Goal: Task Accomplishment & Management: Use online tool/utility

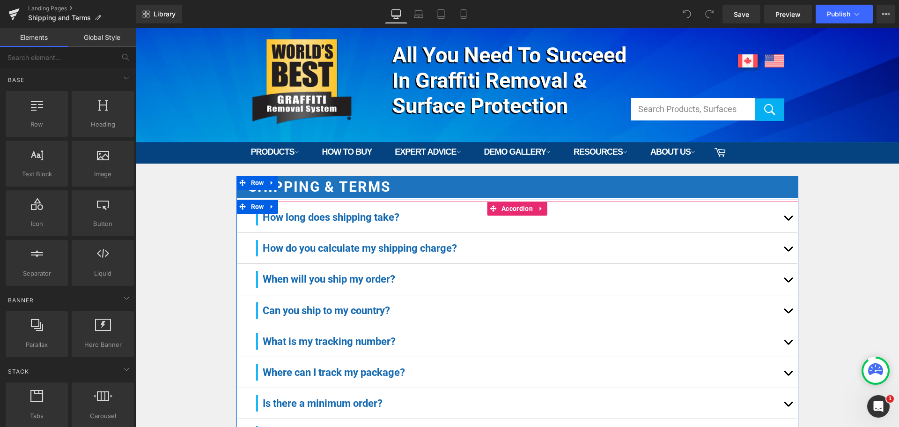
click at [789, 246] on button "button" at bounding box center [788, 248] width 19 height 30
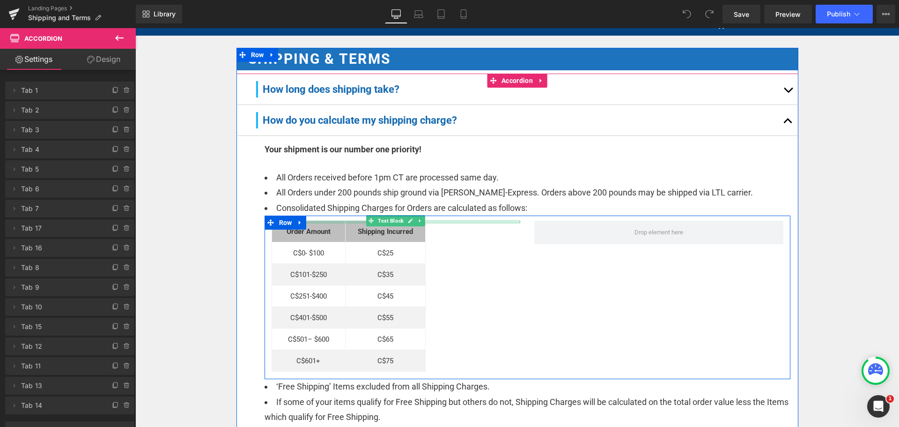
scroll to position [187, 0]
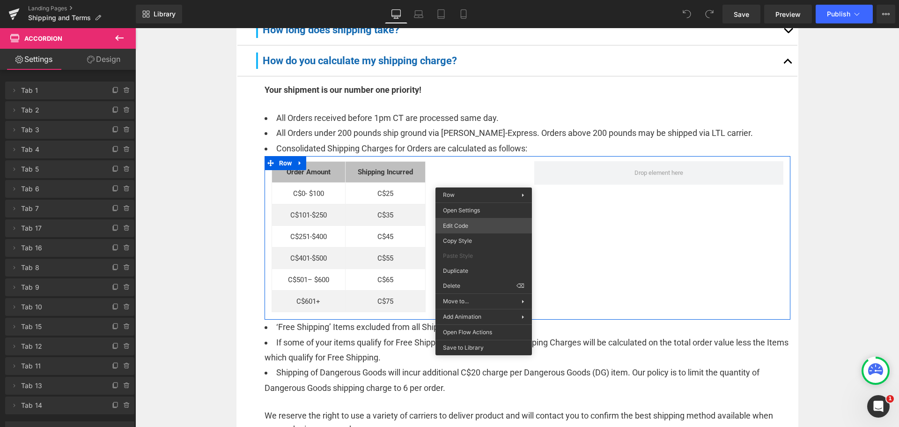
click at [465, 0] on div "You are previewing how the will restyle your page. You can not edit Elements in…" at bounding box center [449, 0] width 899 height 0
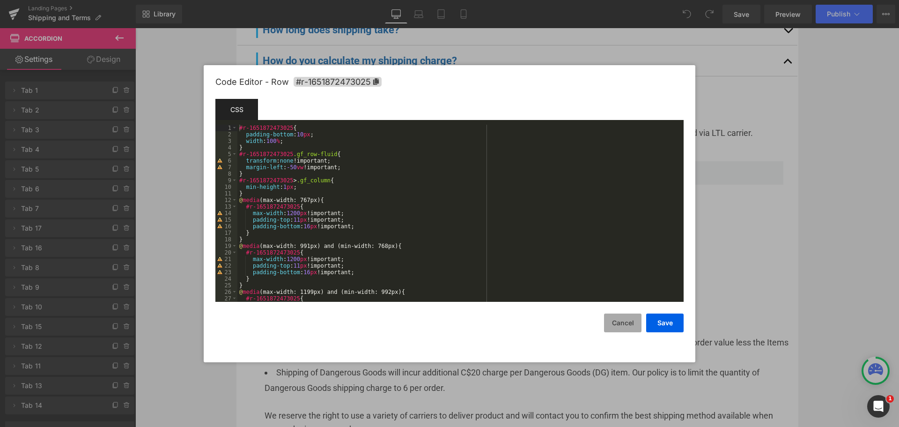
click at [618, 321] on button "Cancel" at bounding box center [622, 322] width 37 height 19
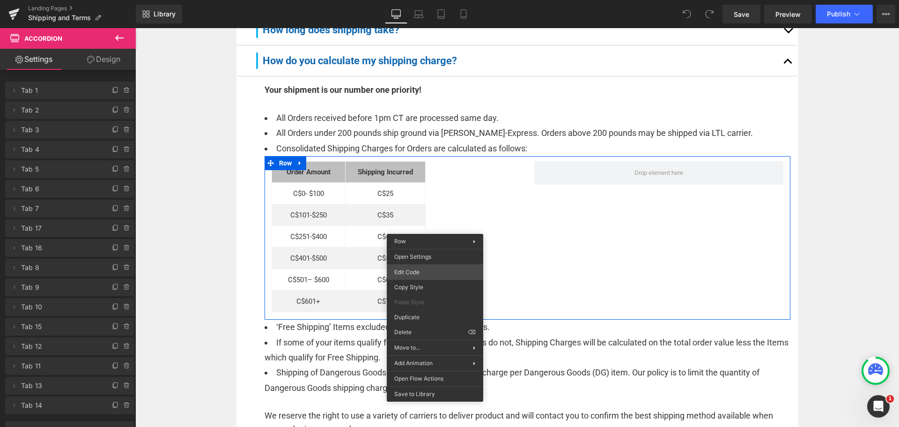
click at [418, 0] on div "You are previewing how the will restyle your page. You can not edit Elements in…" at bounding box center [449, 0] width 899 height 0
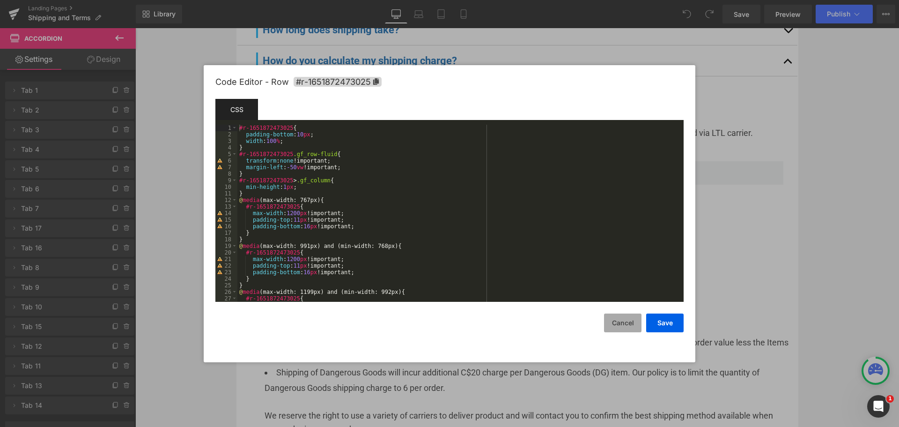
drag, startPoint x: 611, startPoint y: 322, endPoint x: 618, endPoint y: 323, distance: 7.0
click at [612, 322] on button "Cancel" at bounding box center [622, 322] width 37 height 19
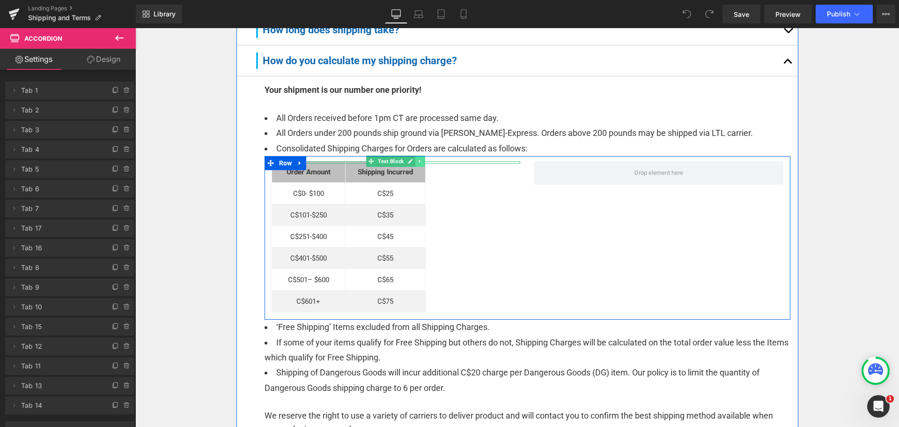
click at [418, 163] on icon at bounding box center [420, 161] width 5 height 6
click at [422, 162] on icon at bounding box center [424, 161] width 5 height 6
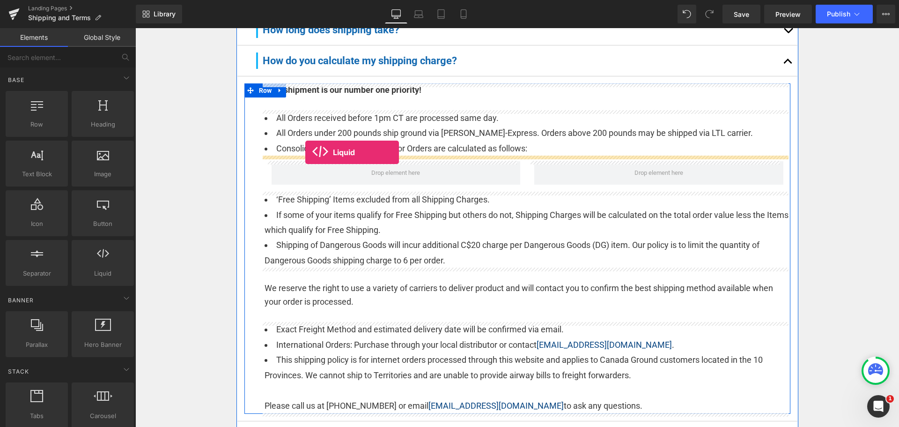
drag, startPoint x: 229, startPoint y: 298, endPoint x: 305, endPoint y: 152, distance: 164.4
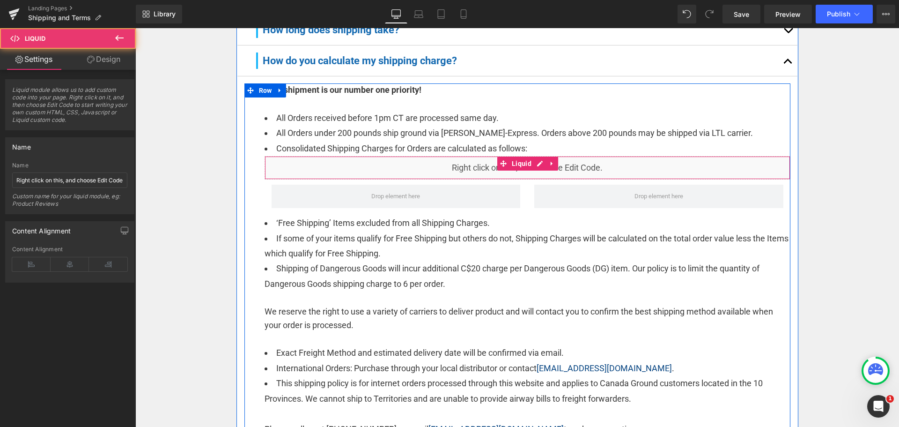
click at [371, 168] on div "Liquid" at bounding box center [528, 167] width 526 height 23
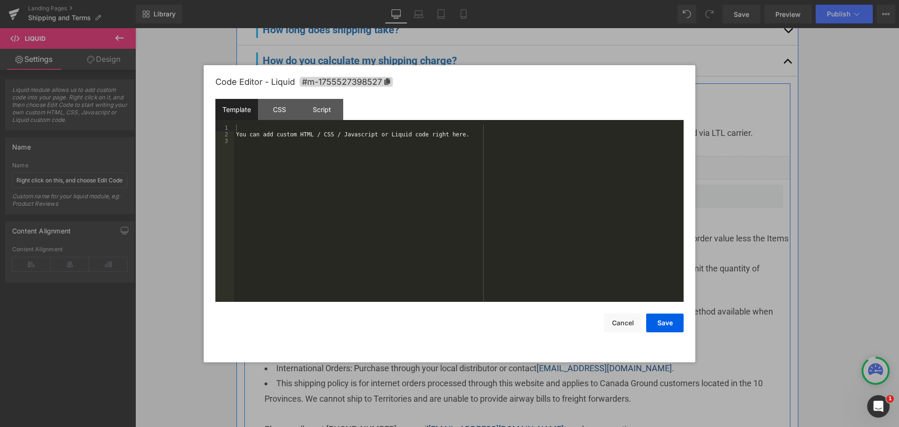
click at [535, 158] on div "Liquid" at bounding box center [528, 167] width 526 height 23
click at [380, 182] on div "You can add custom HTML / CSS / Javascript or Liquid code right here." at bounding box center [458, 220] width 449 height 190
drag, startPoint x: 475, startPoint y: 140, endPoint x: 87, endPoint y: 92, distance: 390.6
click at [87, 92] on body "Liquid You are previewing how the will restyle your page. You can not edit Elem…" at bounding box center [449, 213] width 899 height 427
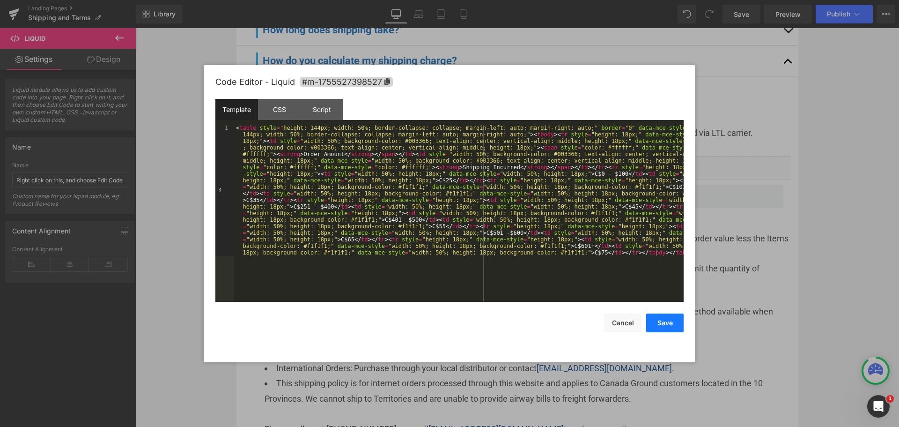
click at [664, 323] on button "Save" at bounding box center [664, 322] width 37 height 19
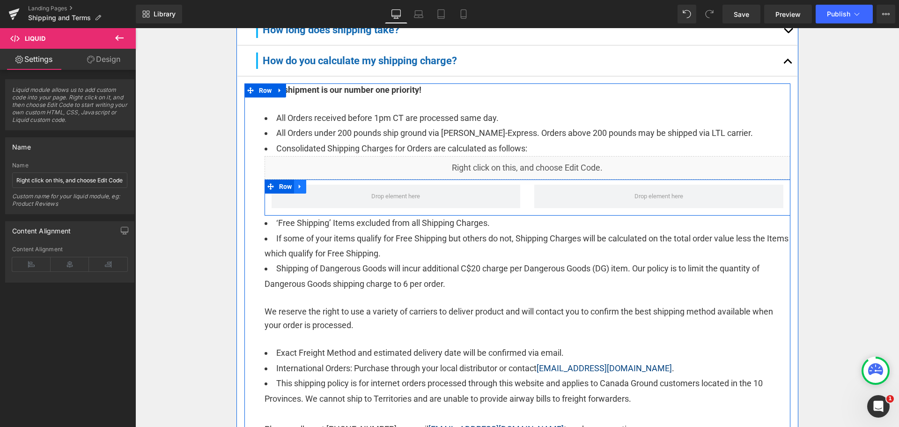
click at [297, 186] on icon at bounding box center [300, 186] width 7 height 7
click at [322, 186] on icon at bounding box center [324, 186] width 7 height 7
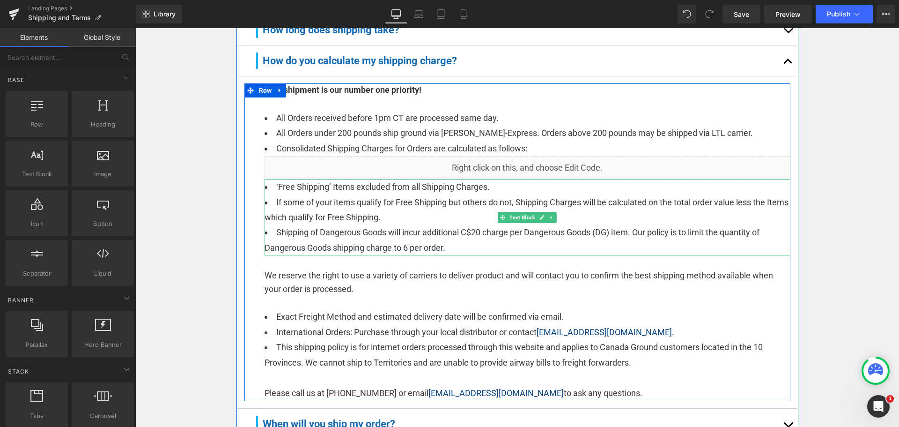
click at [403, 236] on li "Shipping of Dangerous Goods will incur additional C$20 charge per Dangerous Goo…" at bounding box center [528, 240] width 526 height 30
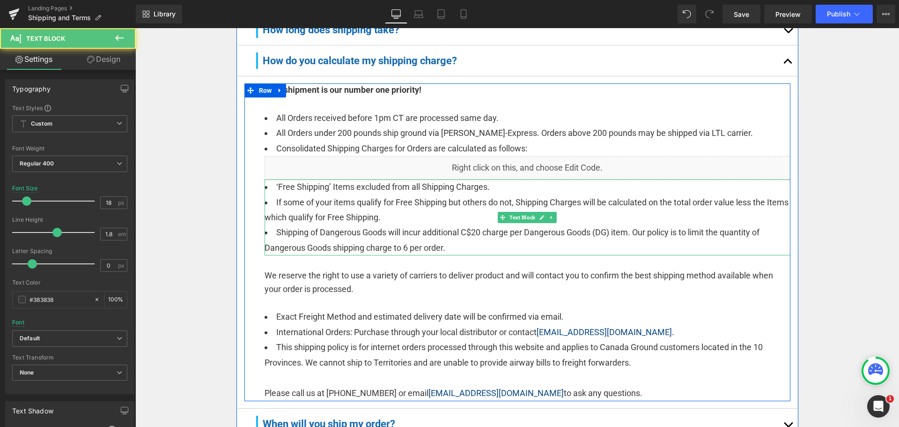
click at [449, 215] on li "If some of your items qualify for Free Shipping but others do not, Shipping Cha…" at bounding box center [528, 210] width 526 height 30
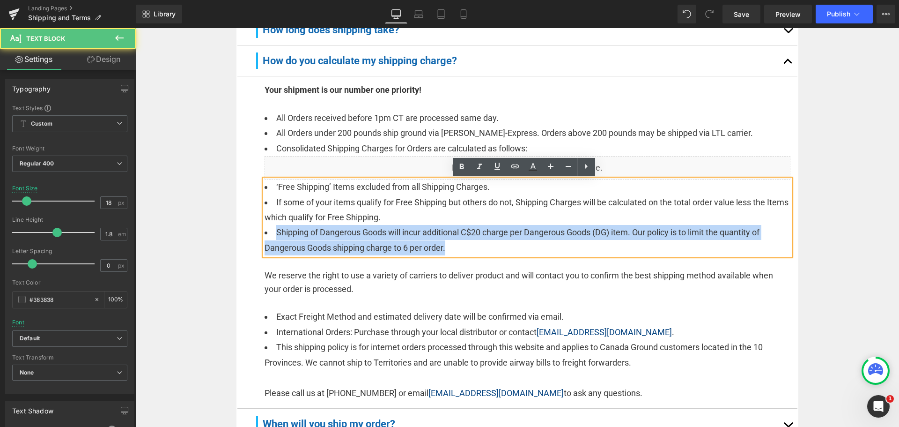
drag, startPoint x: 452, startPoint y: 249, endPoint x: 248, endPoint y: 235, distance: 204.1
click at [248, 235] on div "Your shipment is our number one priority! Text Block All Orders received before…" at bounding box center [517, 241] width 546 height 317
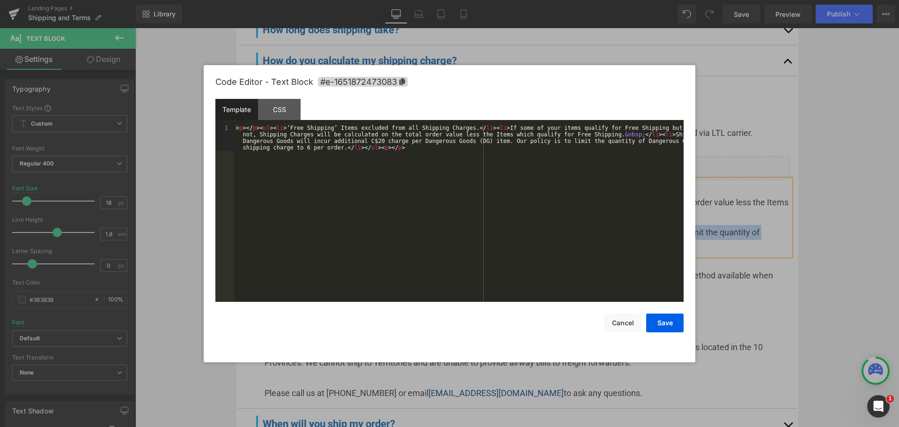
click at [279, 0] on div "Liquid You are previewing how the will restyle your page. You can not edit Elem…" at bounding box center [449, 0] width 899 height 0
click at [626, 325] on button "Cancel" at bounding box center [622, 322] width 37 height 19
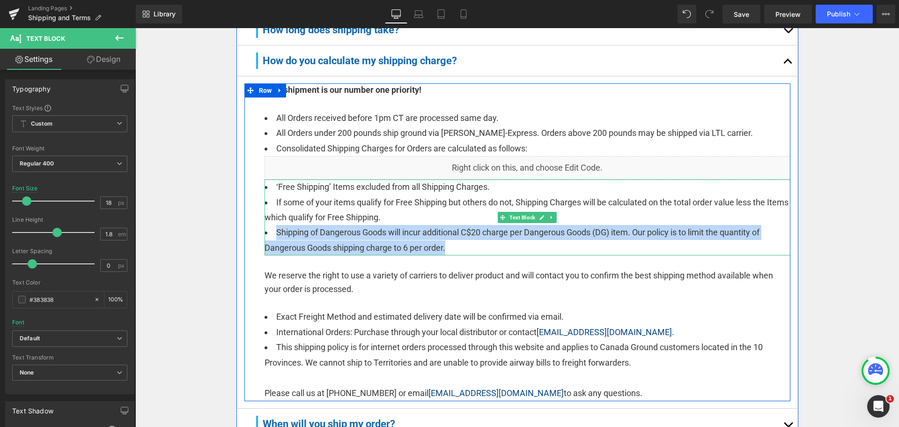
click at [471, 234] on li "Shipping of Dangerous Goods will incur additional C$20 charge per Dangerous Goo…" at bounding box center [528, 240] width 526 height 30
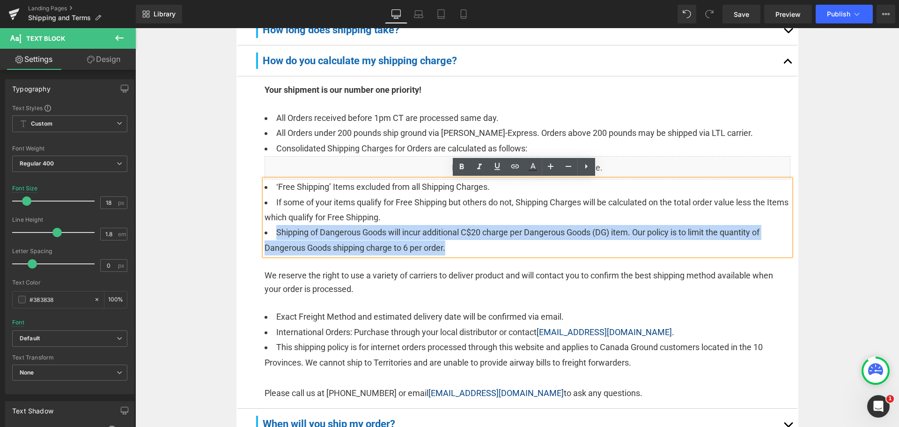
drag, startPoint x: 462, startPoint y: 253, endPoint x: 274, endPoint y: 234, distance: 189.1
click at [274, 234] on li "Shipping of Dangerous Goods will incur additional C$20 charge per Dangerous Goo…" at bounding box center [528, 240] width 526 height 30
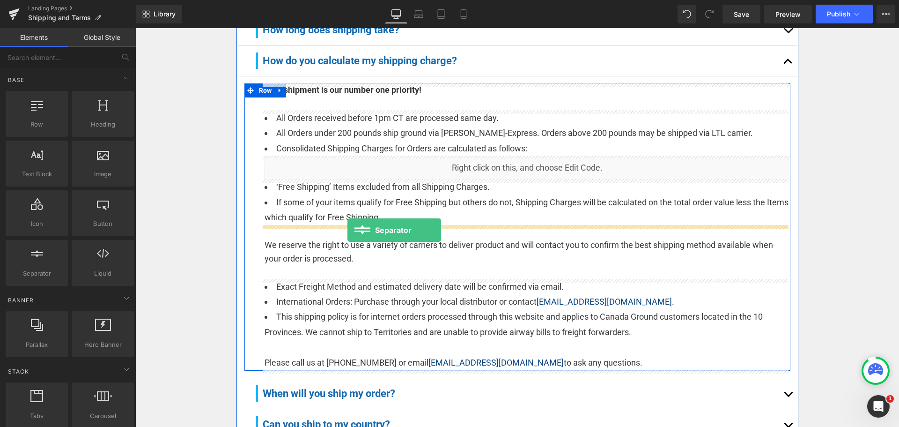
drag, startPoint x: 247, startPoint y: 290, endPoint x: 347, endPoint y: 230, distance: 117.4
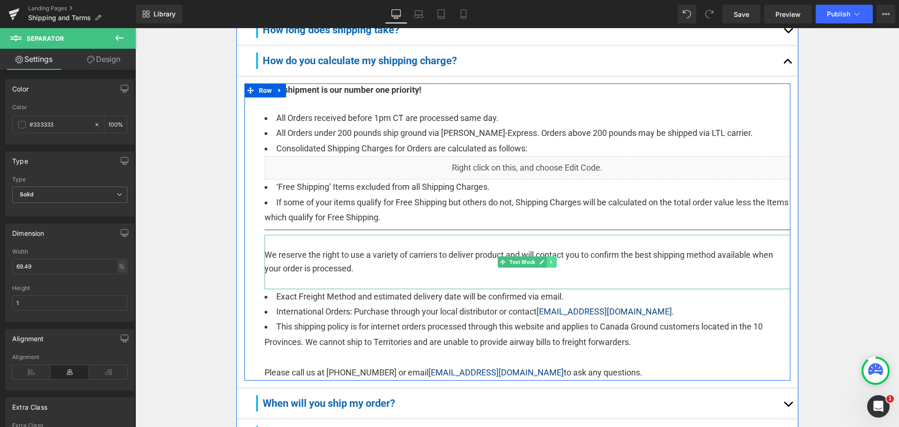
click at [549, 259] on icon at bounding box center [551, 262] width 5 height 6
click at [545, 258] on link at bounding box center [547, 261] width 10 height 11
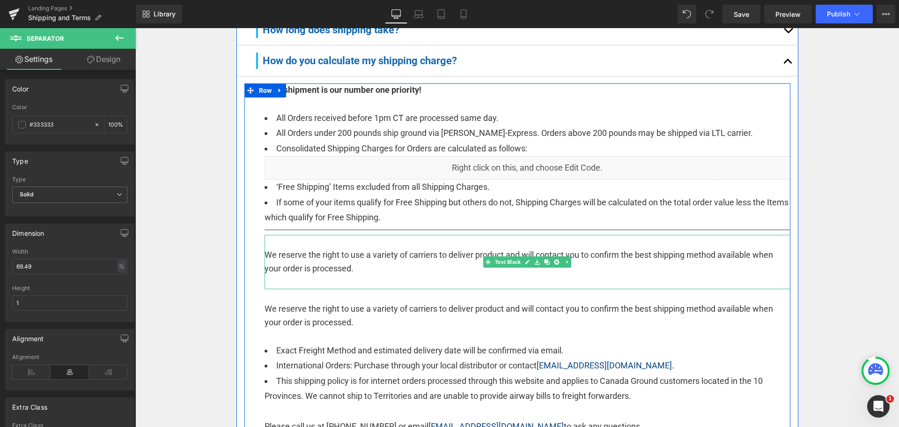
click at [413, 247] on p at bounding box center [528, 242] width 526 height 14
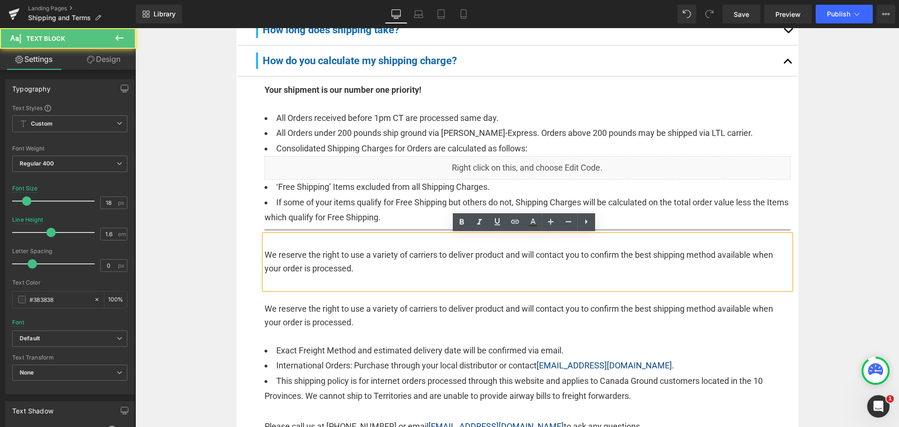
click at [413, 247] on p at bounding box center [528, 242] width 526 height 14
click at [396, 276] on p at bounding box center [528, 282] width 526 height 14
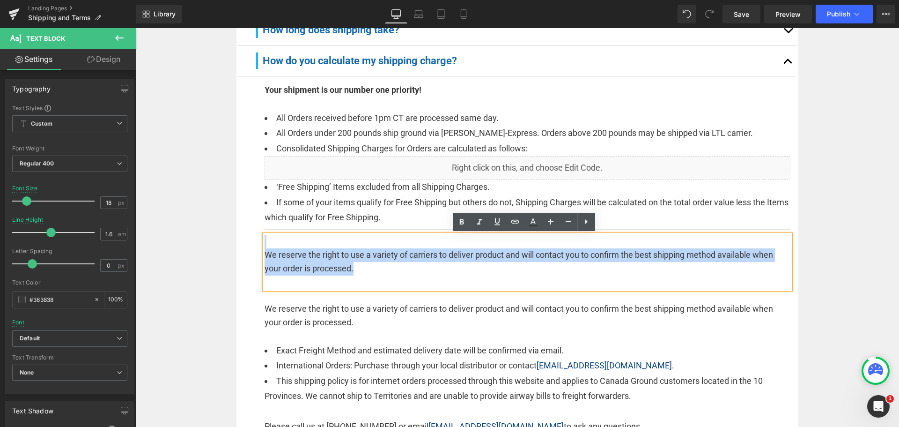
drag, startPoint x: 390, startPoint y: 272, endPoint x: 247, endPoint y: 240, distance: 146.5
click at [247, 240] on div "Your shipment is our number one priority! Text Block All Orders received before…" at bounding box center [517, 258] width 546 height 351
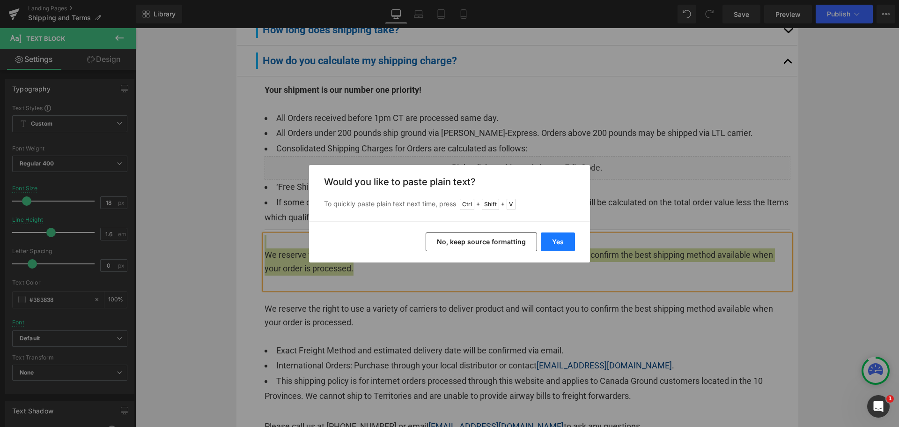
click at [556, 237] on button "Yes" at bounding box center [558, 241] width 34 height 19
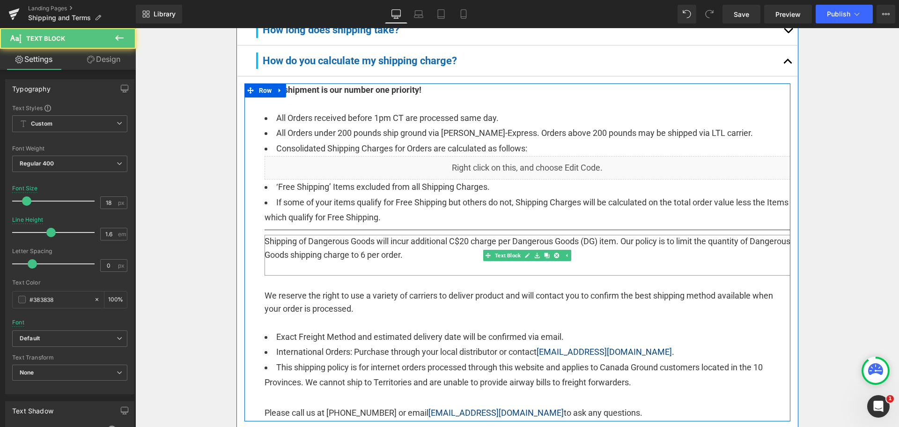
click at [425, 248] on p "Shipping of Dangerous Goods will incur additional C$20 charge per Dangerous Goo…" at bounding box center [528, 248] width 526 height 27
click at [460, 251] on p "Shipping of Dangerous Goods will incur additional C$20 charge per Dangerous Goo…" at bounding box center [528, 248] width 526 height 27
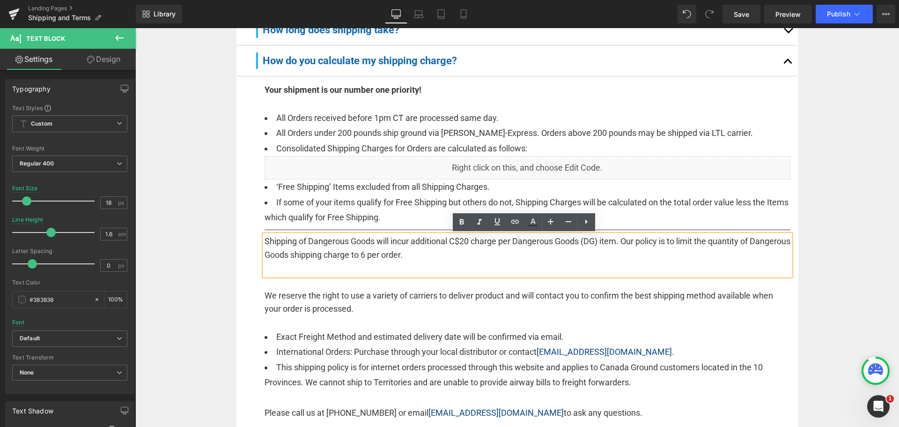
click at [620, 239] on p "Shipping of Dangerous Goods will incur additional C$20 charge per Dangerous Goo…" at bounding box center [528, 248] width 526 height 27
click at [623, 239] on p "Shipping of Dangerous Goods will incur additional C$20 charge per Dangerous Goo…" at bounding box center [528, 248] width 526 height 27
click at [313, 253] on p "Shipping of Dangerous Goods will incur additional C$20 charge per Dangerous Goo…" at bounding box center [528, 248] width 526 height 27
click at [473, 256] on p "Shipping of Dangerous Goods will incur additional C$20 charge per Dangerous Goo…" at bounding box center [528, 248] width 526 height 27
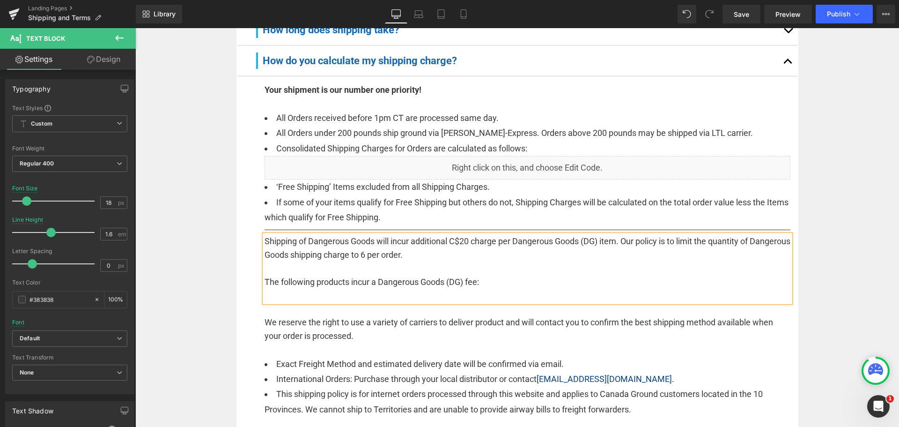
click at [314, 299] on p at bounding box center [528, 296] width 526 height 14
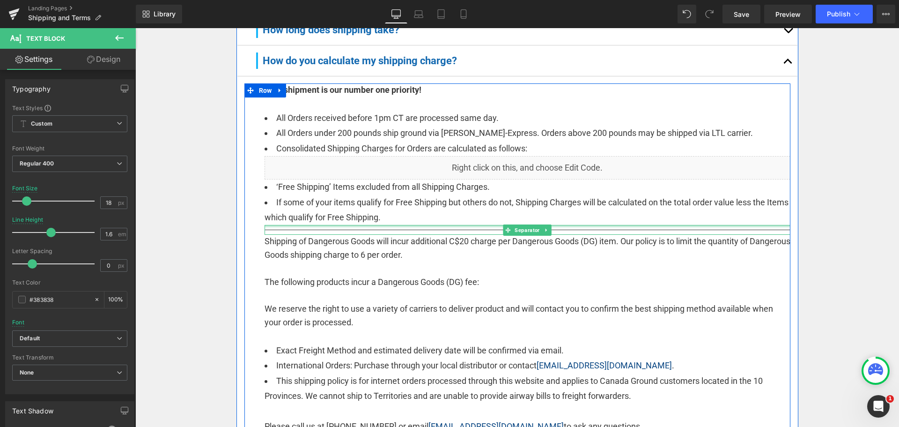
click at [383, 226] on div at bounding box center [528, 226] width 526 height 2
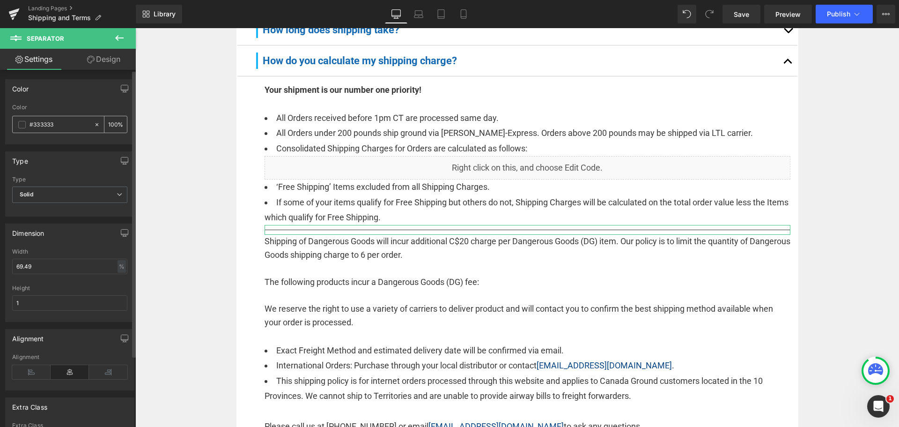
click at [19, 125] on span at bounding box center [21, 124] width 7 height 7
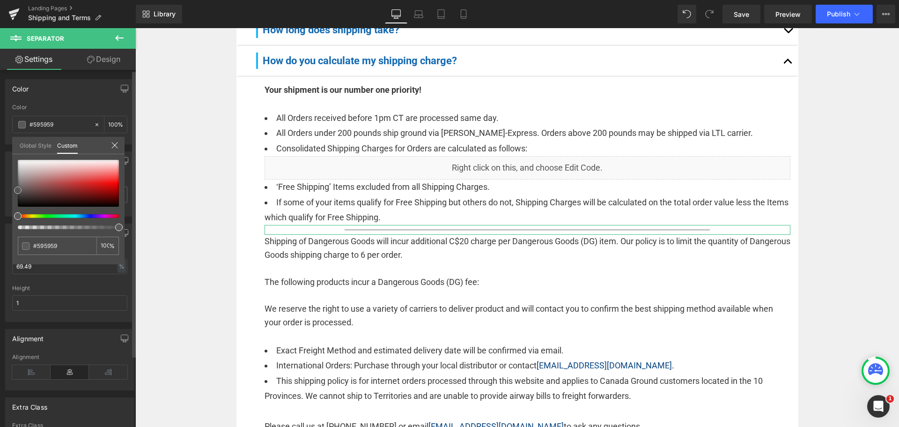
drag, startPoint x: 25, startPoint y: 182, endPoint x: 5, endPoint y: 190, distance: 21.8
click at [5, 144] on div "Color rgb(51, 51, 51) Color #333333 100 % Global Style Custom Setup Global Styl…" at bounding box center [70, 108] width 140 height 72
click at [17, 188] on span at bounding box center [17, 189] width 7 height 7
click at [17, 188] on span at bounding box center [17, 190] width 7 height 7
click at [42, 266] on input "69.49" at bounding box center [69, 265] width 115 height 15
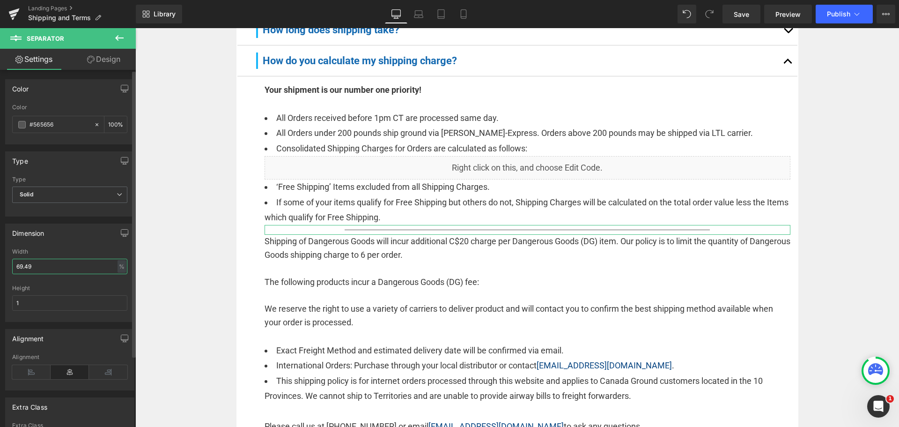
click at [41, 266] on input "69.49" at bounding box center [69, 265] width 115 height 15
type input "100"
click at [51, 248] on div "Width" at bounding box center [69, 251] width 115 height 7
click at [19, 121] on span at bounding box center [21, 124] width 7 height 7
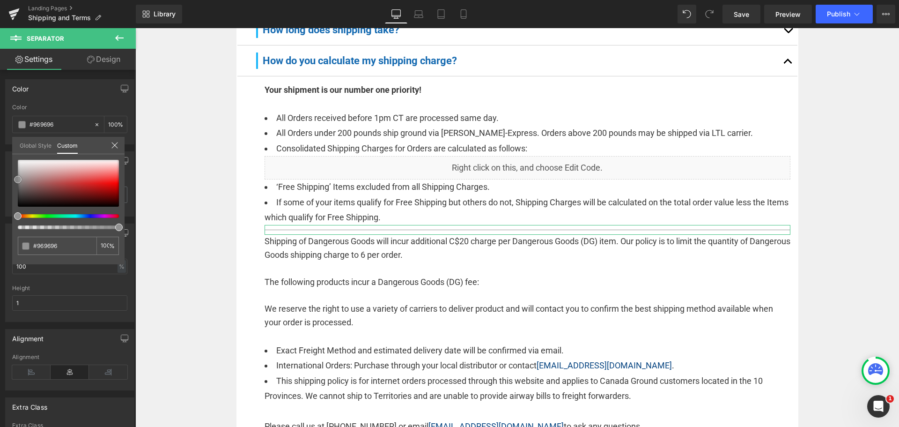
click at [13, 179] on div "#565656 100 %" at bounding box center [68, 212] width 112 height 104
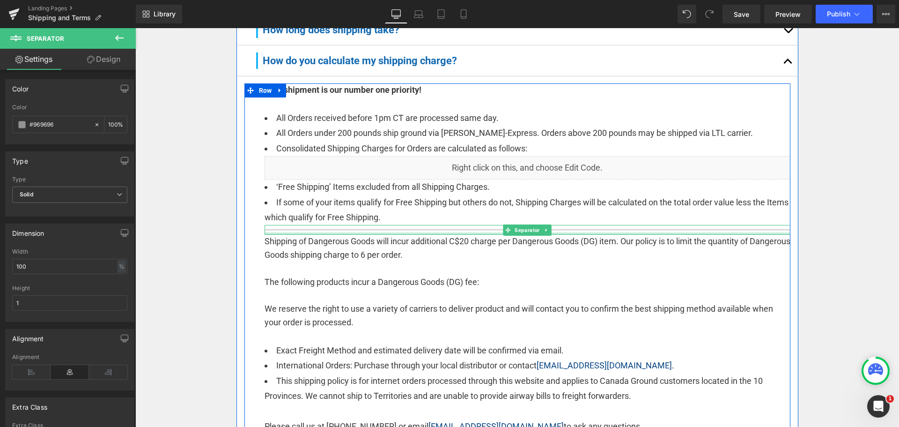
click at [302, 233] on div at bounding box center [528, 233] width 526 height 2
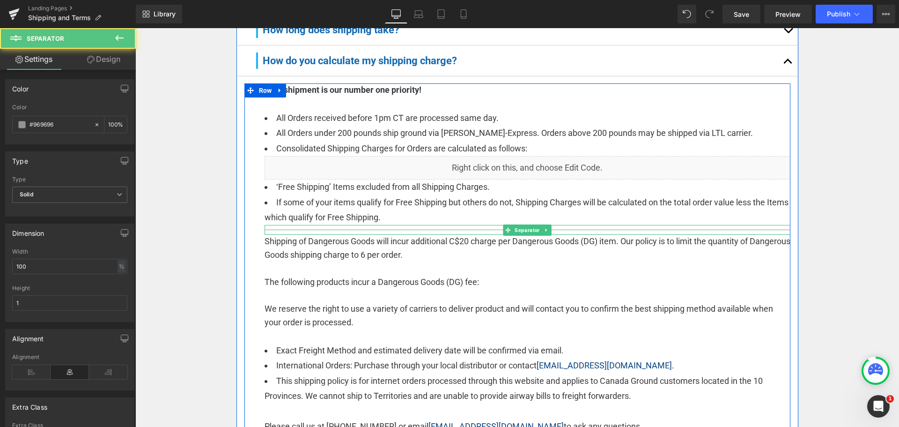
click at [305, 229] on hr at bounding box center [528, 231] width 526 height 5
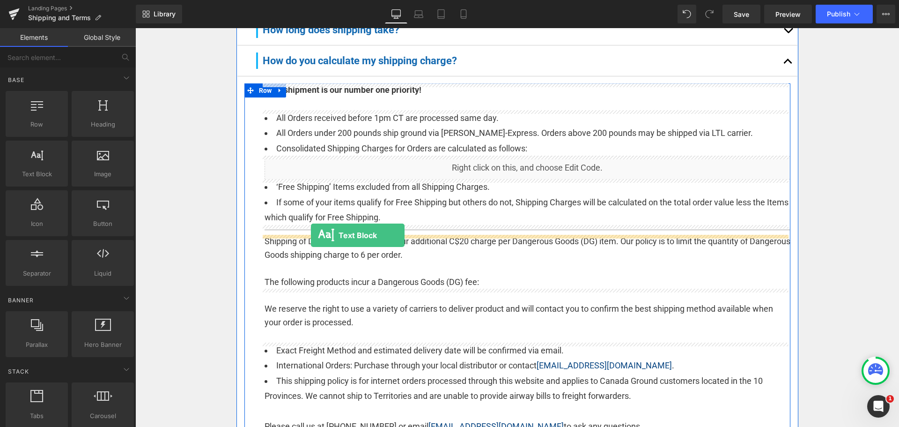
drag, startPoint x: 189, startPoint y: 192, endPoint x: 311, endPoint y: 235, distance: 129.0
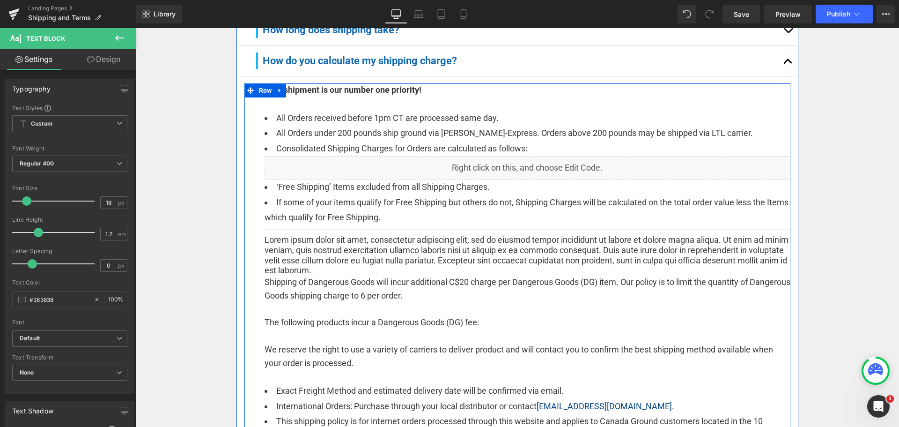
click at [295, 243] on p "Lorem ipsum dolor sit amet, consectetur adipiscing elit, sed do eiusmod tempor …" at bounding box center [528, 255] width 526 height 40
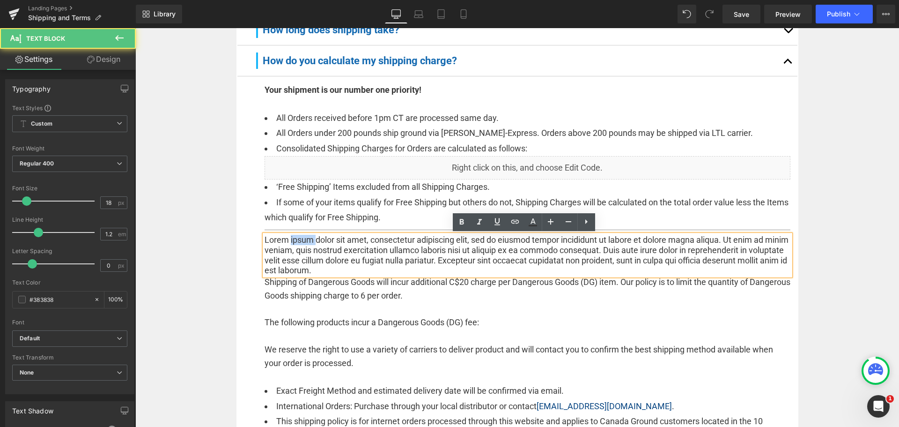
click at [295, 243] on p "Lorem ipsum dolor sit amet, consectetur adipiscing elit, sed do eiusmod tempor …" at bounding box center [528, 255] width 526 height 40
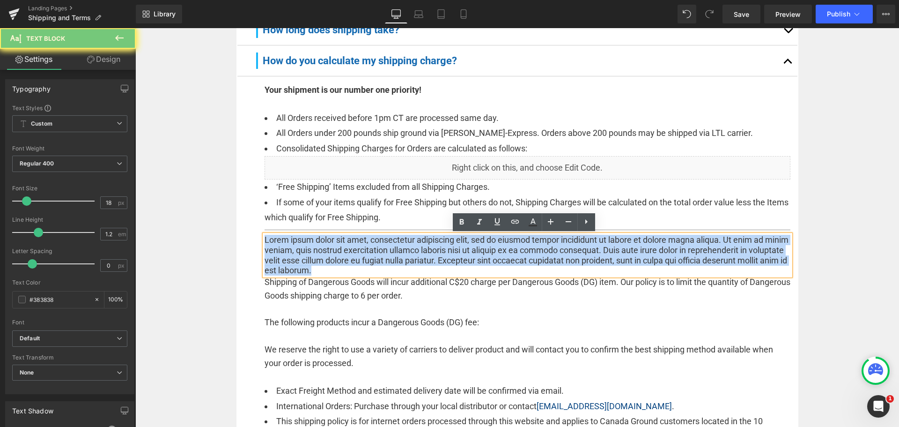
click at [295, 243] on p "Lorem ipsum dolor sit amet, consectetur adipiscing elit, sed do eiusmod tempor …" at bounding box center [528, 255] width 526 height 40
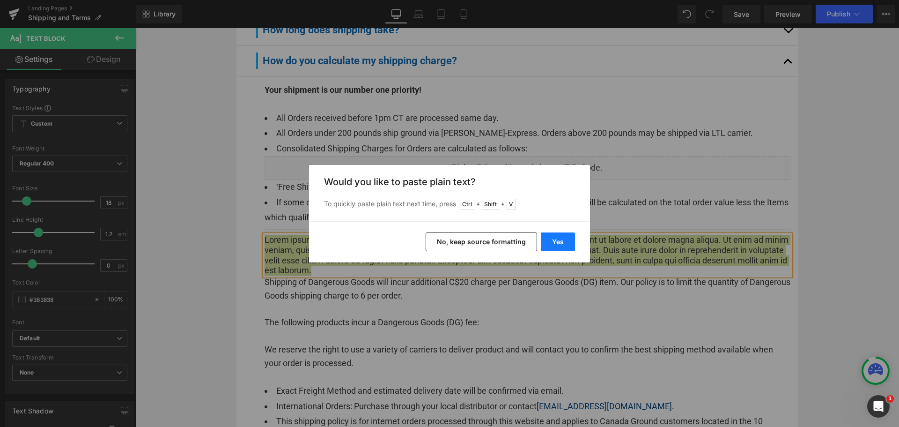
click at [554, 241] on button "Yes" at bounding box center [558, 241] width 34 height 19
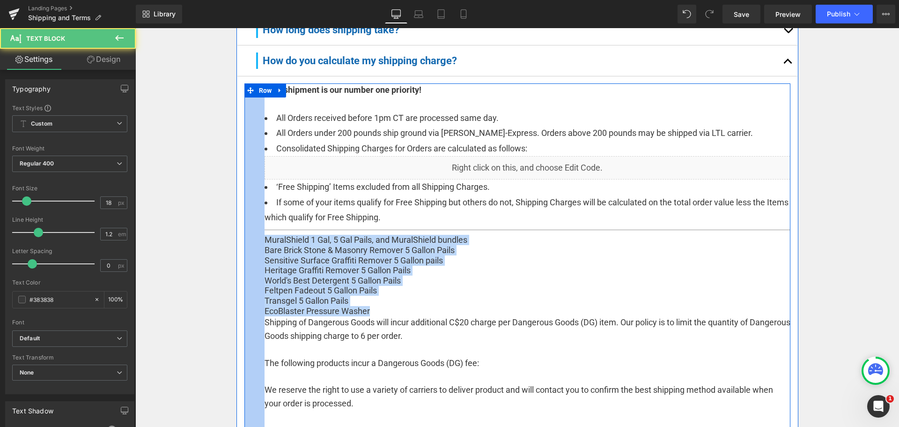
drag, startPoint x: 388, startPoint y: 309, endPoint x: 231, endPoint y: 238, distance: 172.0
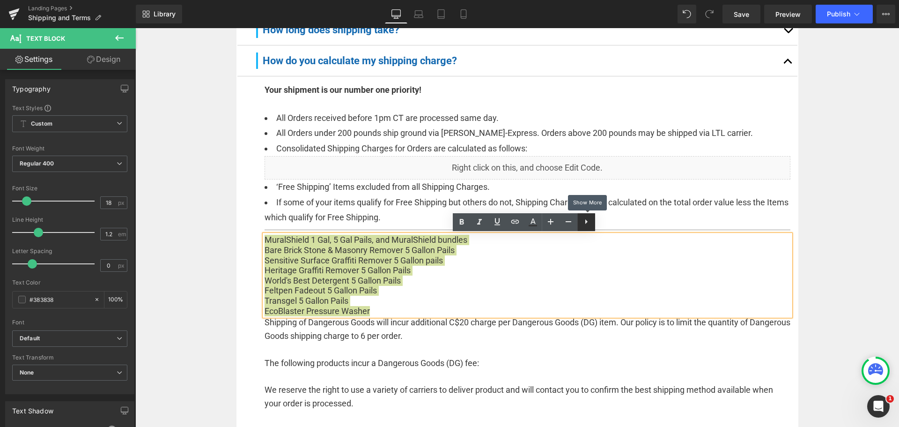
click at [585, 220] on icon at bounding box center [586, 221] width 2 height 5
click at [581, 220] on icon at bounding box center [586, 221] width 11 height 11
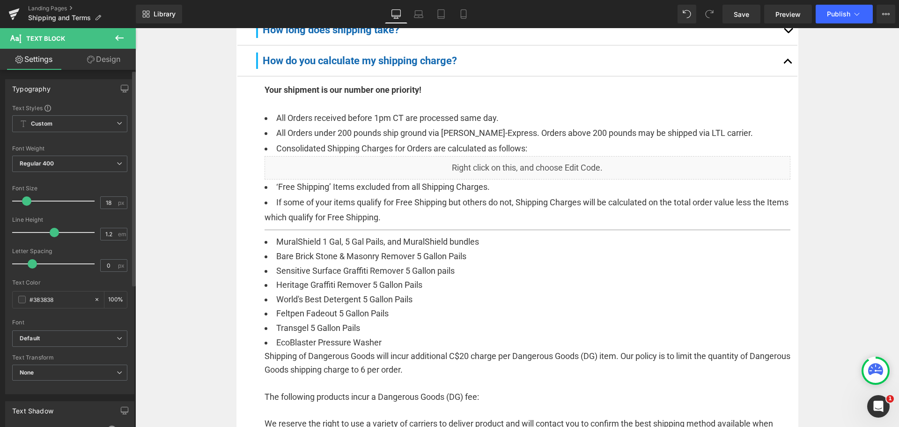
drag, startPoint x: 37, startPoint y: 234, endPoint x: 51, endPoint y: 234, distance: 13.6
click at [51, 234] on span at bounding box center [54, 232] width 9 height 9
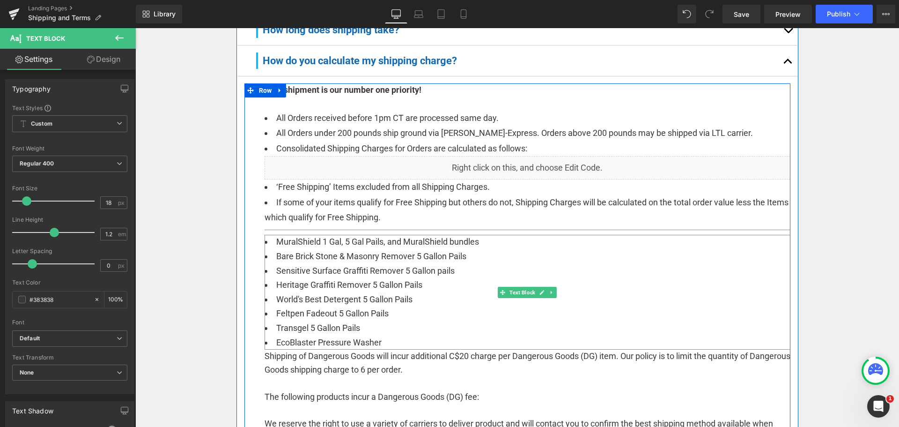
click at [401, 338] on li "EcoBlaster Pressure Washer" at bounding box center [528, 342] width 526 height 15
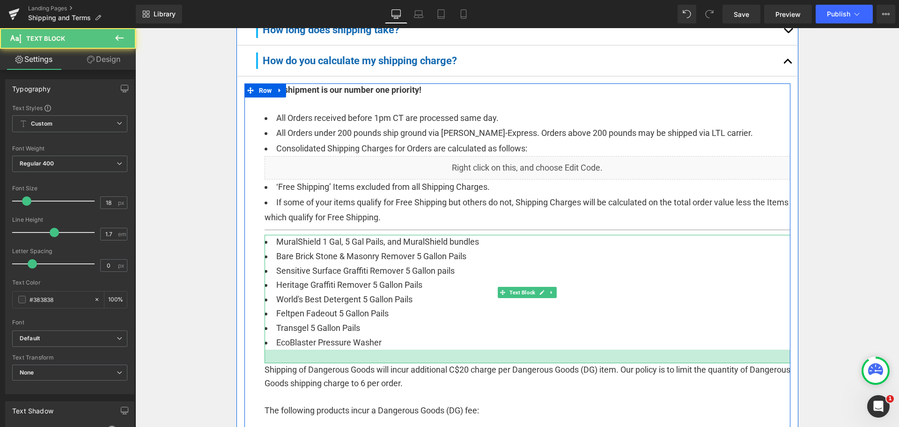
drag, startPoint x: 427, startPoint y: 347, endPoint x: 427, endPoint y: 361, distance: 13.6
click at [427, 361] on div at bounding box center [528, 356] width 526 height 14
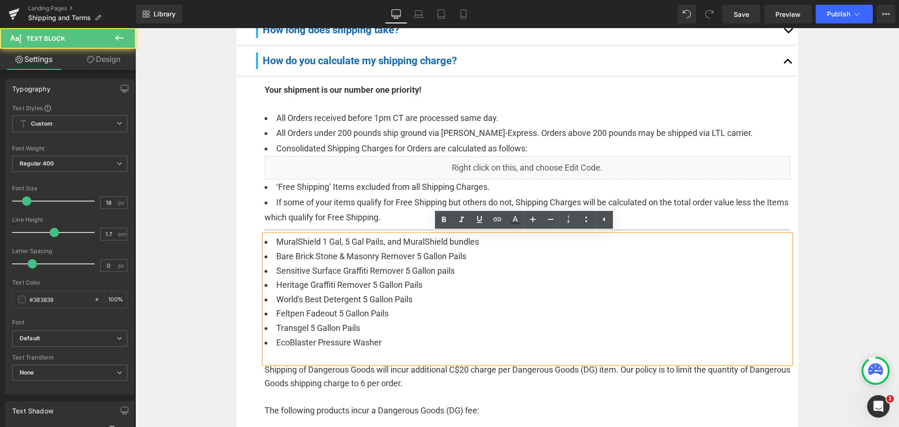
click at [430, 314] on li "Feltpen Fadeout 5 Gallon Pails" at bounding box center [528, 313] width 526 height 15
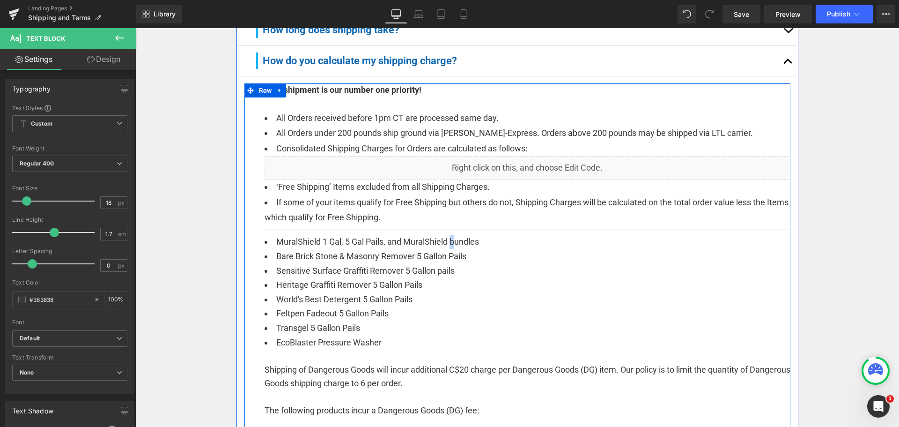
click at [449, 248] on li "MuralShield 1 Gal, 5 Gal Pails, and MuralShield bundles" at bounding box center [528, 242] width 526 height 15
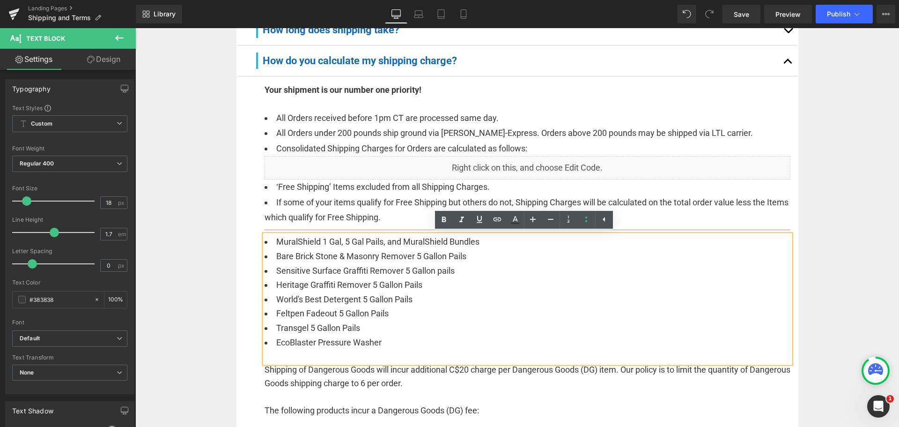
click at [336, 243] on li "MuralShield 1 Gal, 5 Gal Pails, and MuralShield Bundles" at bounding box center [528, 242] width 526 height 15
drag, startPoint x: 338, startPoint y: 242, endPoint x: 319, endPoint y: 242, distance: 18.7
click at [319, 242] on li "MuralShield 1 Gal, 5 Gal Pails, and MuralShield Bundles" at bounding box center [528, 242] width 526 height 15
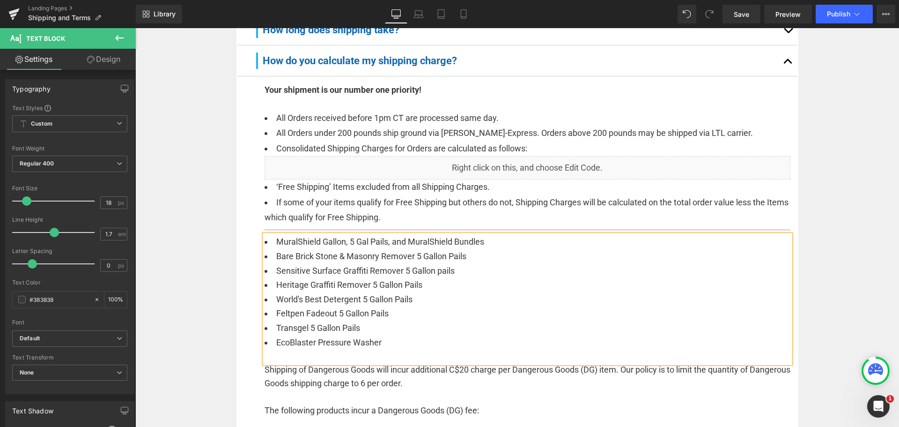
click at [365, 243] on li "MuralShield Gallon, 5 Gal Pails, and MuralShield Bundles" at bounding box center [528, 242] width 526 height 15
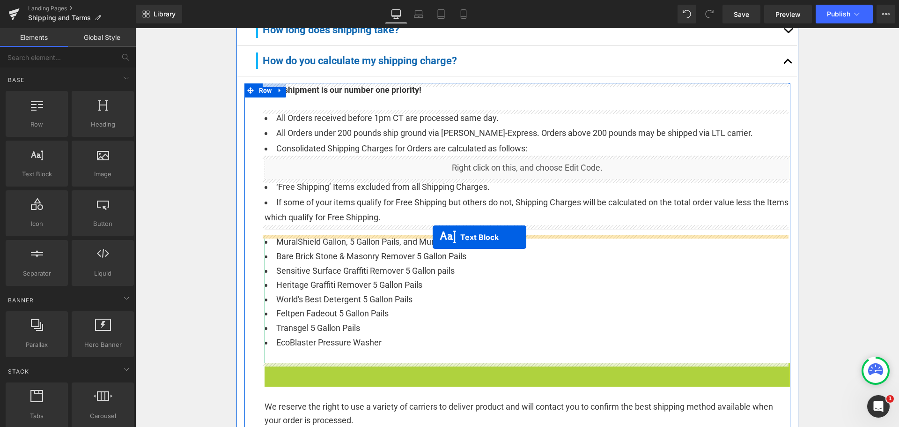
drag, startPoint x: 486, startPoint y: 388, endPoint x: 433, endPoint y: 237, distance: 159.9
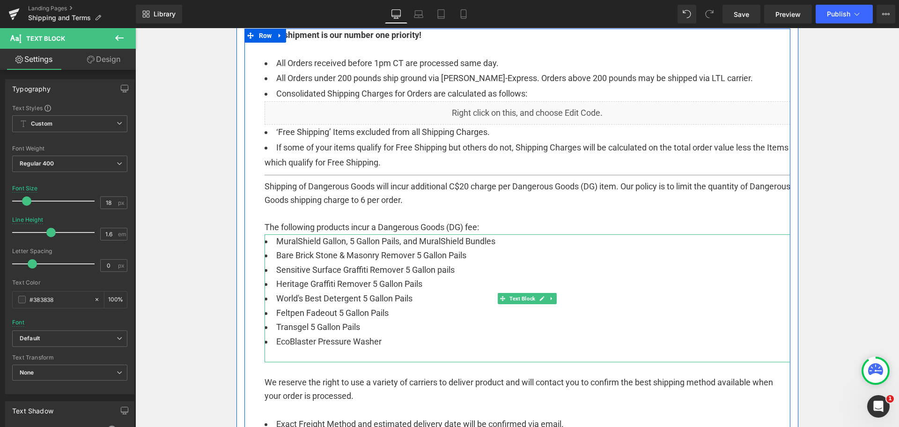
scroll to position [234, 0]
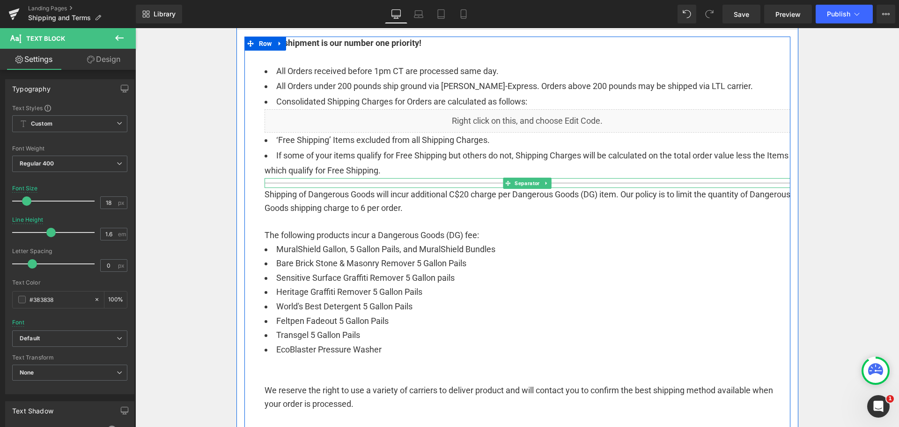
click at [475, 182] on div at bounding box center [528, 183] width 526 height 10
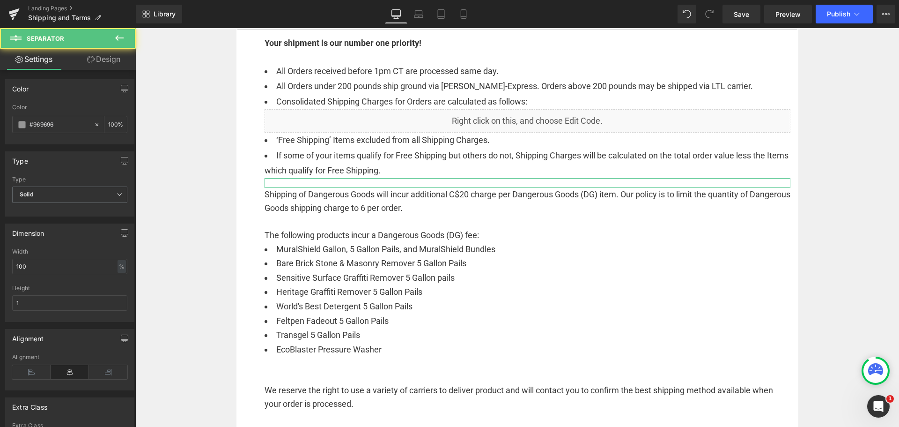
click at [105, 63] on link "Design" at bounding box center [104, 59] width 68 height 21
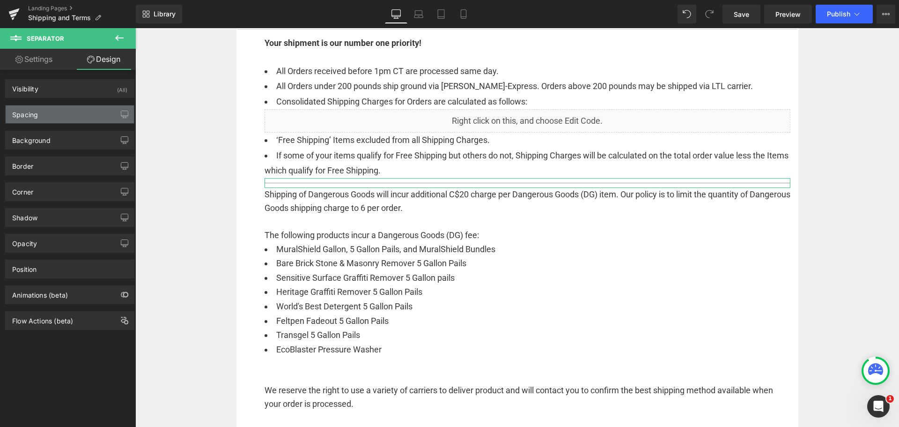
click at [65, 110] on div "Spacing" at bounding box center [70, 114] width 128 height 18
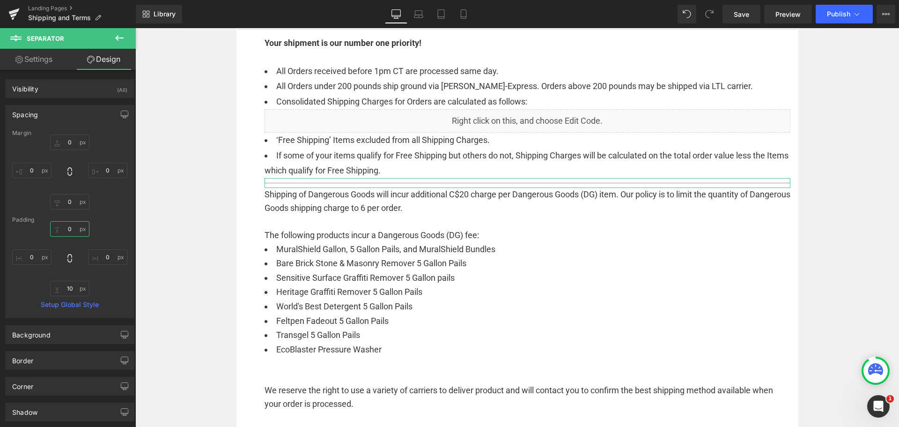
click at [71, 229] on input "0" at bounding box center [69, 228] width 39 height 15
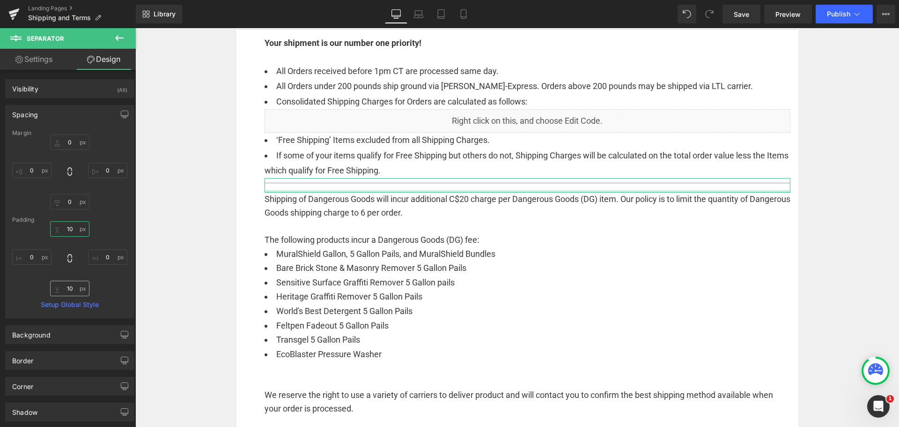
type input "10"
click at [68, 291] on input "10" at bounding box center [69, 287] width 39 height 15
type input "10"
click at [66, 228] on input "10" at bounding box center [69, 228] width 39 height 15
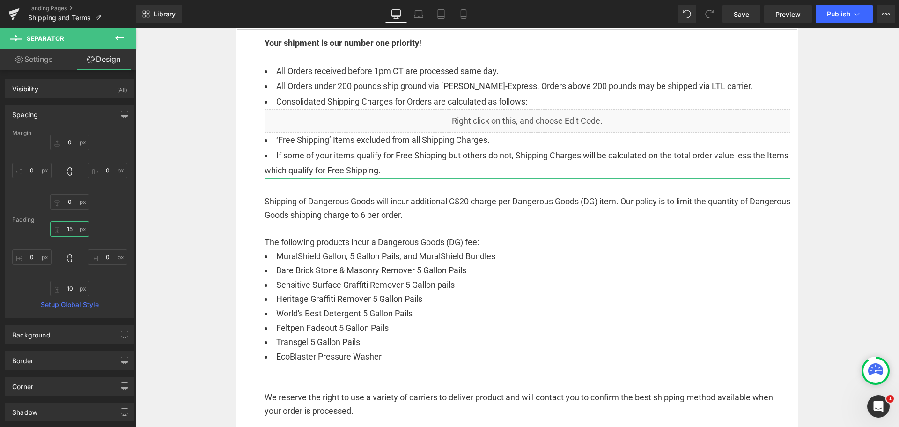
click at [66, 228] on input "15" at bounding box center [69, 228] width 39 height 15
type input "10"
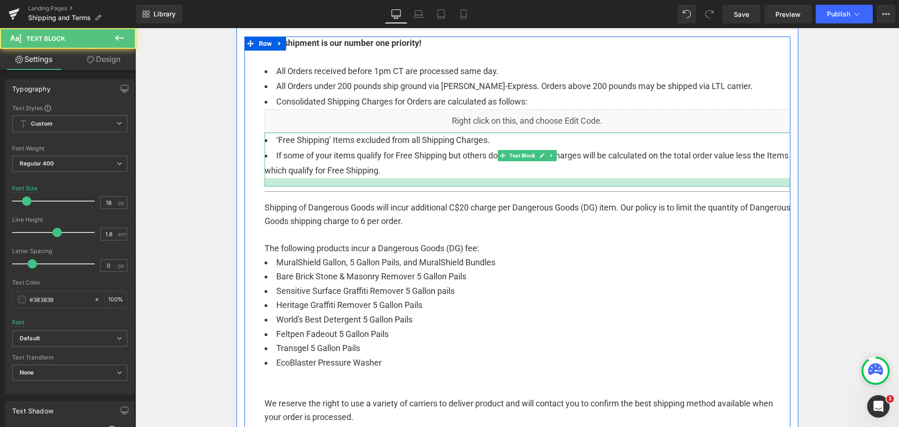
drag, startPoint x: 408, startPoint y: 176, endPoint x: 408, endPoint y: 184, distance: 8.4
click at [408, 184] on div at bounding box center [528, 182] width 526 height 8
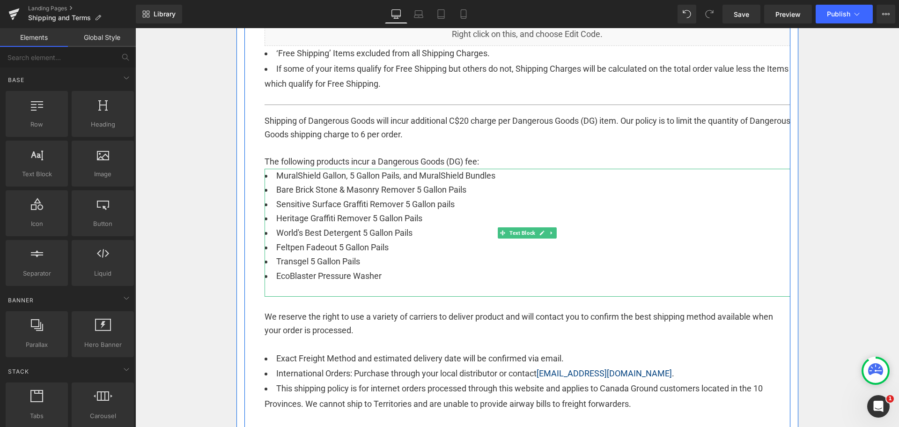
scroll to position [328, 0]
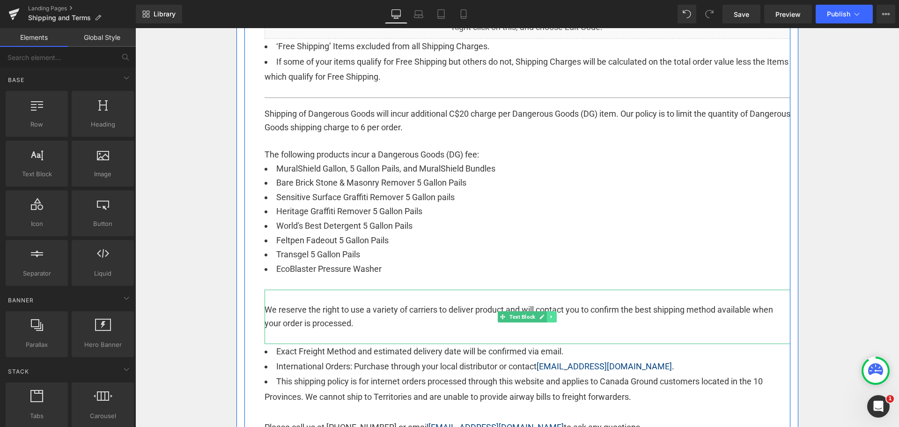
click at [551, 315] on icon at bounding box center [551, 317] width 5 height 6
click at [544, 316] on icon at bounding box center [546, 316] width 5 height 5
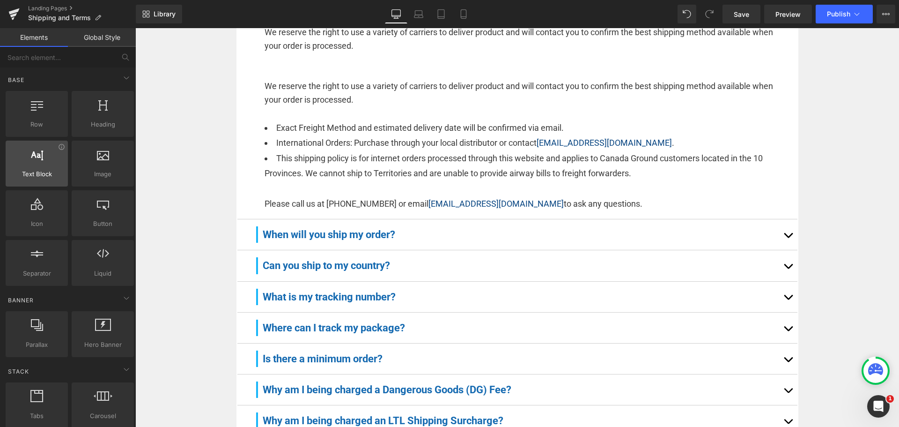
scroll to position [605, 0]
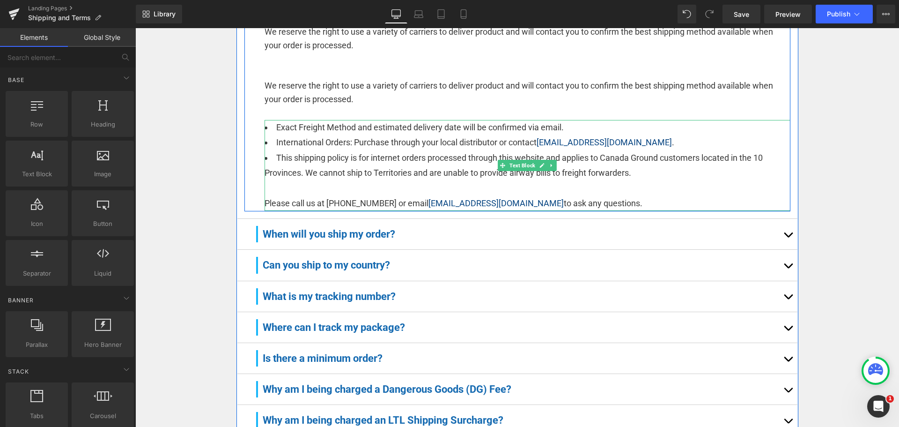
click at [359, 147] on li "International Orders: Purchase through your local distributor or contact [EMAIL…" at bounding box center [528, 142] width 526 height 15
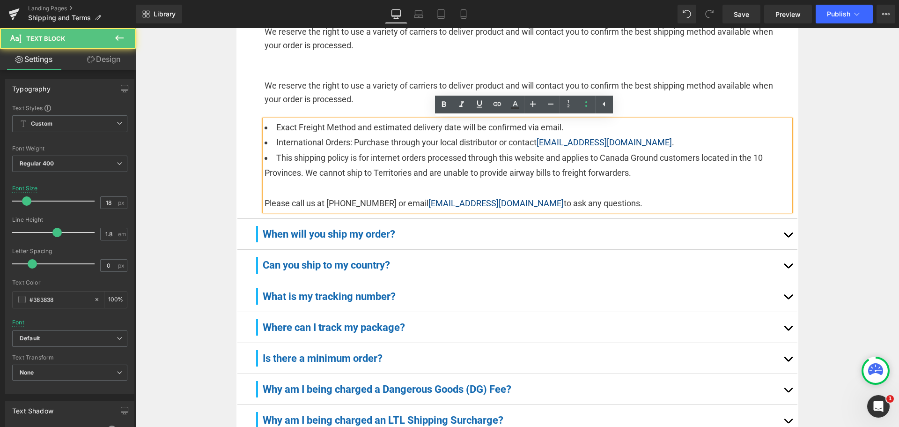
click at [360, 102] on p "We reserve the right to use a variety of carriers to deliver product and will c…" at bounding box center [528, 92] width 526 height 27
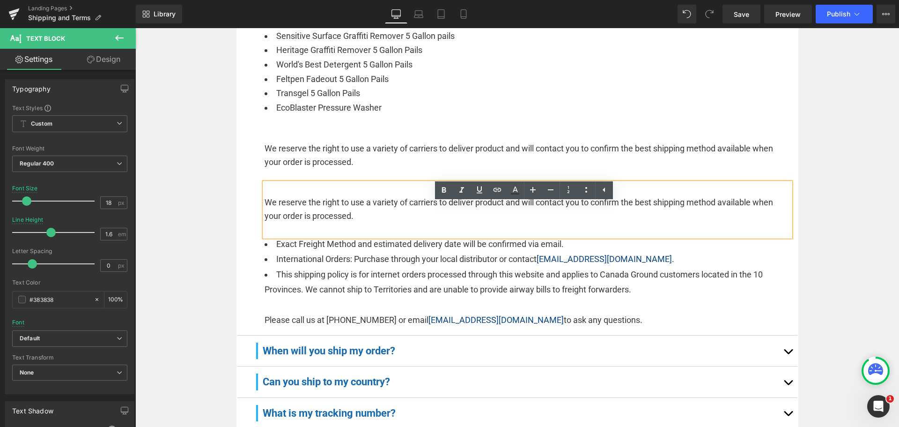
scroll to position [465, 0]
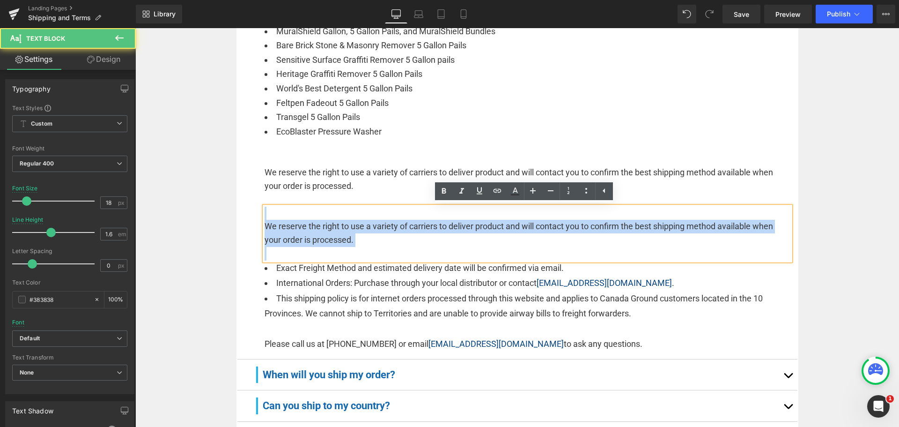
drag, startPoint x: 364, startPoint y: 246, endPoint x: 248, endPoint y: 204, distance: 124.1
click at [248, 204] on div "Your shipment is our number one priority! Text Block All Orders received before…" at bounding box center [517, 79] width 546 height 546
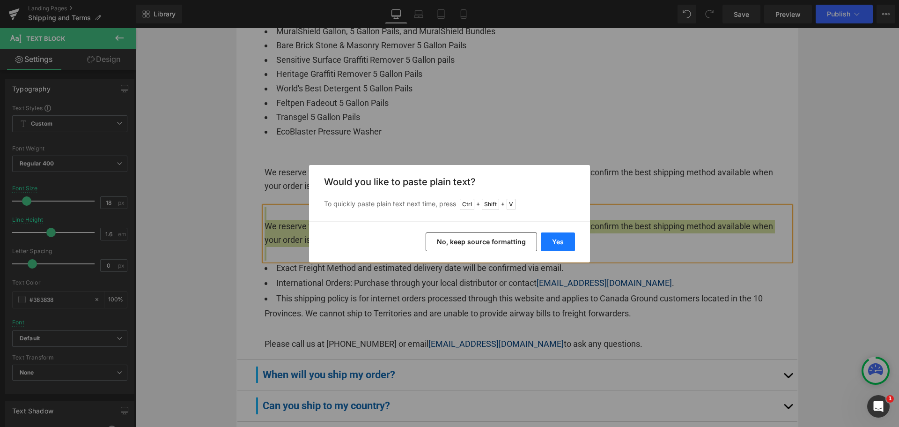
click at [557, 238] on button "Yes" at bounding box center [558, 241] width 34 height 19
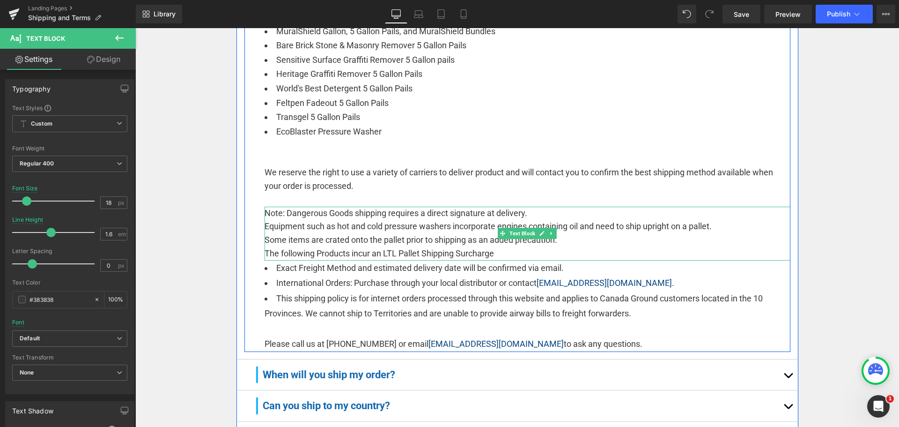
click at [497, 251] on p "The following Products incur an LTL Pallet Shipping Surcharge" at bounding box center [528, 254] width 526 height 14
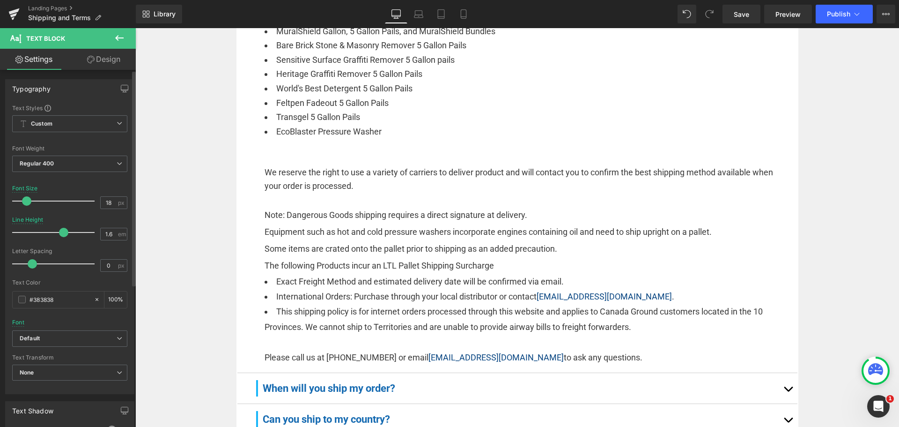
drag, startPoint x: 52, startPoint y: 229, endPoint x: 65, endPoint y: 227, distance: 12.9
click at [65, 227] on div at bounding box center [56, 232] width 78 height 19
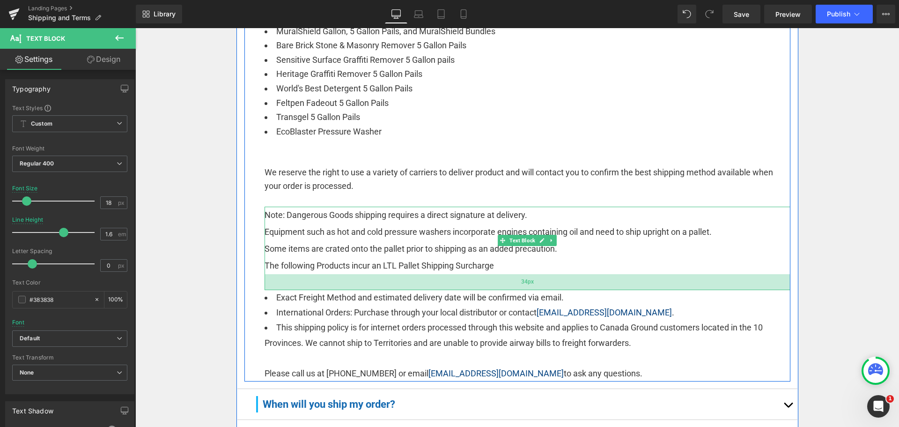
drag, startPoint x: 553, startPoint y: 272, endPoint x: 553, endPoint y: 287, distance: 15.9
click at [553, 287] on div "34px" at bounding box center [528, 282] width 526 height 16
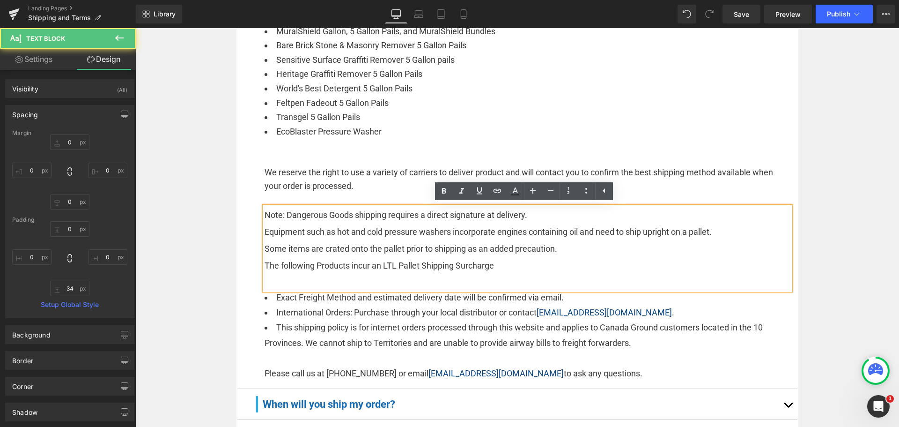
click at [412, 229] on p "Equipment such as hot and cold pressure washers incorporate engines containing …" at bounding box center [528, 231] width 526 height 17
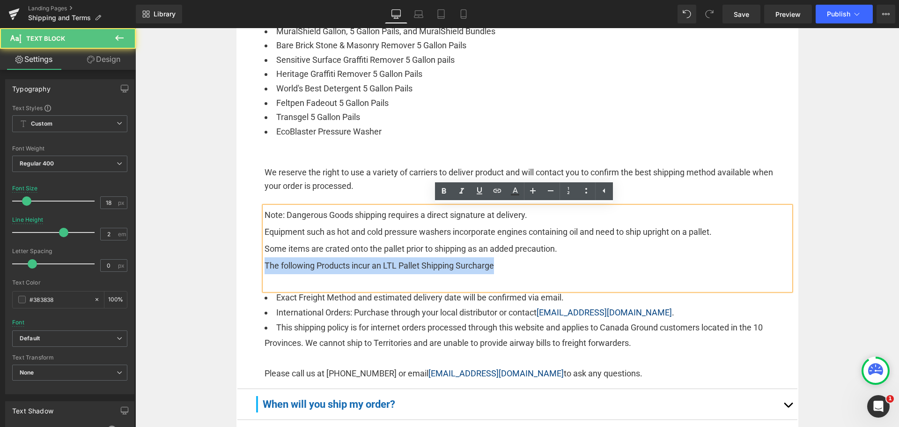
drag, startPoint x: 525, startPoint y: 273, endPoint x: 252, endPoint y: 260, distance: 273.2
click at [252, 260] on div "Your shipment is our number one priority! Text Block All Orders received before…" at bounding box center [517, 93] width 546 height 575
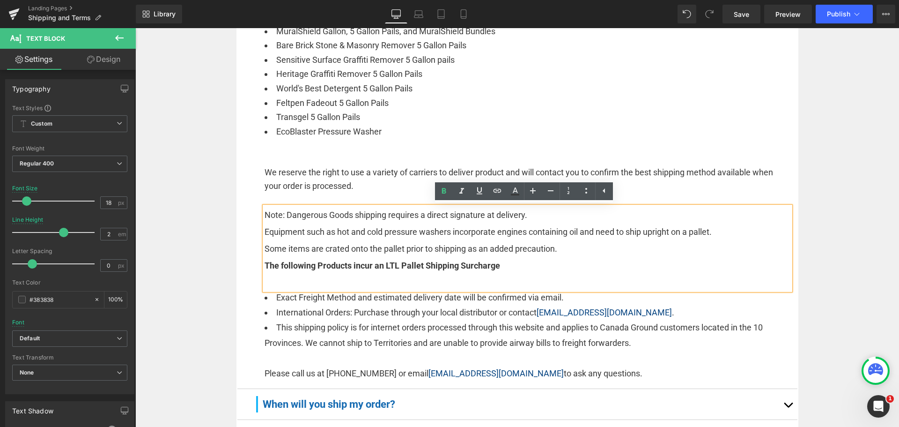
click at [511, 265] on p "The following Products incur an LTL Pallet Shipping Surcharge" at bounding box center [528, 265] width 526 height 17
click at [568, 246] on p "Some items are crated onto the pallet prior to shipping as an added precaution." at bounding box center [528, 248] width 526 height 17
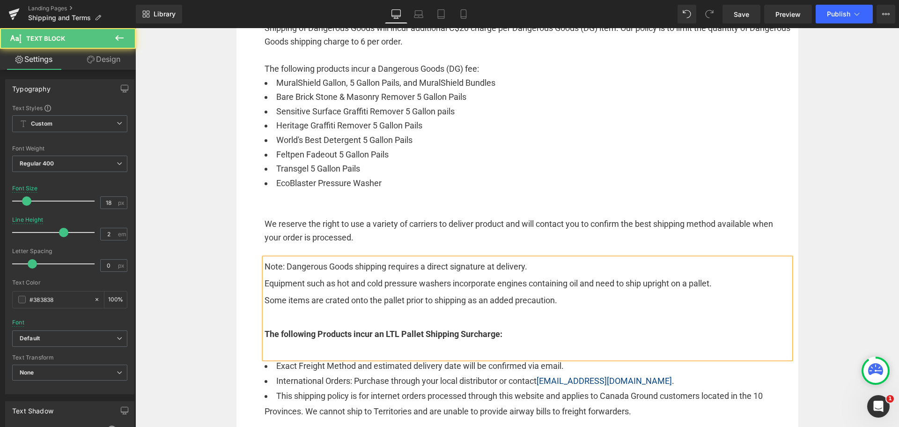
scroll to position [371, 0]
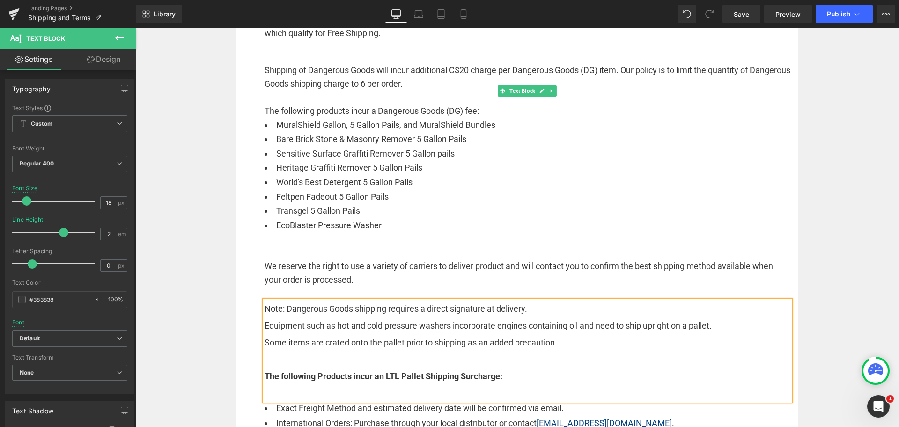
click at [389, 107] on p "The following products incur a Dangerous Goods (DG) fee:" at bounding box center [528, 111] width 526 height 14
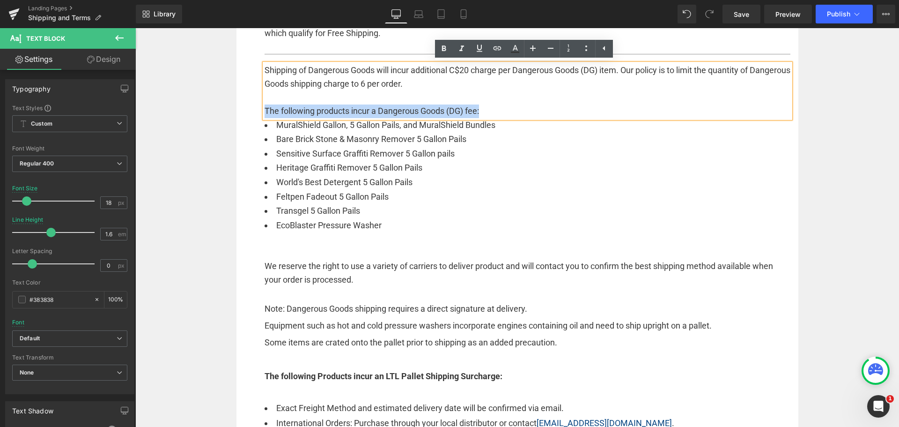
drag, startPoint x: 480, startPoint y: 108, endPoint x: 261, endPoint y: 109, distance: 219.6
click at [265, 109] on p "The following products incur a Dangerous Goods (DG) fee:" at bounding box center [528, 111] width 526 height 14
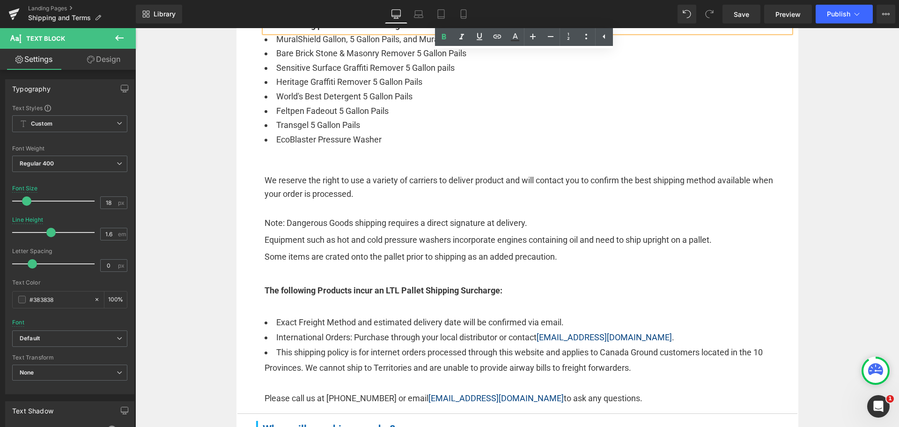
scroll to position [465, 0]
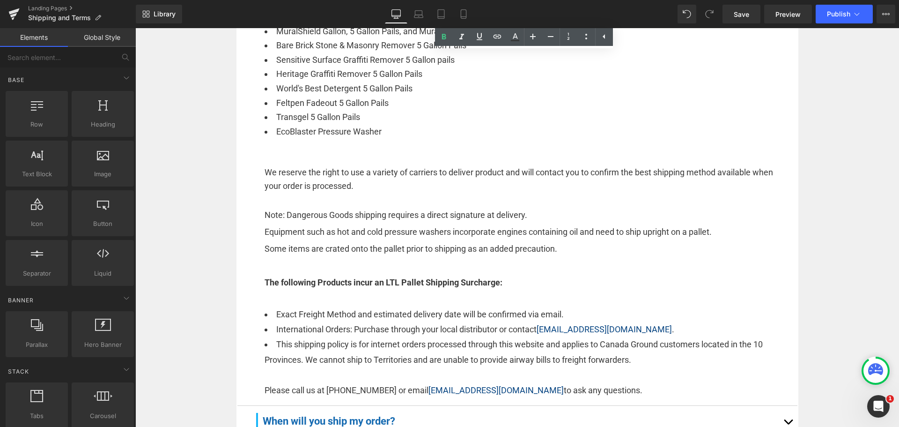
click at [208, 251] on div "Separator Row Shipping & Terms Heading How long does shipping take? Text Block …" at bounding box center [517, 415] width 764 height 1435
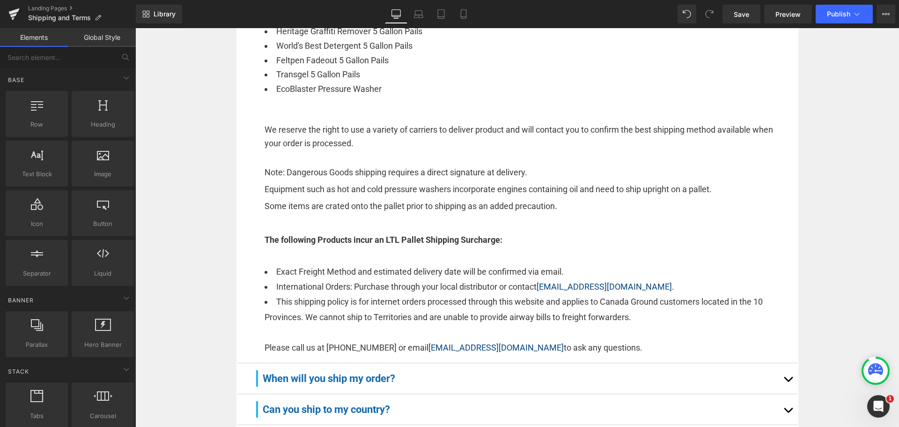
scroll to position [512, 0]
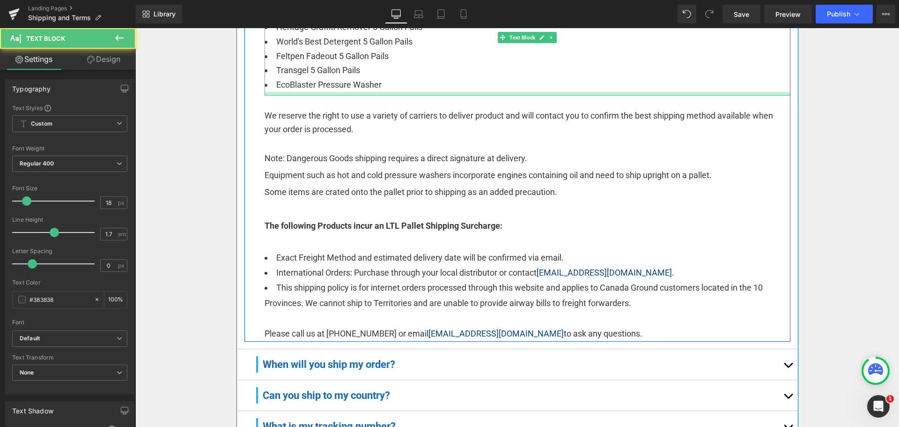
drag, startPoint x: 355, startPoint y: 100, endPoint x: 357, endPoint y: 90, distance: 10.0
click at [357, 90] on div "MuralShield Gallon, 5 Gallon Pails, and MuralShield Bundles Bare Brick Stone &…" at bounding box center [528, 37] width 526 height 118
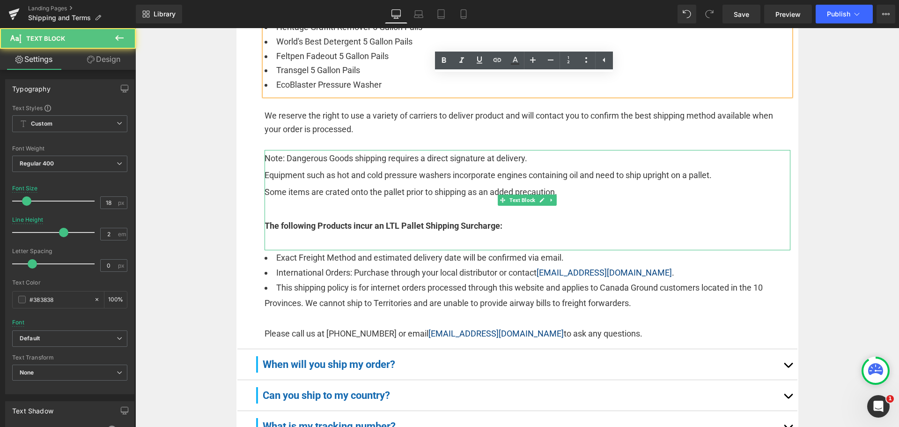
click at [341, 164] on p "Note: Dangerous Goods shipping requires a direct signature at delivery." at bounding box center [528, 158] width 526 height 17
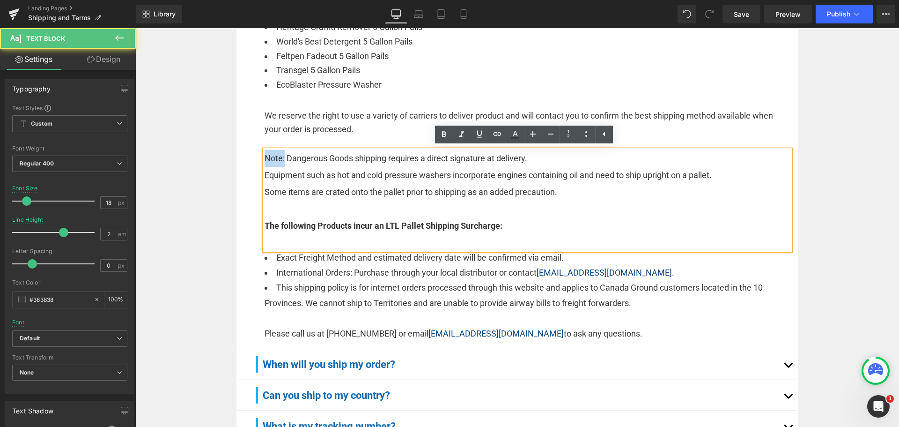
drag, startPoint x: 282, startPoint y: 155, endPoint x: 257, endPoint y: 155, distance: 24.3
click at [257, 155] on div "Your shipment is our number one priority! Text Block All Orders received before…" at bounding box center [517, 50] width 546 height 582
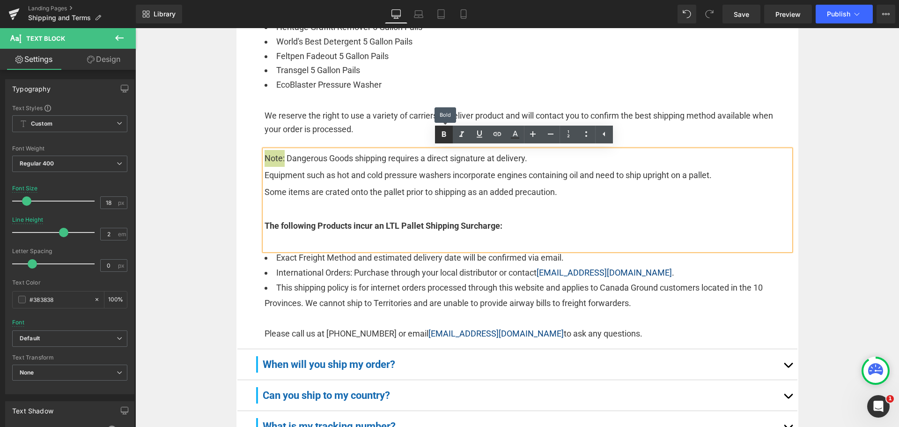
click at [440, 131] on icon at bounding box center [443, 134] width 11 height 11
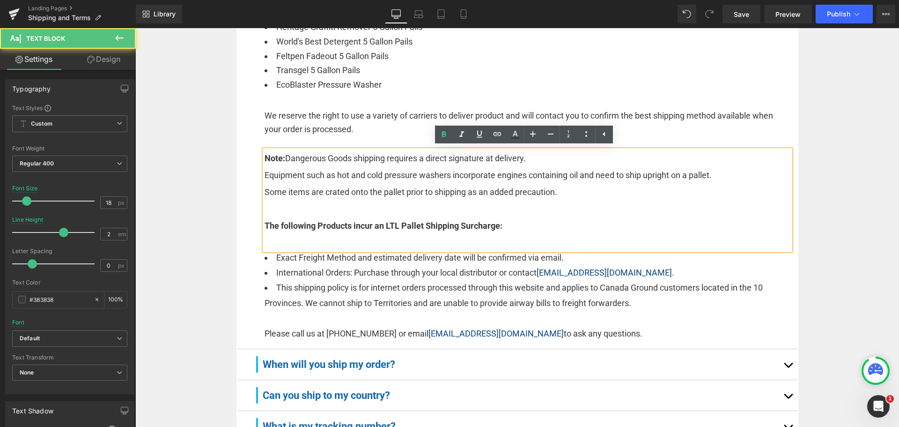
click at [553, 160] on p "Note: Dangerous Goods shipping requires a direct signature at delivery." at bounding box center [528, 158] width 526 height 17
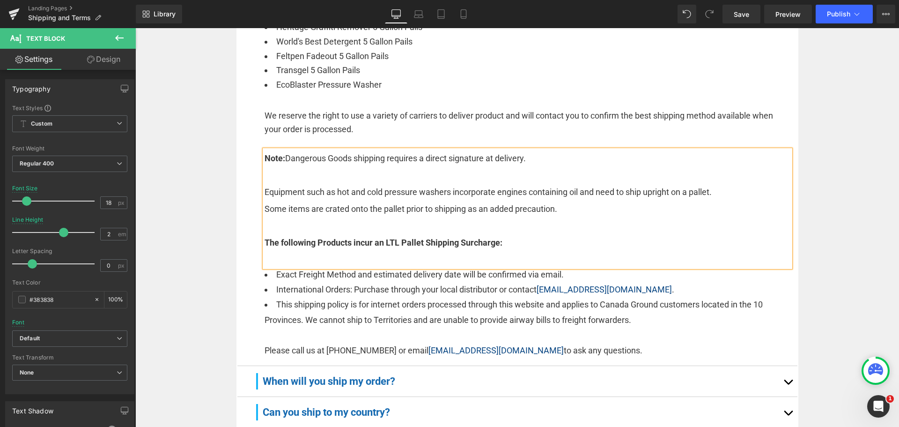
click at [326, 229] on p at bounding box center [528, 225] width 526 height 17
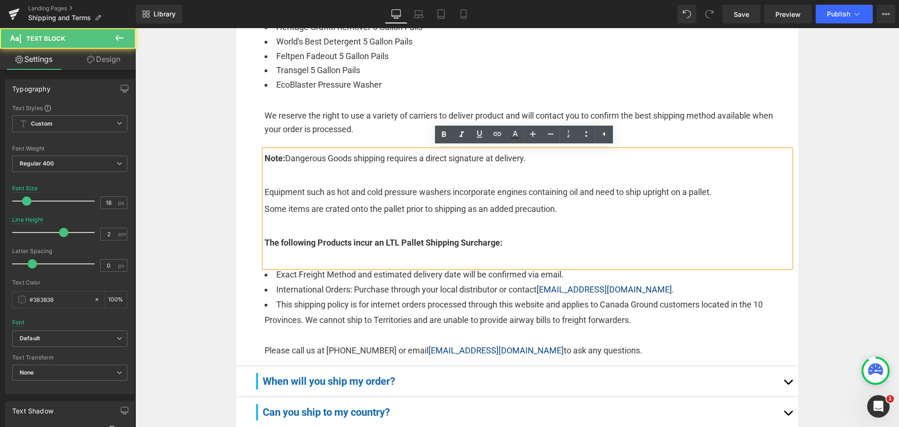
click at [514, 241] on p "The following Products incur an LTL Pallet Shipping Surcharge:" at bounding box center [528, 242] width 526 height 17
click at [493, 254] on div "Note: Dangerous Goods shipping requires a direct signature at delivery. Equipm…" at bounding box center [528, 208] width 526 height 117
click at [476, 264] on div "Note: Dangerous Goods shipping requires a direct signature at delivery. Equipm…" at bounding box center [528, 208] width 526 height 117
click at [471, 257] on div "Note: Dangerous Goods shipping requires a direct signature at delivery. Equipm…" at bounding box center [528, 208] width 526 height 117
click at [526, 242] on p "The following Products incur an LTL Pallet Shipping Surcharge:" at bounding box center [528, 242] width 526 height 17
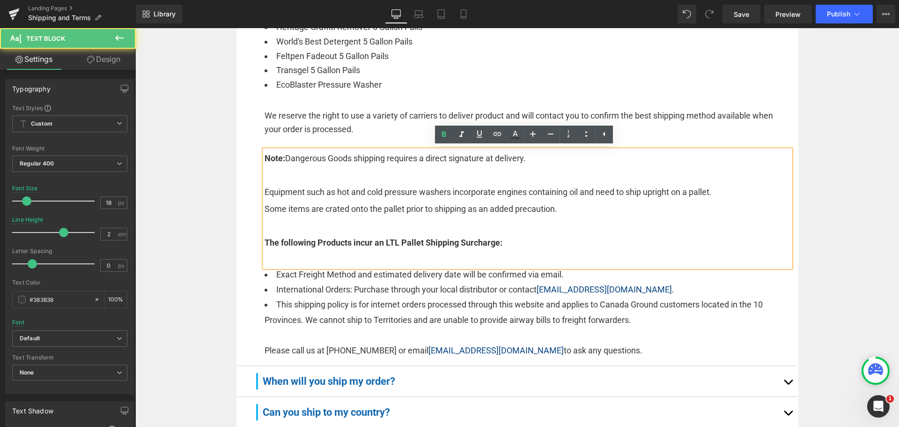
click at [494, 256] on div "Note: Dangerous Goods shipping requires a direct signature at delivery. Equipm…" at bounding box center [528, 208] width 526 height 117
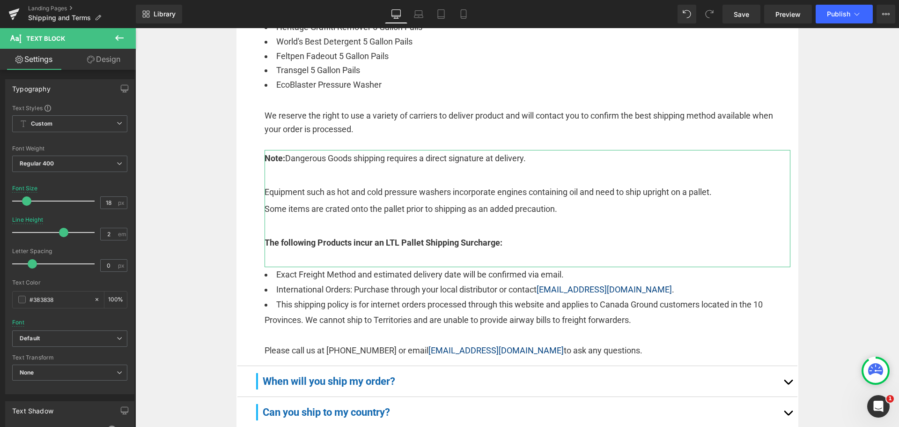
drag, startPoint x: 110, startPoint y: 56, endPoint x: 59, endPoint y: 102, distance: 67.9
click at [110, 56] on link "Design" at bounding box center [104, 59] width 68 height 21
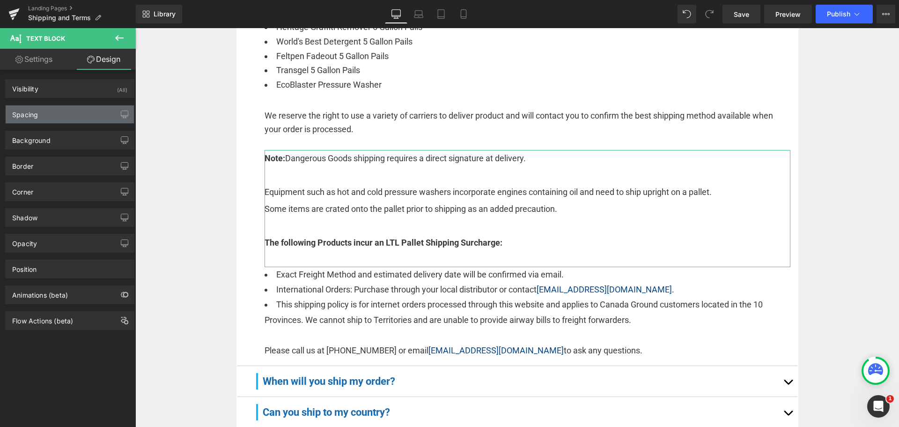
click at [45, 113] on div "Spacing" at bounding box center [70, 114] width 128 height 18
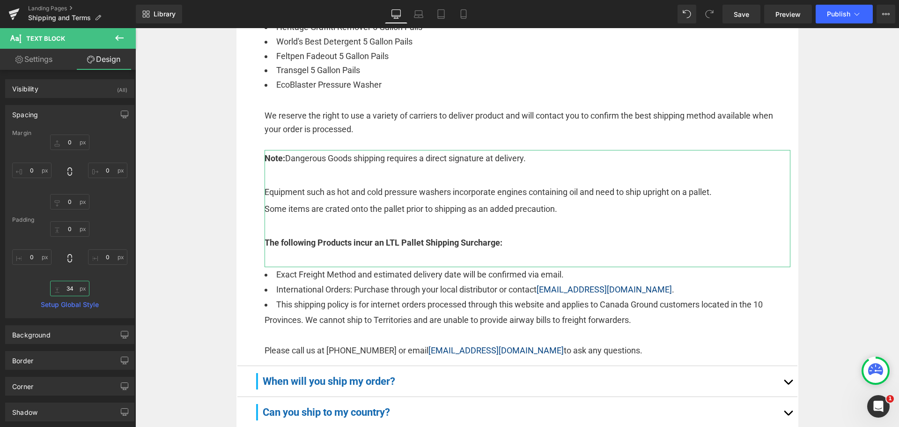
click at [74, 288] on input "text" at bounding box center [69, 287] width 39 height 15
type input "0"
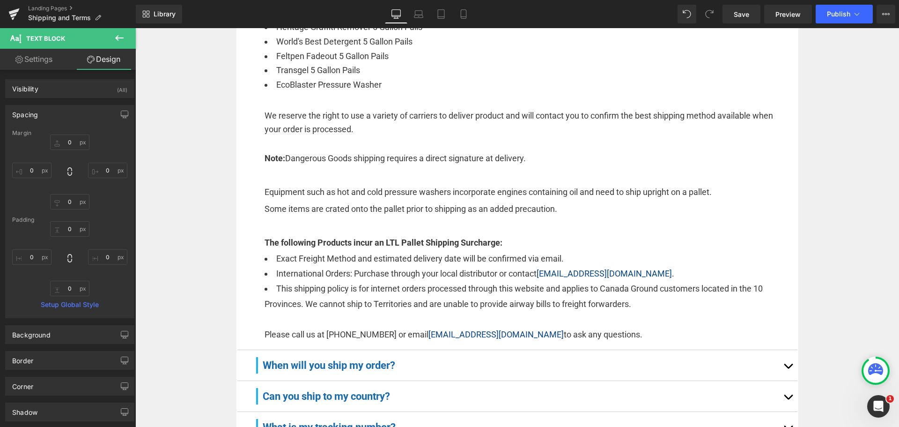
click at [173, 235] on div "Separator Row Shipping & Terms Heading How long does shipping take? Text Block …" at bounding box center [517, 365] width 764 height 1427
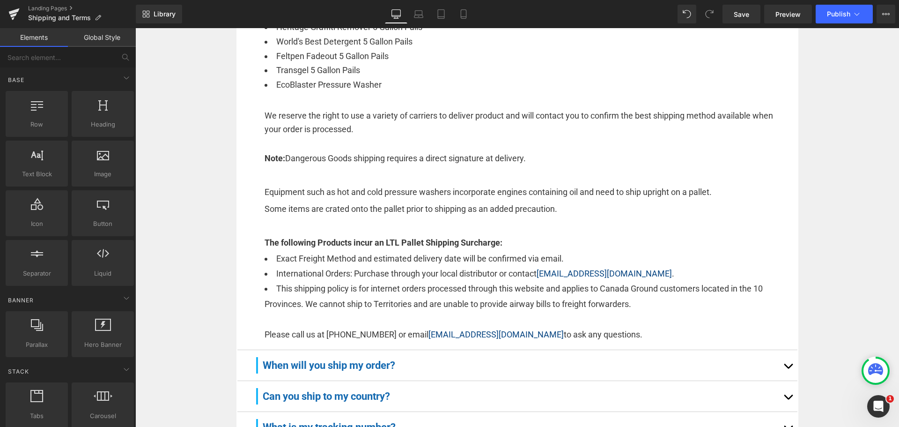
click at [198, 184] on div "Separator Row Shipping & Terms Heading How long does shipping take? Text Block …" at bounding box center [517, 365] width 764 height 1427
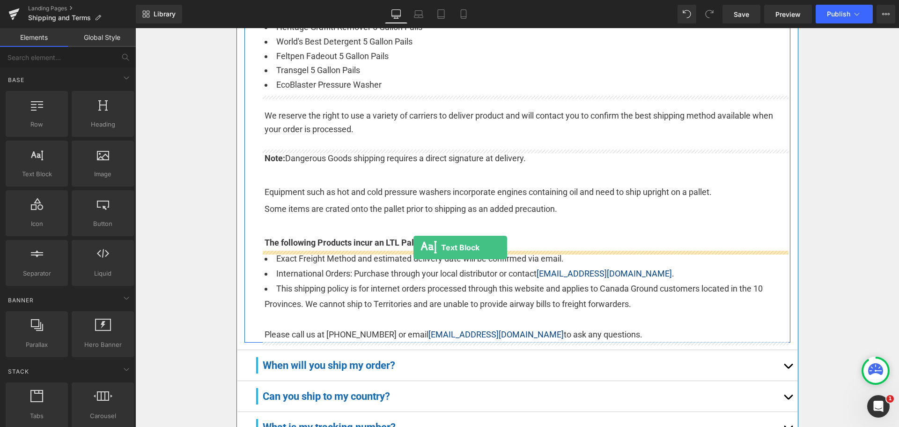
drag, startPoint x: 184, startPoint y: 200, endPoint x: 413, endPoint y: 247, distance: 234.6
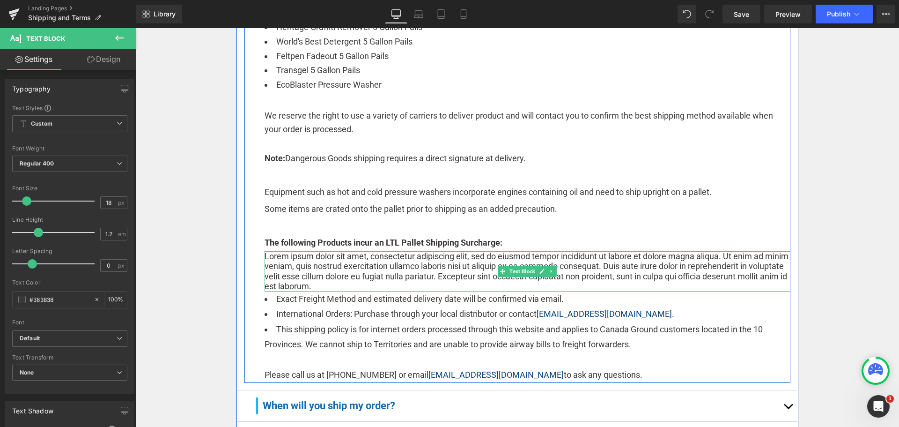
click at [346, 271] on p "Lorem ipsum dolor sit amet, consectetur adipiscing elit, sed do eiusmod tempor …" at bounding box center [528, 271] width 526 height 40
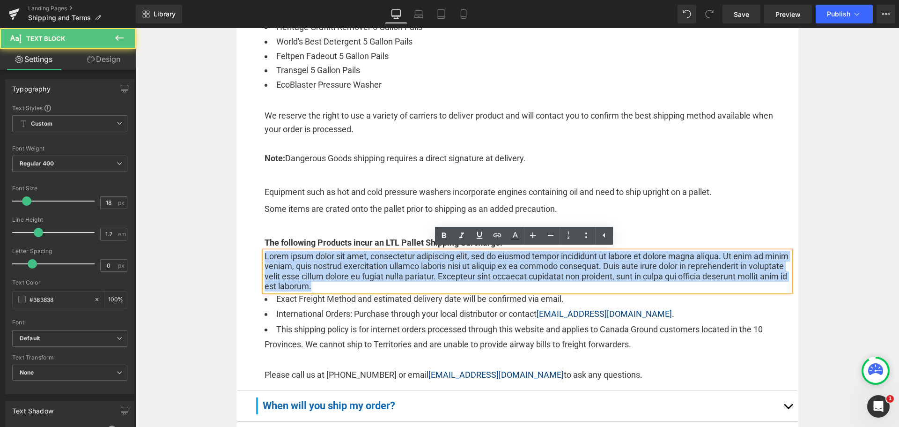
click at [346, 271] on p "Lorem ipsum dolor sit amet, consectetur adipiscing elit, sed do eiusmod tempor …" at bounding box center [528, 271] width 526 height 40
click at [495, 283] on p "Lorem ipsum dolor sit amet, consectetur adipiscing elit, sed do eiusmod tempor …" at bounding box center [528, 271] width 526 height 40
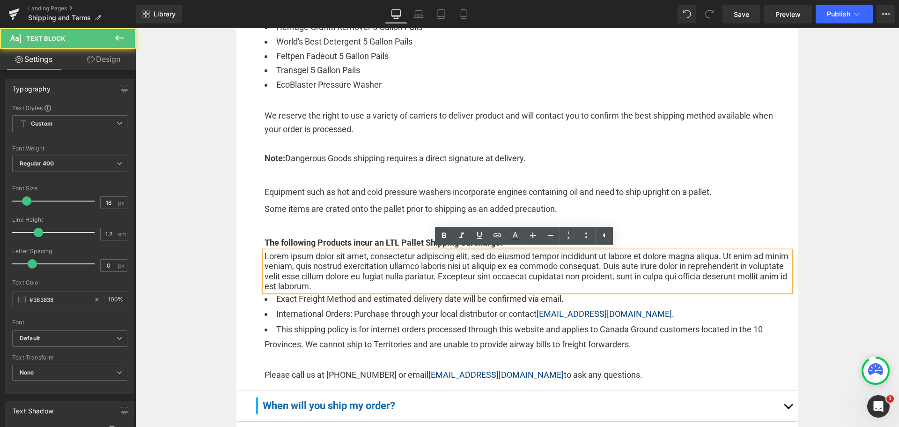
click at [797, 270] on div "Separator Row Shipping & Terms Heading How long does shipping take? Text Block …" at bounding box center [517, 385] width 764 height 1467
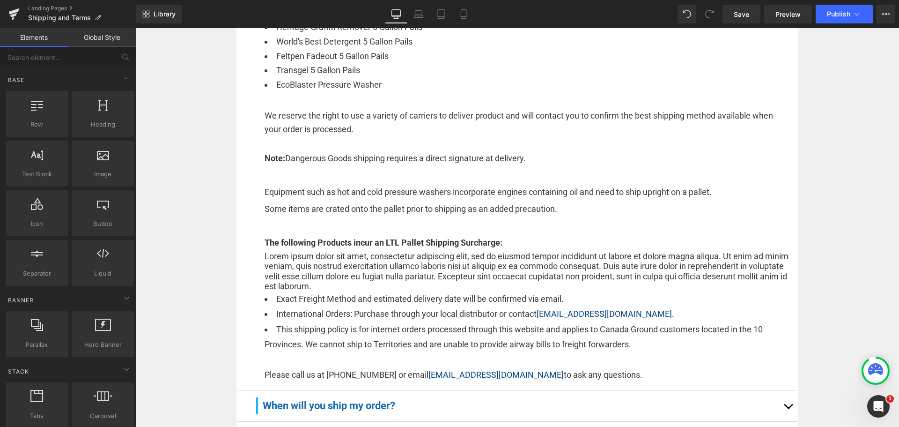
click at [582, 270] on p "Lorem ipsum dolor sit amet, consectetur adipiscing elit, sed do eiusmod tempor …" at bounding box center [528, 271] width 526 height 40
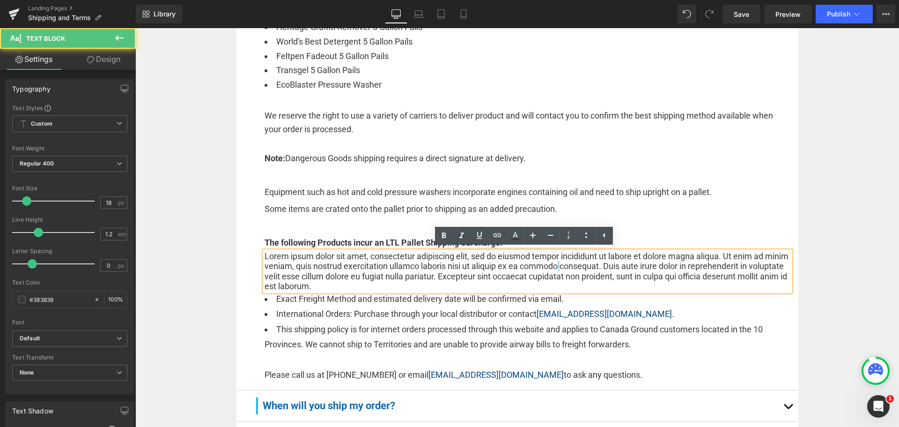
click at [582, 270] on p "Lorem ipsum dolor sit amet, consectetur adipiscing elit, sed do eiusmod tempor …" at bounding box center [528, 271] width 526 height 40
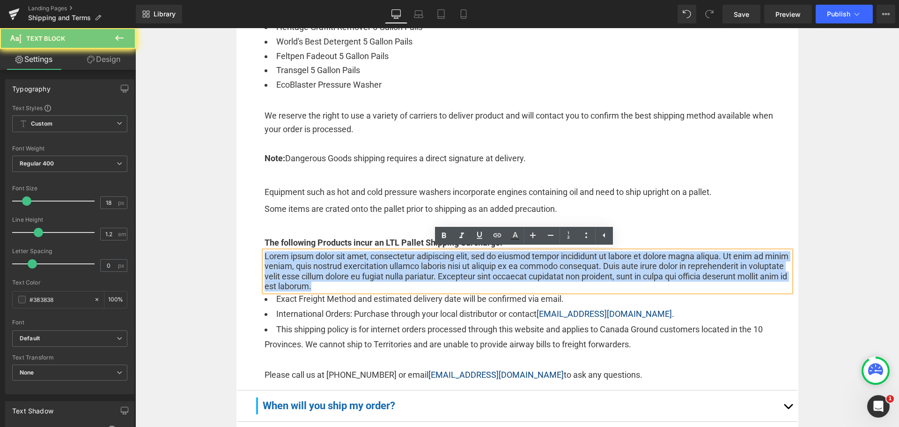
click at [582, 270] on p "Lorem ipsum dolor sit amet, consectetur adipiscing elit, sed do eiusmod tempor …" at bounding box center [528, 271] width 526 height 40
paste div
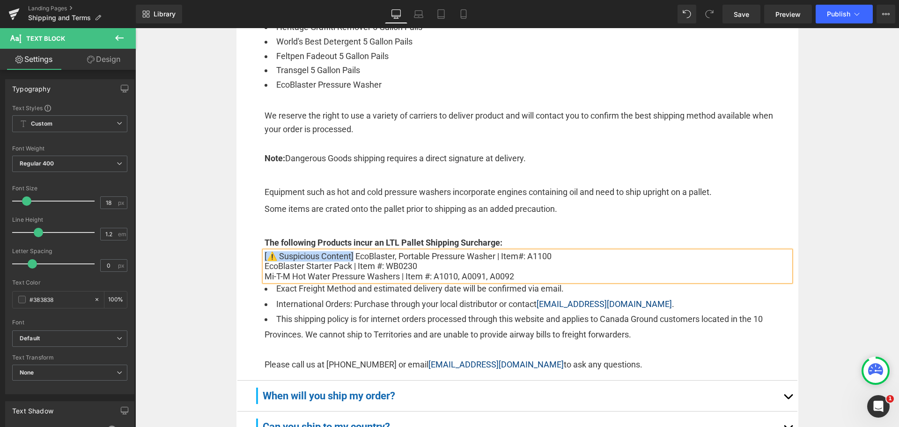
drag, startPoint x: 352, startPoint y: 254, endPoint x: 257, endPoint y: 252, distance: 94.1
click at [257, 252] on div "Your shipment is our number one priority! Text Block All Orders received before…" at bounding box center [517, 65] width 546 height 613
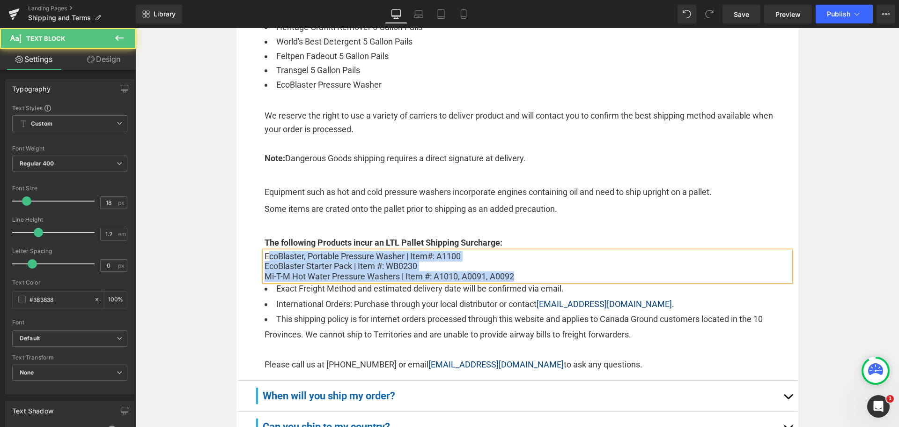
click at [265, 256] on div "EcoBlaster, Portable Pressure Washer | Item#: A1100 EcoBlaster Starter Pack | …" at bounding box center [528, 266] width 526 height 30
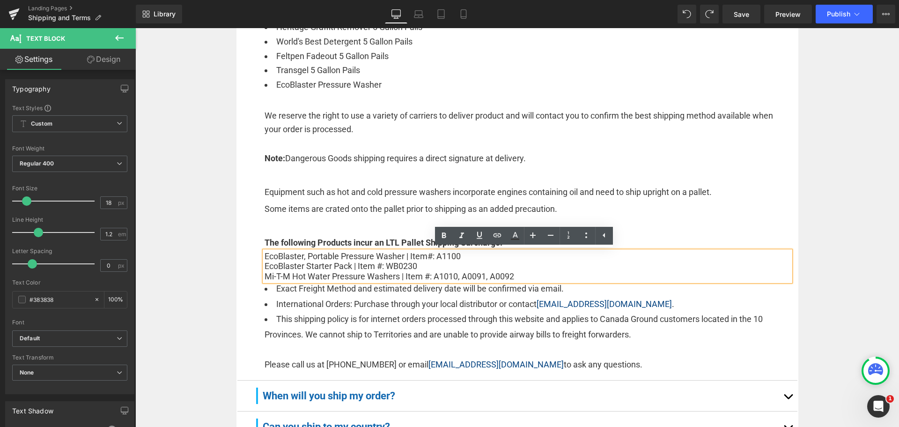
click at [275, 253] on p "EcoBlaster, Portable Pressure Washer | Item#: A1100" at bounding box center [528, 256] width 526 height 10
click at [265, 257] on p "EcoBlaster, Portable Pressure Washer | Item#: A1100" at bounding box center [528, 256] width 526 height 10
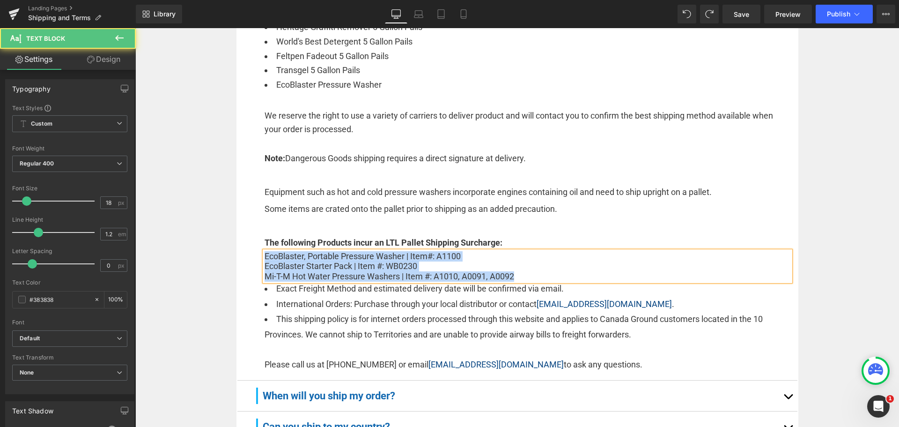
drag, startPoint x: 537, startPoint y: 279, endPoint x: 250, endPoint y: 259, distance: 286.7
click at [250, 259] on div "Your shipment is our number one priority! Text Block All Orders received before…" at bounding box center [517, 65] width 546 height 613
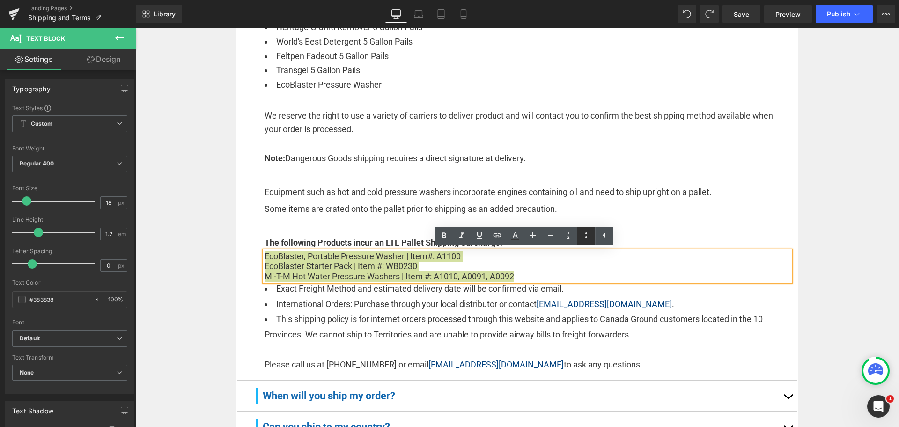
click at [585, 235] on icon at bounding box center [586, 234] width 11 height 11
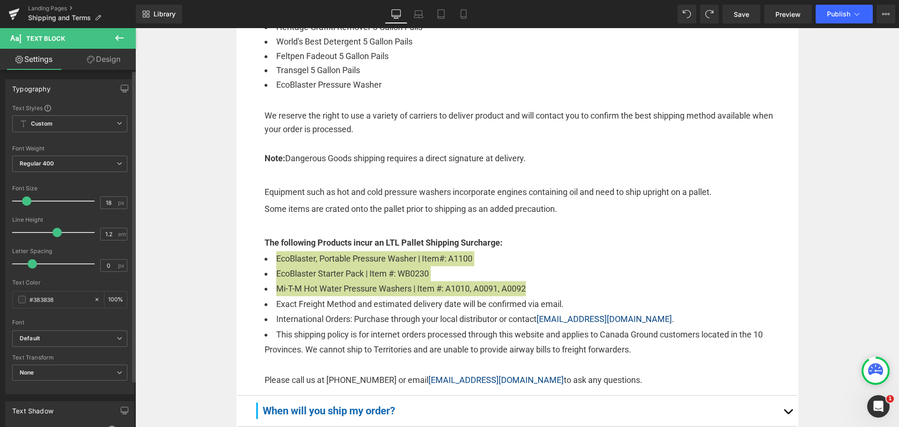
drag, startPoint x: 51, startPoint y: 231, endPoint x: 56, endPoint y: 233, distance: 5.3
click at [56, 233] on div at bounding box center [56, 232] width 78 height 19
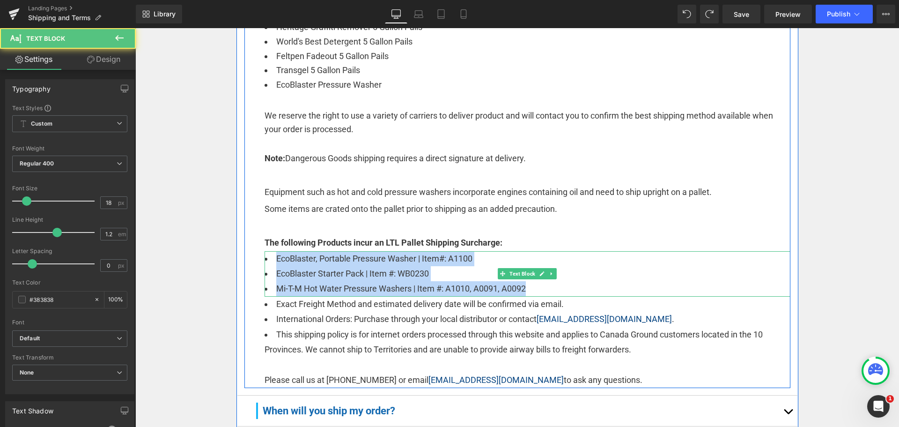
click at [538, 290] on li "Mi-T-M Hot Water Pressure Washers | Item #: A1010, A0091, A0092" at bounding box center [528, 288] width 526 height 15
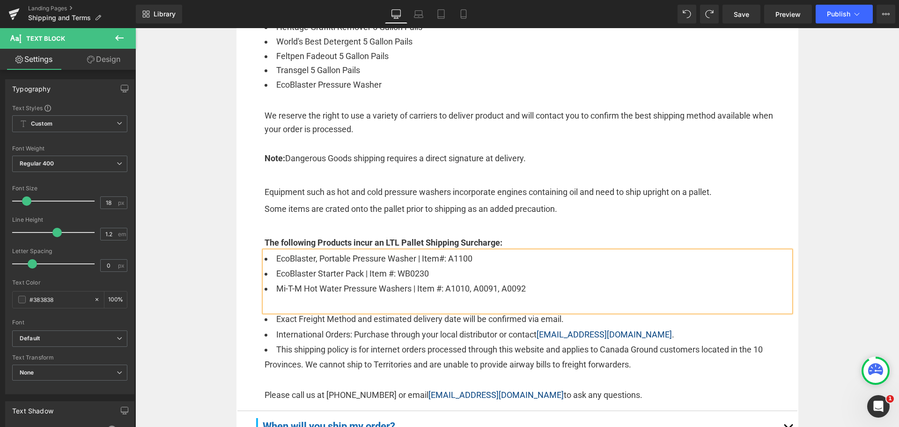
click at [238, 289] on article "Your shipment is our number one priority! Text Block All Orders received before…" at bounding box center [517, 81] width 560 height 658
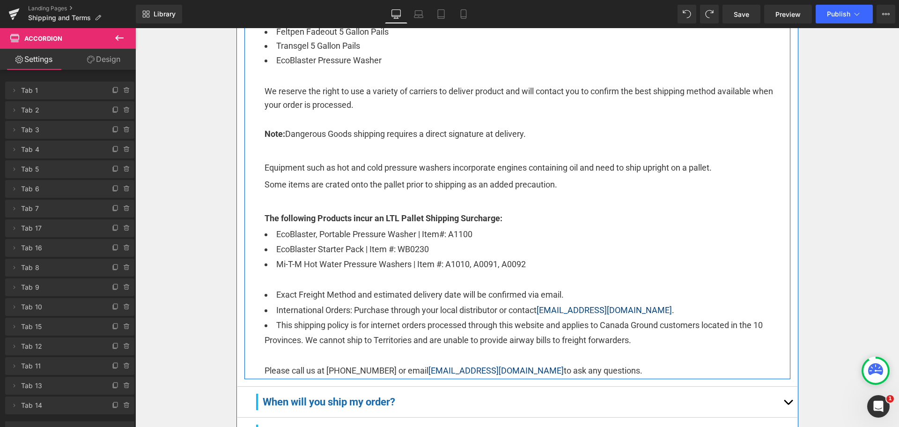
scroll to position [559, 0]
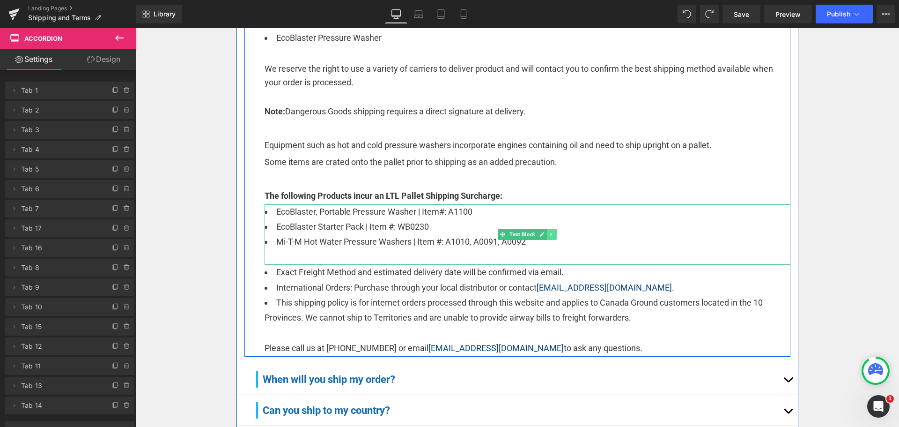
click at [550, 233] on icon at bounding box center [551, 234] width 5 height 6
click at [544, 235] on icon at bounding box center [546, 234] width 5 height 5
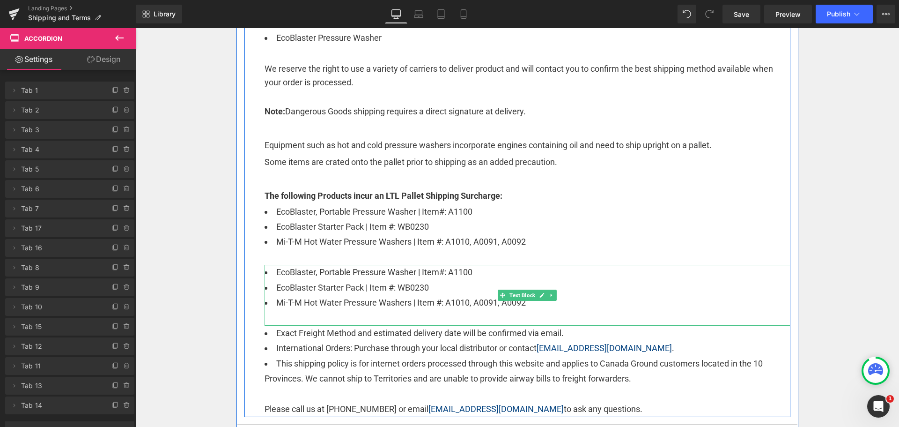
click at [349, 300] on li "Mi-T-M Hot Water Pressure Washers | Item #: A1010, A0091, A0092" at bounding box center [528, 302] width 526 height 15
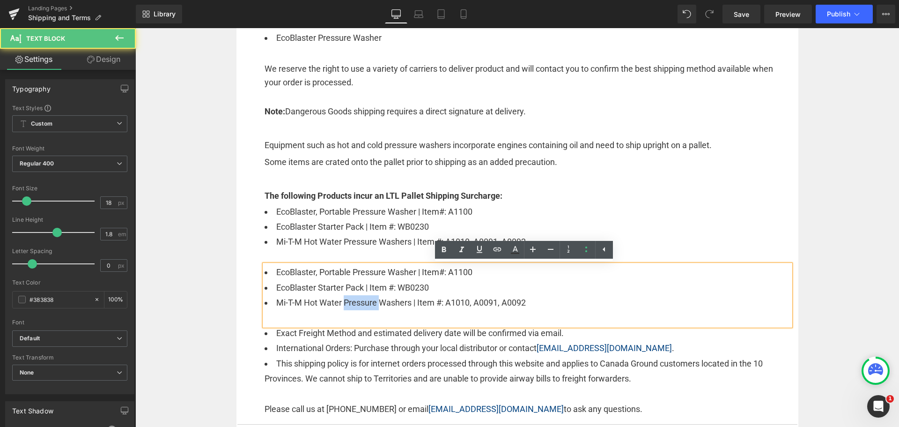
click at [349, 300] on li "Mi-T-M Hot Water Pressure Washers | Item #: A1010, A0091, A0092" at bounding box center [528, 302] width 526 height 15
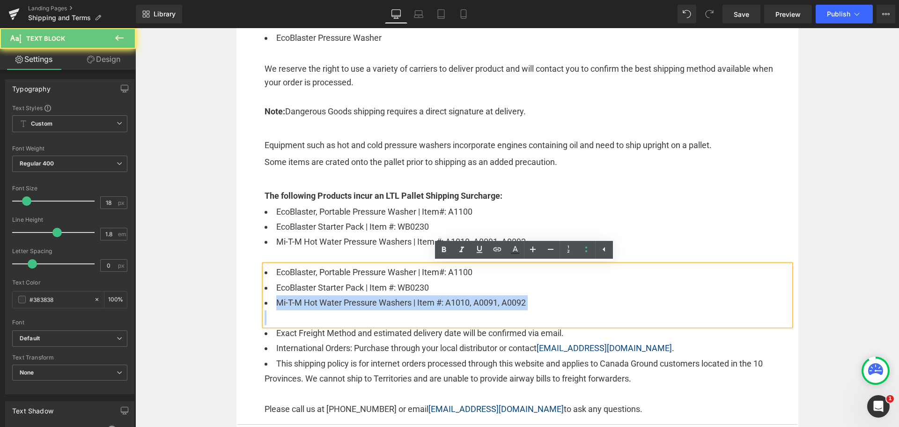
click at [349, 300] on li "Mi-T-M Hot Water Pressure Washers | Item #: A1010, A0091, A0092" at bounding box center [528, 302] width 526 height 15
click at [489, 295] on li "Mi-T-M Hot Water Pressure Washers | Item #: A1010, A0091, A0092" at bounding box center [528, 302] width 526 height 15
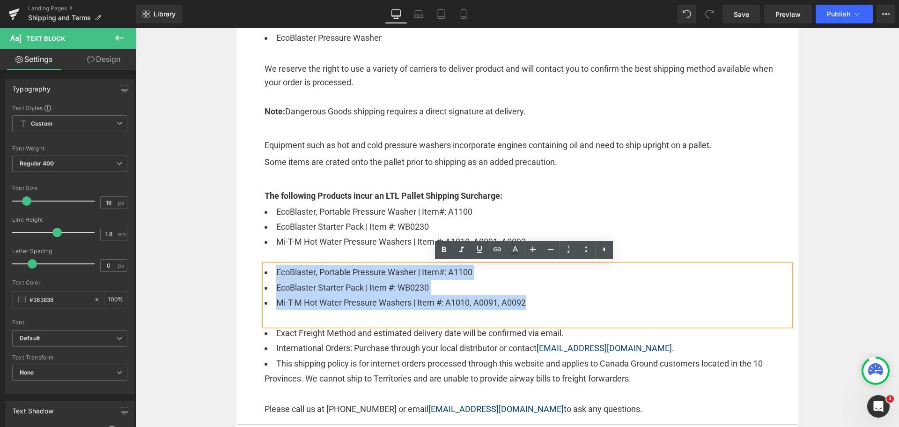
drag, startPoint x: 541, startPoint y: 305, endPoint x: 242, endPoint y: 260, distance: 302.6
click at [244, 260] on div "Your shipment is our number one priority! Text Block All Orders received before…" at bounding box center [517, 64] width 546 height 705
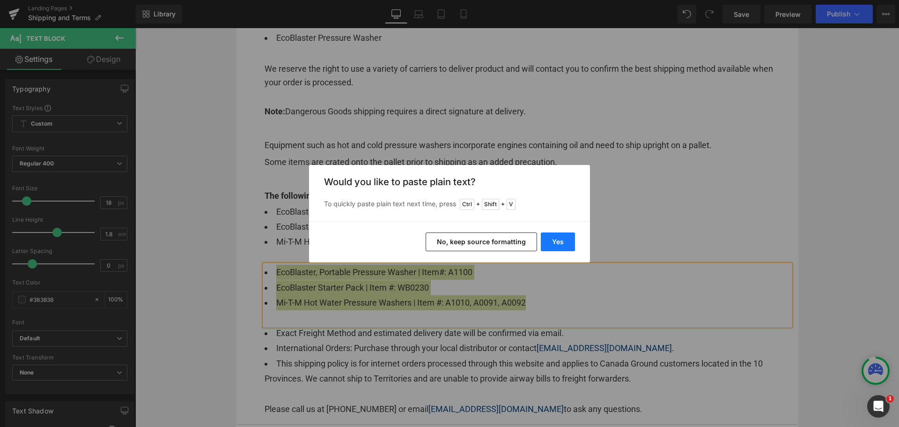
click at [543, 239] on button "Yes" at bounding box center [558, 241] width 34 height 19
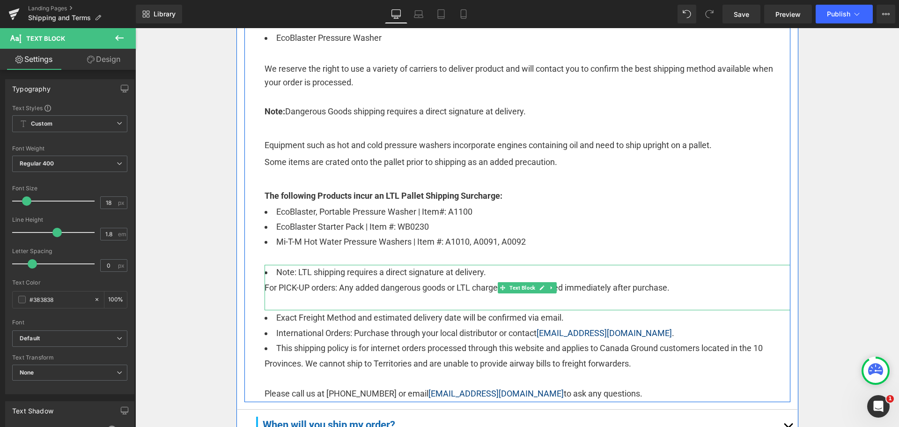
click at [272, 270] on li "Note: LTL shipping requires a direct signature at delivery." at bounding box center [528, 272] width 526 height 15
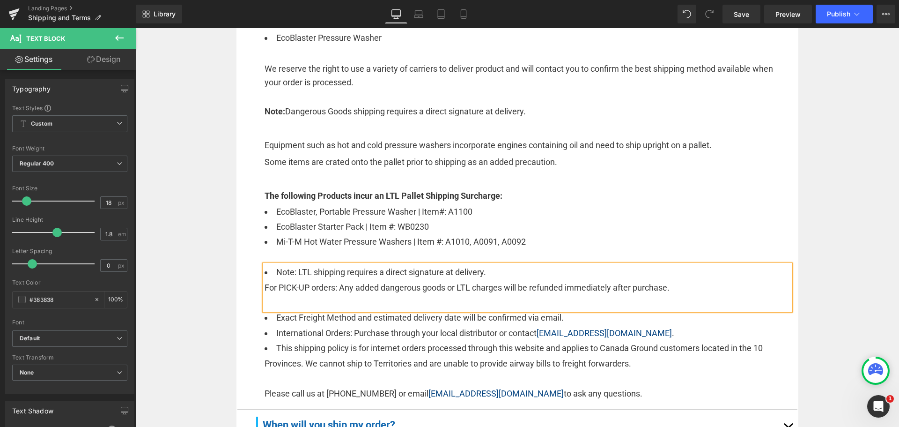
click at [272, 272] on li "Note: LTL shipping requires a direct signature at delivery." at bounding box center [528, 272] width 526 height 15
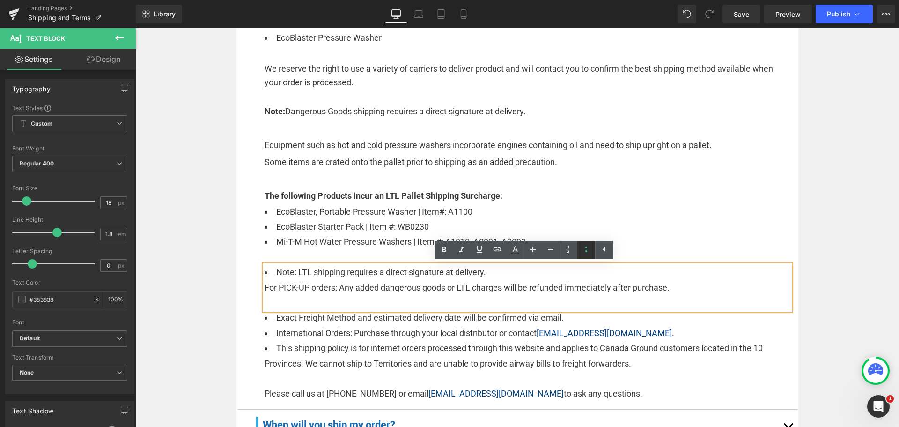
click at [583, 248] on icon at bounding box center [586, 248] width 11 height 11
click at [297, 282] on li "For PICK-UP orders: Any added dangerous goods or LTL charges will be refunded i…" at bounding box center [528, 287] width 526 height 15
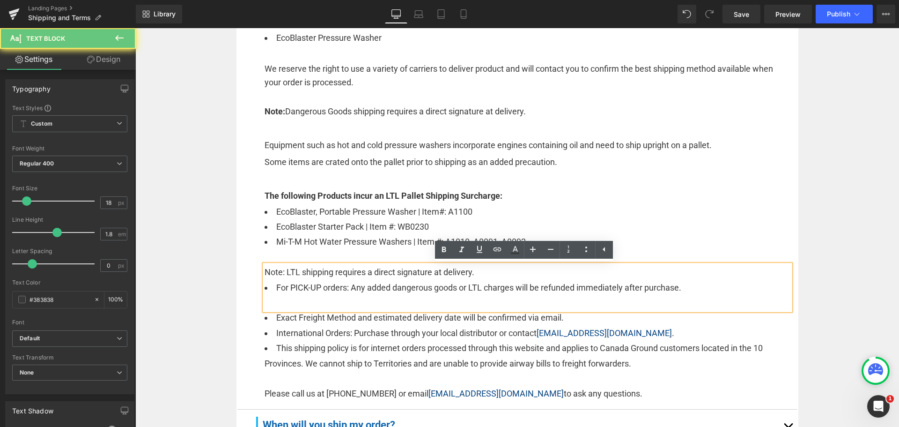
click at [273, 287] on li "For PICK-UP orders: Any added dangerous goods or LTL charges will be refunded i…" at bounding box center [528, 287] width 526 height 15
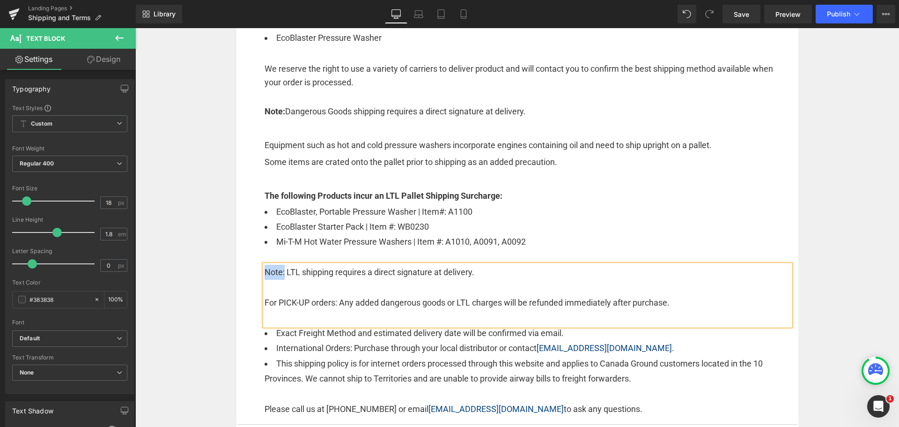
drag, startPoint x: 276, startPoint y: 272, endPoint x: 261, endPoint y: 272, distance: 14.5
click at [265, 272] on span "Note: LTL shipping requires a direct signature at delivery." at bounding box center [370, 272] width 210 height 10
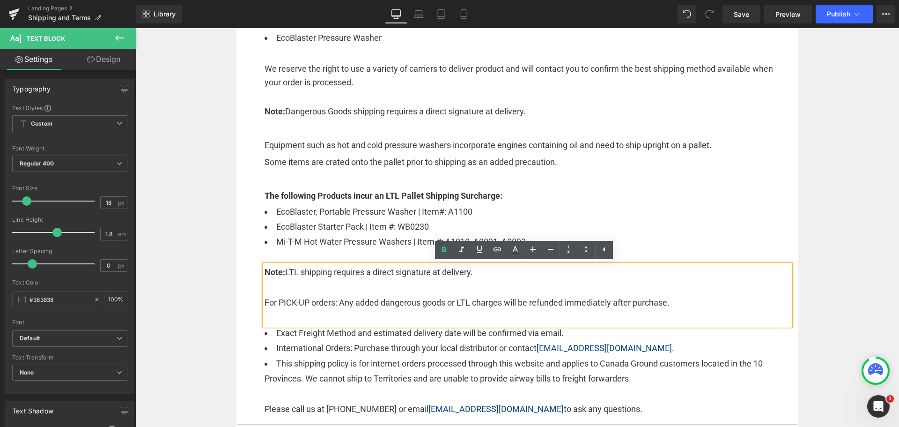
click at [307, 286] on div at bounding box center [528, 287] width 526 height 15
click at [298, 304] on span "For PICK-UP orders: Any added dangerous goods or LTL charges will be refunded i…" at bounding box center [467, 302] width 405 height 10
drag, startPoint x: 331, startPoint y: 302, endPoint x: 263, endPoint y: 297, distance: 68.1
click at [265, 297] on span "For PICK-UP orders: Any added dangerous goods or LTL charges will be refunded i…" at bounding box center [467, 302] width 405 height 10
click at [812, 296] on div "Separator Row Shipping & Terms Heading How long does shipping take? Text Block …" at bounding box center [517, 379] width 764 height 1548
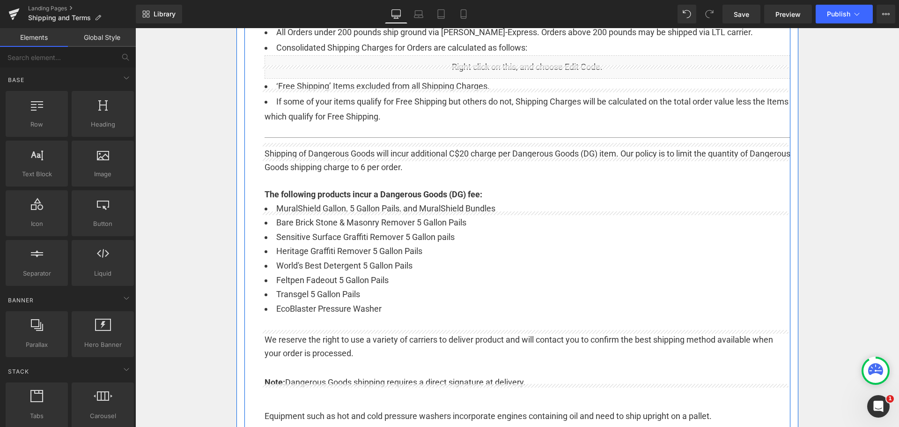
scroll to position [278, 0]
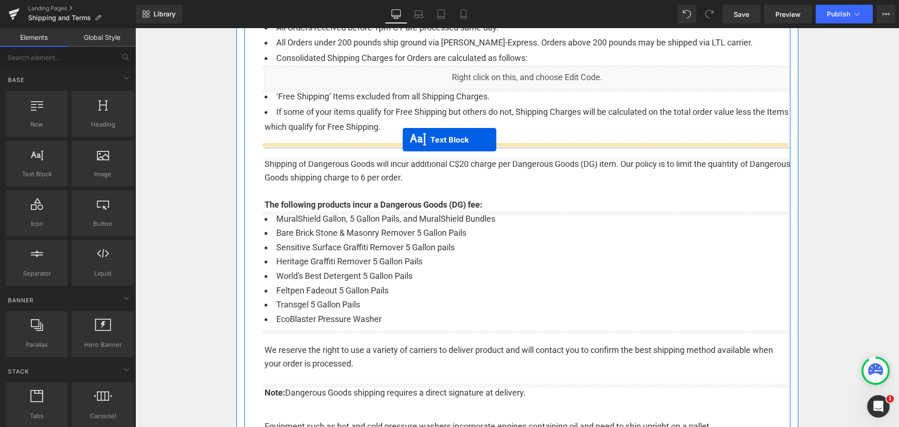
drag, startPoint x: 498, startPoint y: 323, endPoint x: 403, endPoint y: 140, distance: 206.7
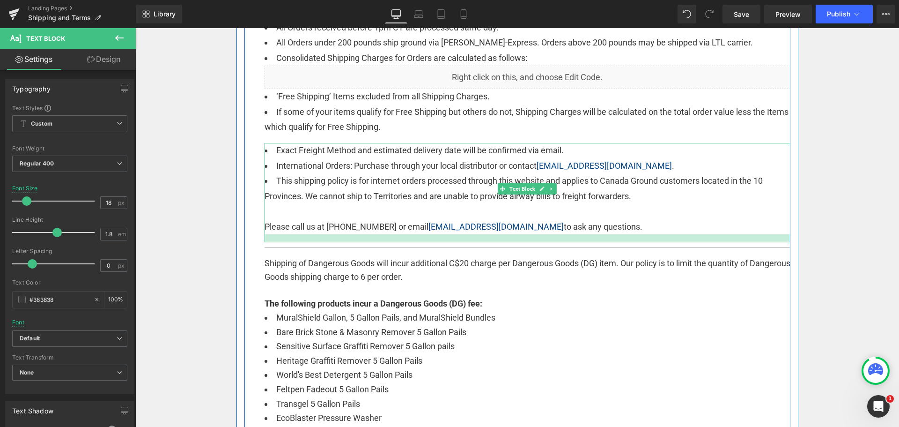
drag, startPoint x: 451, startPoint y: 233, endPoint x: 451, endPoint y: 241, distance: 8.0
click at [451, 241] on div at bounding box center [528, 238] width 526 height 8
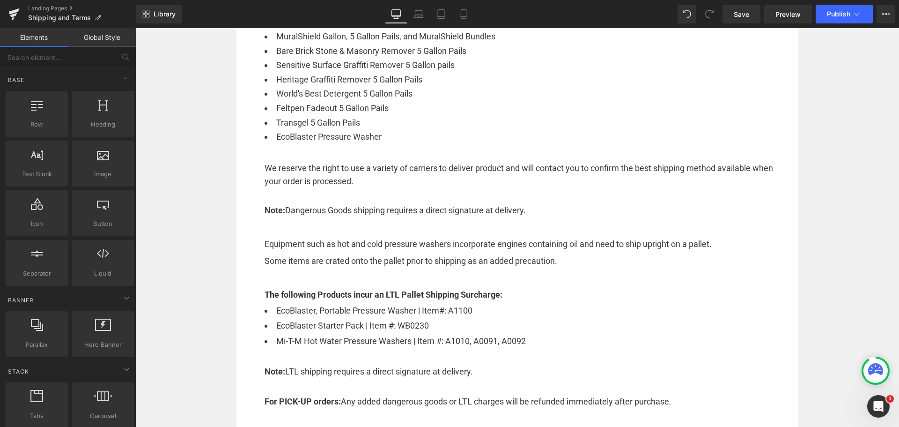
scroll to position [652, 0]
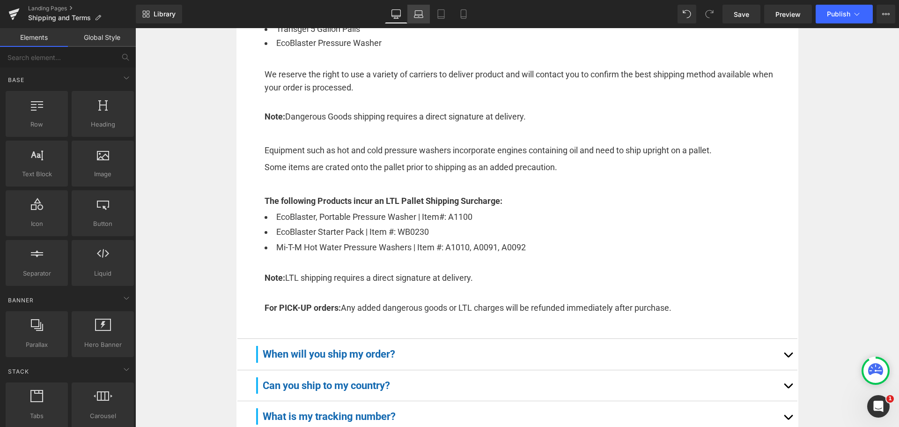
click at [423, 12] on icon at bounding box center [418, 13] width 9 height 9
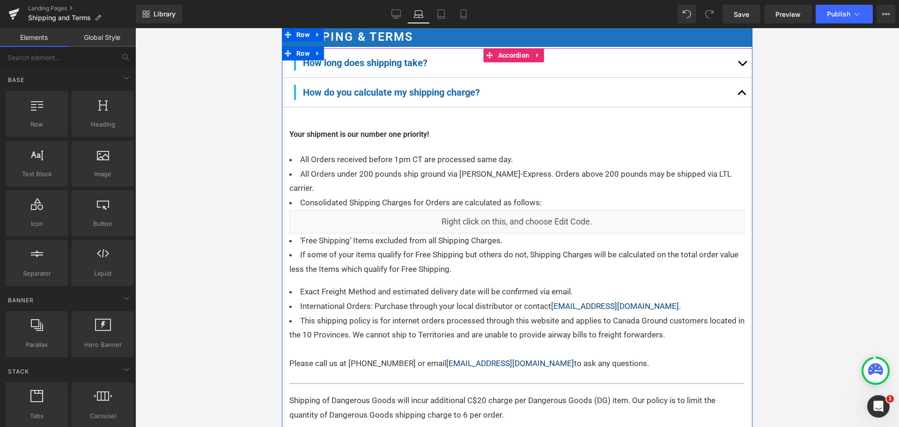
scroll to position [135, 0]
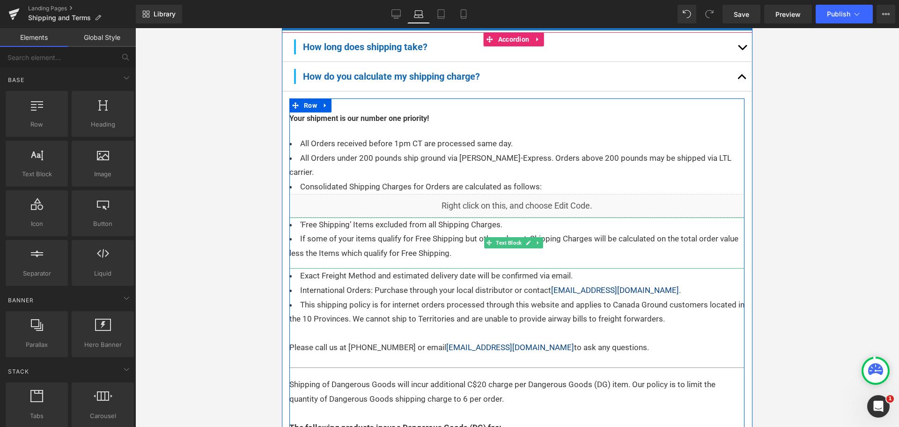
click at [450, 247] on div "‘Free Shipping’ Items excluded from all Shipping Charges. If some of your items…" at bounding box center [516, 242] width 455 height 51
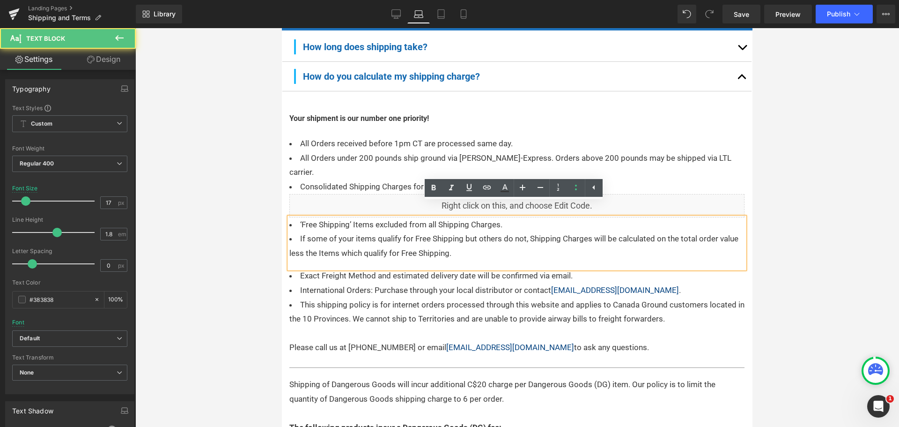
click at [448, 248] on div "‘Free Shipping’ Items excluded from all Shipping Charges. If some of your items…" at bounding box center [516, 242] width 455 height 51
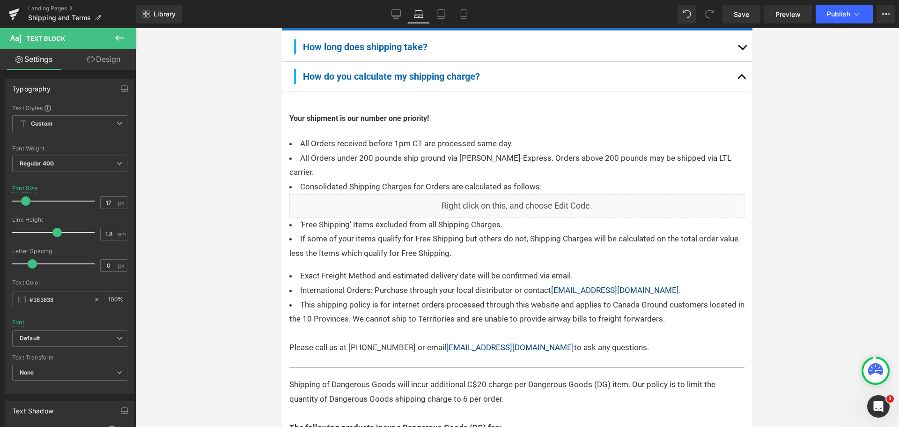
click at [101, 63] on link "Design" at bounding box center [104, 59] width 68 height 21
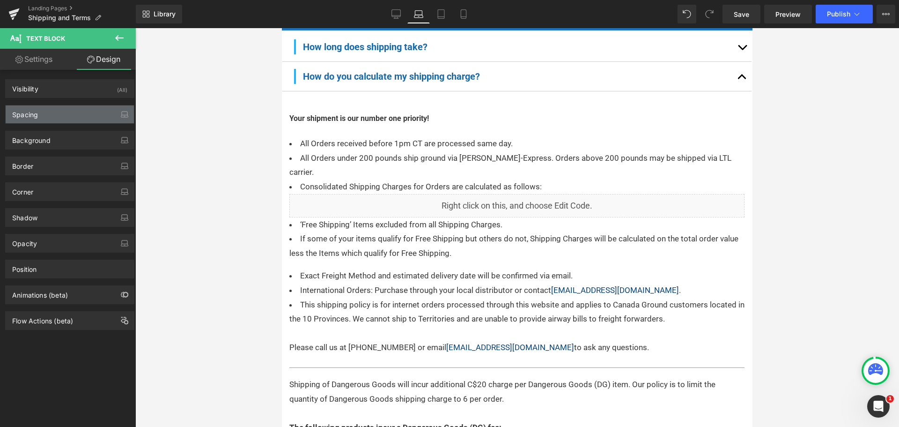
click at [60, 113] on div "Spacing" at bounding box center [70, 114] width 128 height 18
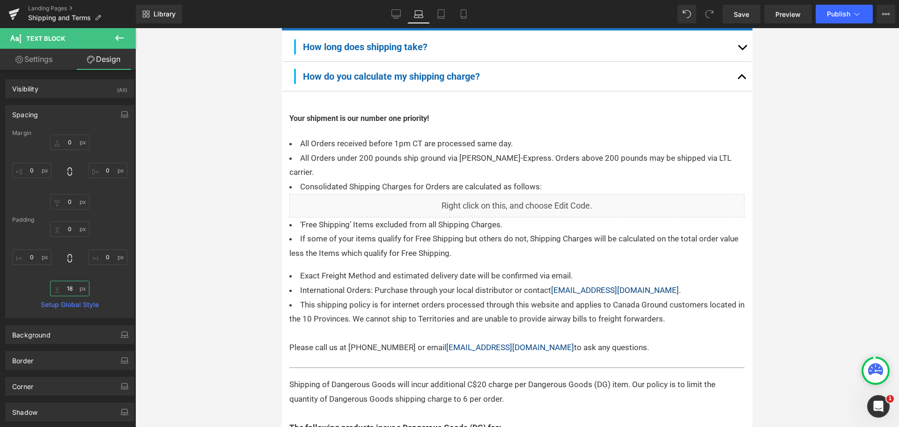
click at [72, 283] on input "18" at bounding box center [69, 287] width 39 height 15
type input "0"
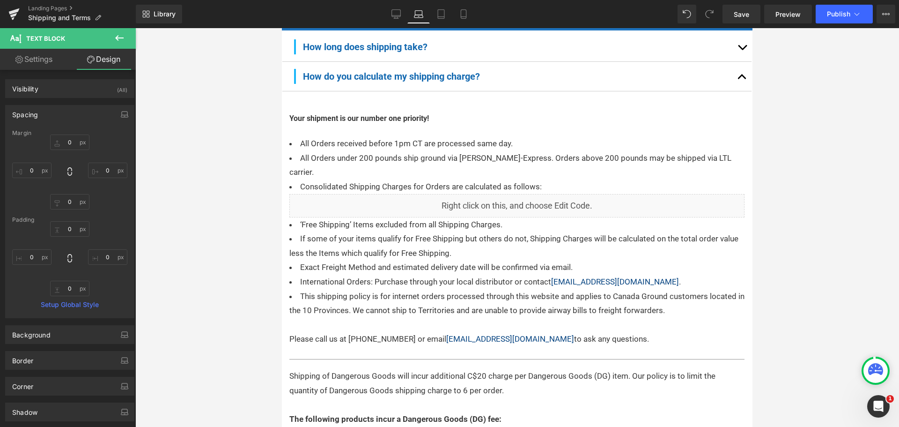
click at [246, 227] on div at bounding box center [517, 227] width 764 height 398
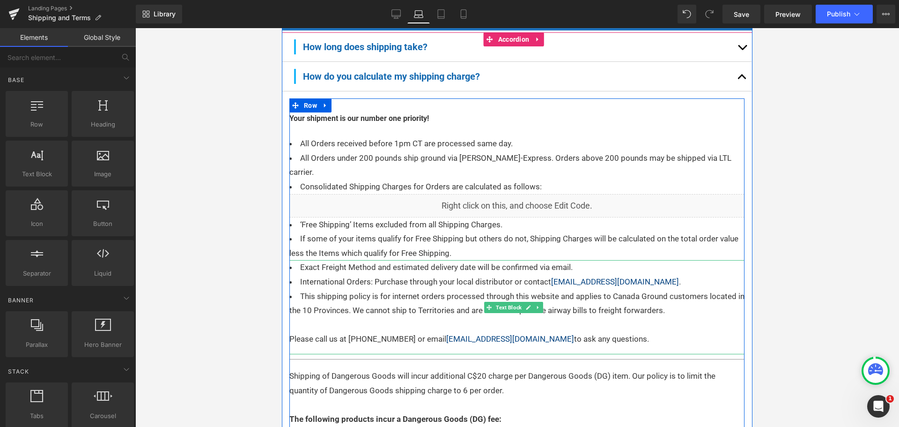
click at [695, 317] on div at bounding box center [516, 324] width 455 height 15
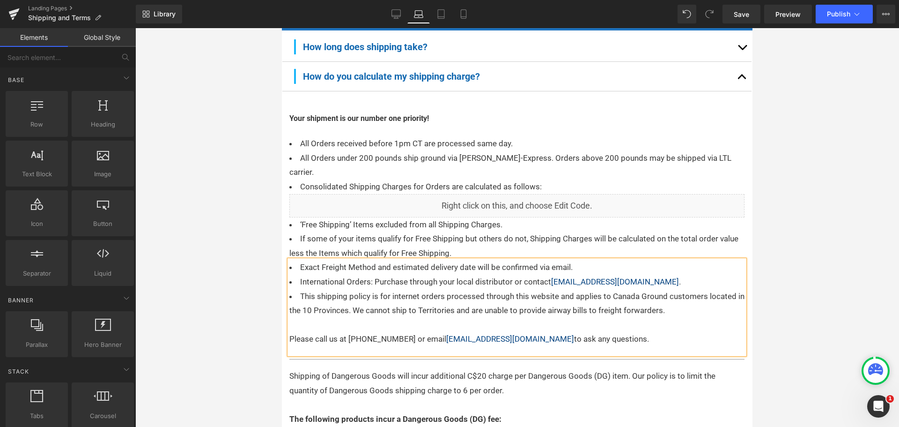
click at [797, 300] on div at bounding box center [517, 227] width 764 height 398
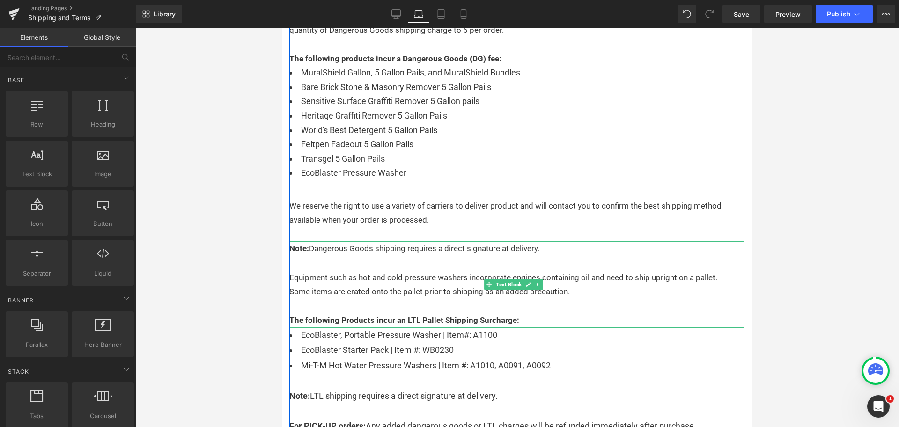
scroll to position [557, 0]
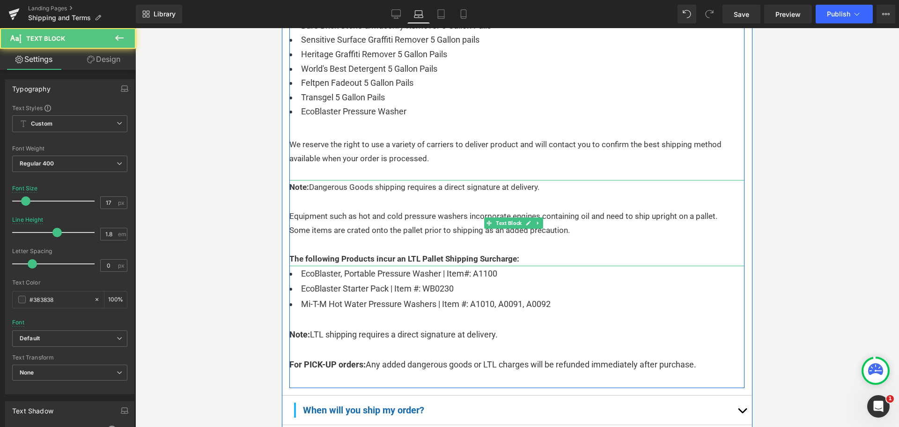
click at [399, 254] on strong "The following Products incur an LTL Pallet Shipping Surcharge:" at bounding box center [404, 258] width 230 height 9
click at [416, 209] on p "Equipment such as hot and cold pressure washers incorporate engines containing …" at bounding box center [516, 216] width 455 height 15
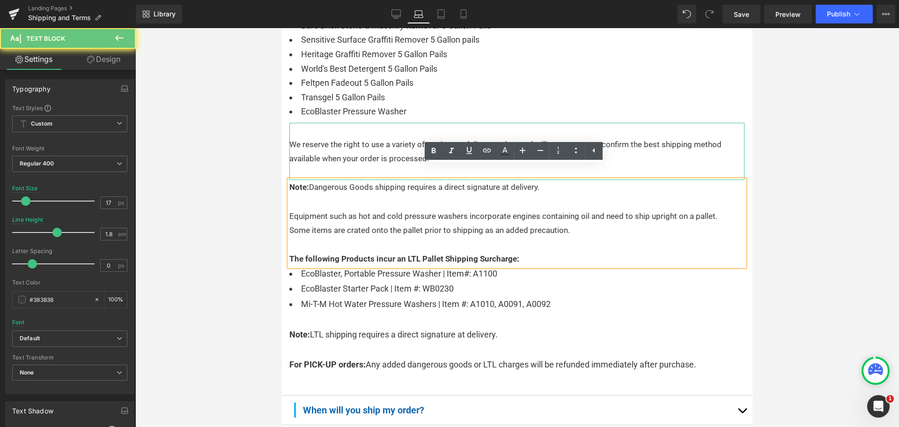
click at [398, 137] on p "We reserve the right to use a variety of carriers to deliver product and will c…" at bounding box center [516, 151] width 455 height 29
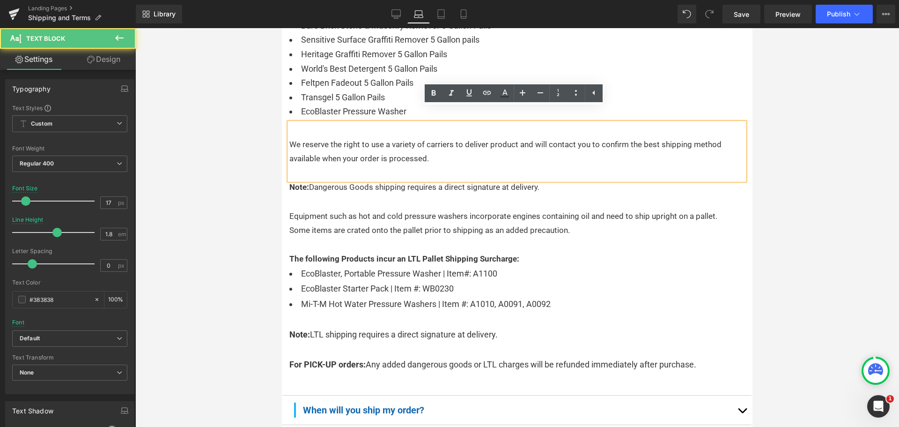
click at [398, 137] on p "We reserve the right to use a variety of carriers to deliver product and will c…" at bounding box center [516, 151] width 455 height 29
click at [402, 137] on p "We reserve the right to use a variety of carriers to deliver product and will c…" at bounding box center [516, 151] width 455 height 29
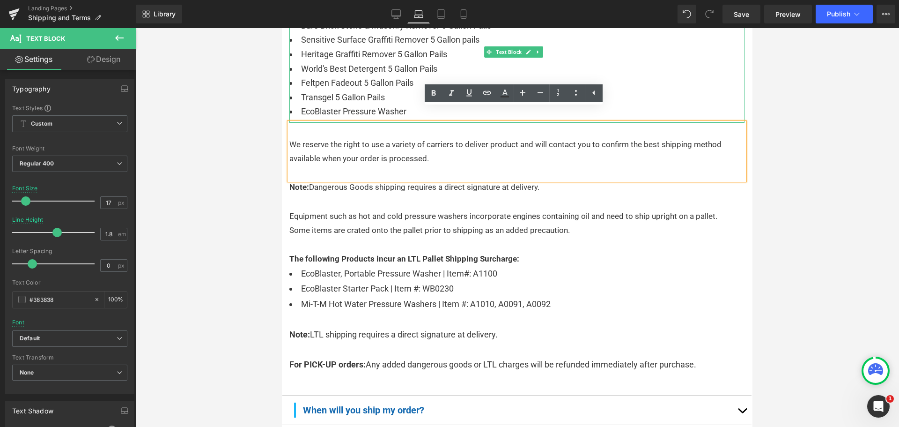
click at [399, 104] on li "EcoBlaster Pressure Washer" at bounding box center [516, 111] width 455 height 15
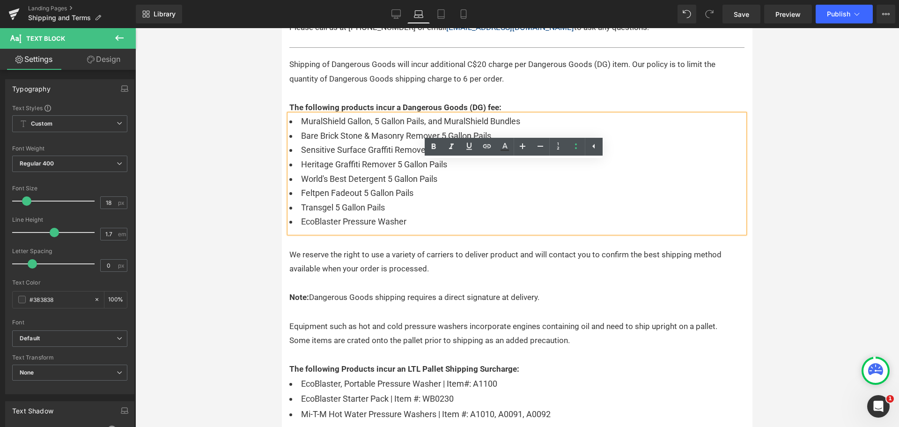
scroll to position [369, 0]
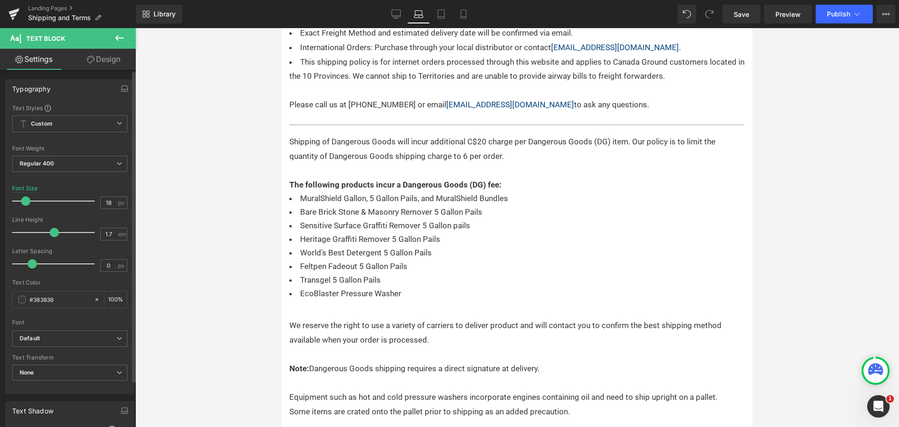
click at [27, 200] on span at bounding box center [25, 200] width 9 height 9
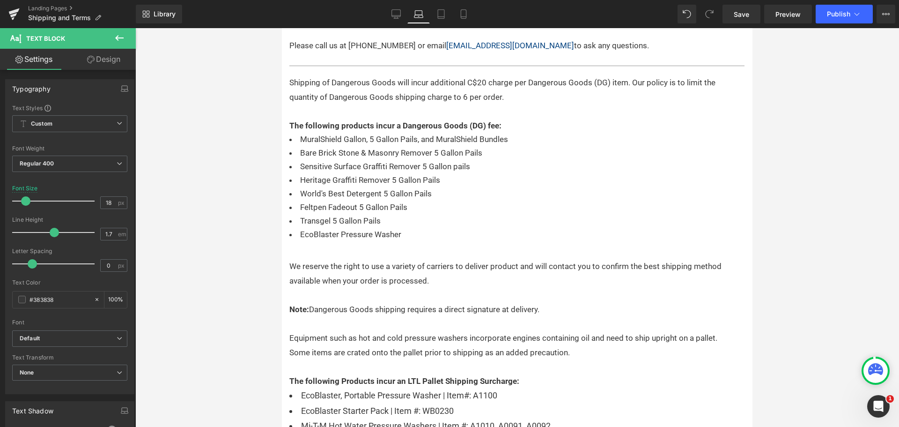
scroll to position [510, 0]
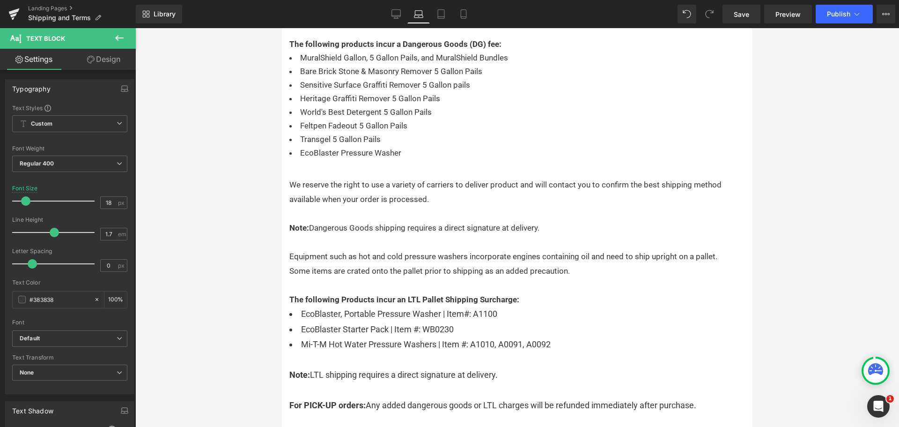
click at [375, 322] on li "EcoBlaster Starter Pack | Item #: WB0230" at bounding box center [516, 329] width 455 height 15
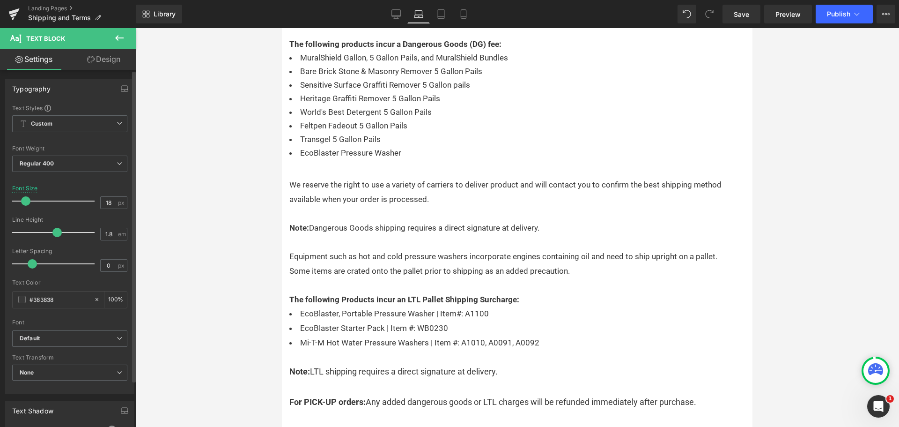
click at [23, 200] on span at bounding box center [25, 200] width 9 height 9
click at [364, 366] on span "Note: LTL shipping requires a direct signature at delivery." at bounding box center [393, 371] width 208 height 10
click at [28, 199] on span at bounding box center [25, 200] width 9 height 9
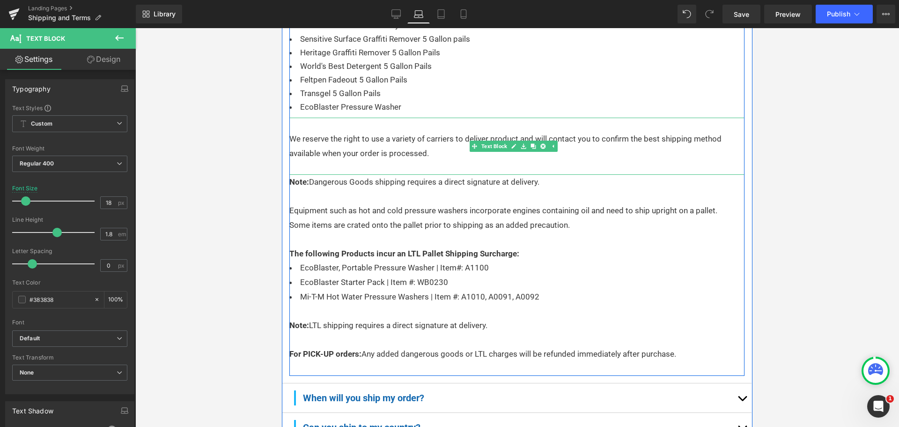
scroll to position [557, 0]
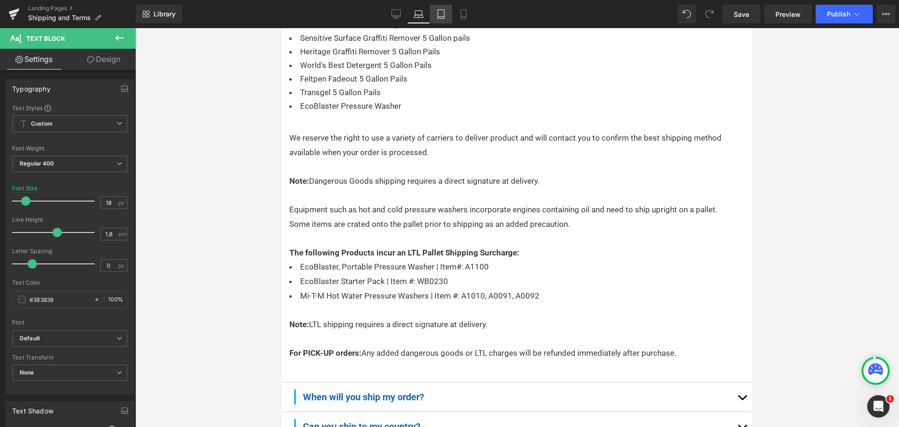
click at [435, 14] on link "Tablet" at bounding box center [441, 14] width 22 height 19
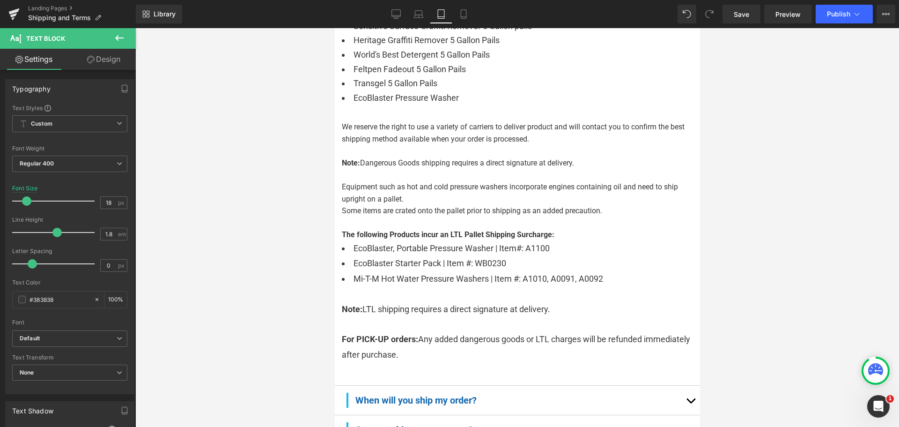
scroll to position [537, 0]
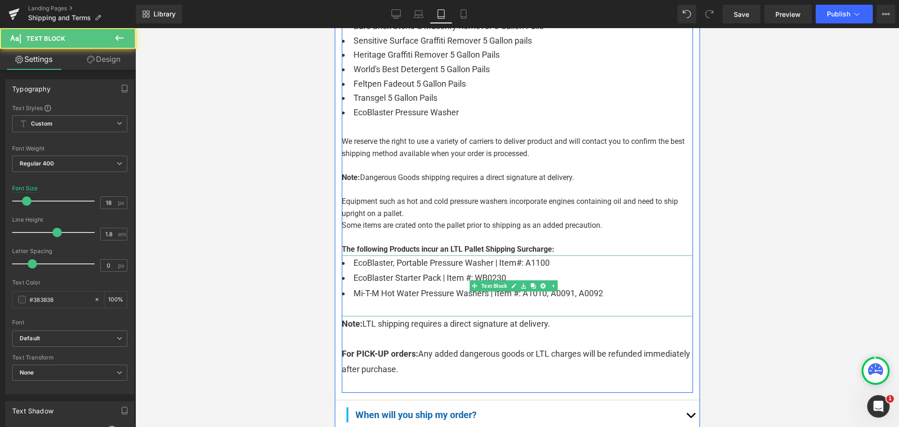
drag, startPoint x: 442, startPoint y: 270, endPoint x: 362, endPoint y: 292, distance: 82.9
click at [442, 270] on li "EcoBlaster Starter Pack | Item #: WB0230" at bounding box center [516, 277] width 351 height 15
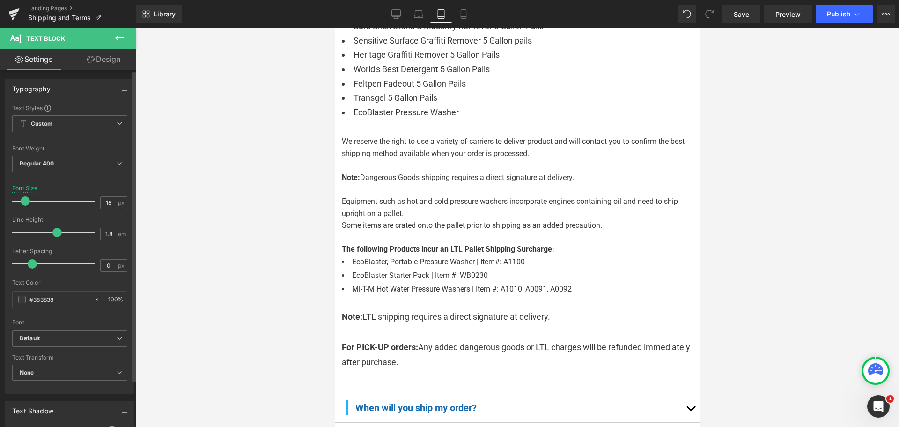
click at [25, 201] on span at bounding box center [25, 200] width 9 height 9
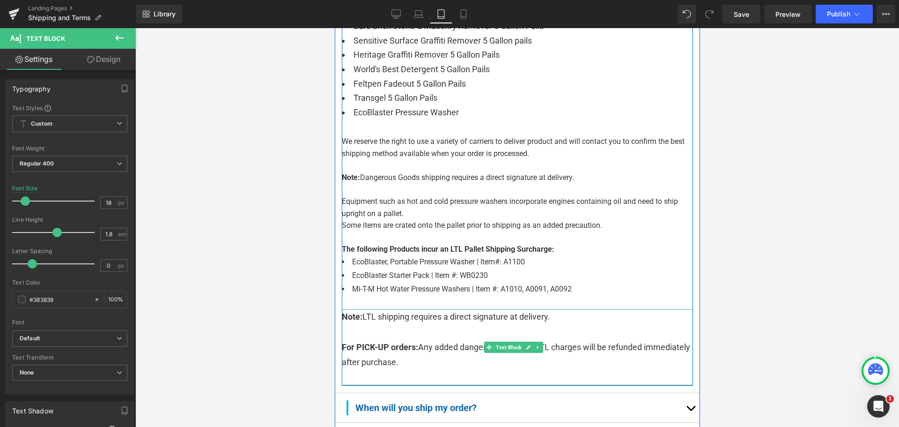
click at [462, 339] on div "For PICK-UP orders: Any added dangerous goods or LTL charges will be refunded i…" at bounding box center [516, 361] width 351 height 45
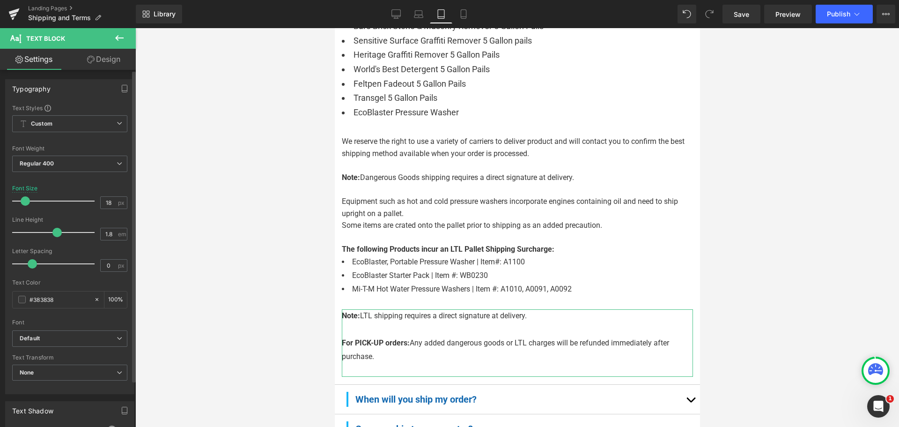
click at [26, 199] on span at bounding box center [25, 200] width 9 height 9
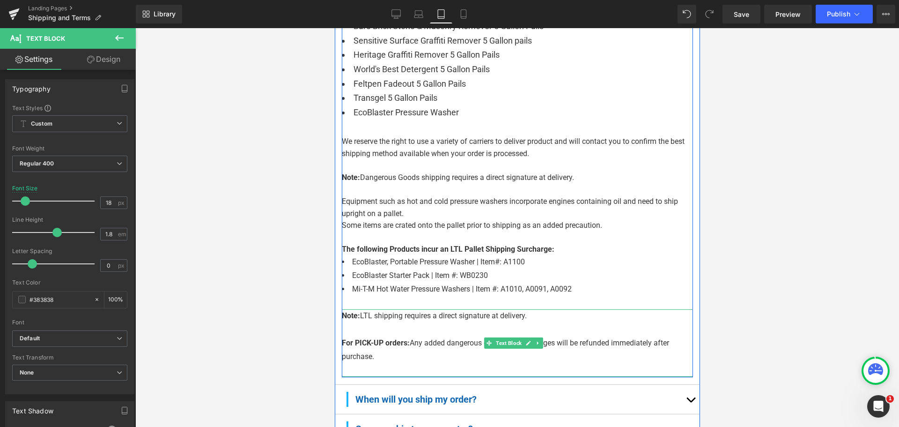
click at [459, 338] on span "For PICK-UP orders: Any added dangerous goods or LTL charges will be refunded i…" at bounding box center [504, 349] width 327 height 22
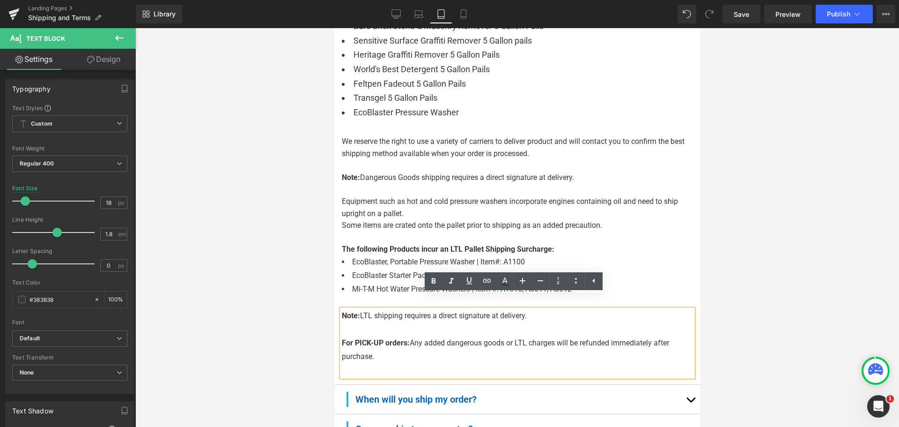
click at [503, 91] on li "Transgel 5 Gallon Pails" at bounding box center [516, 98] width 351 height 15
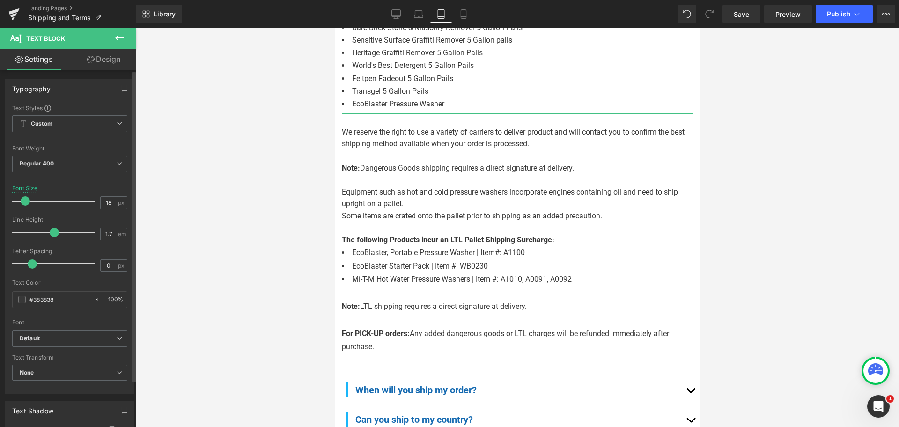
click at [25, 202] on span at bounding box center [25, 200] width 9 height 9
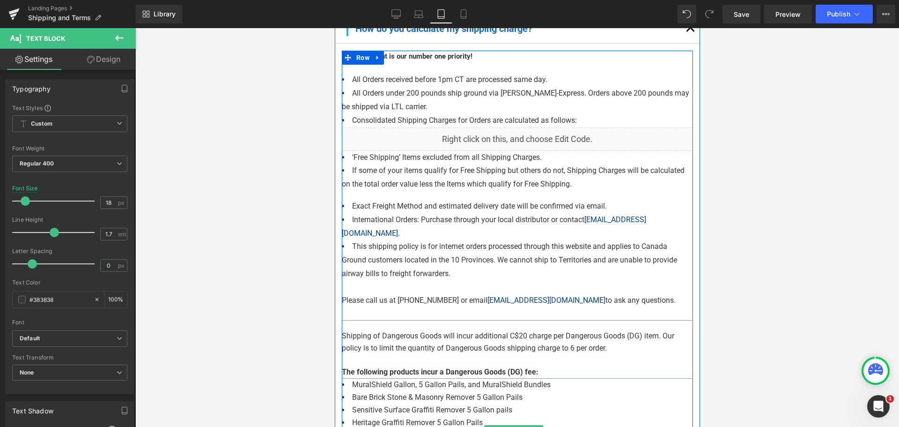
scroll to position [160, 0]
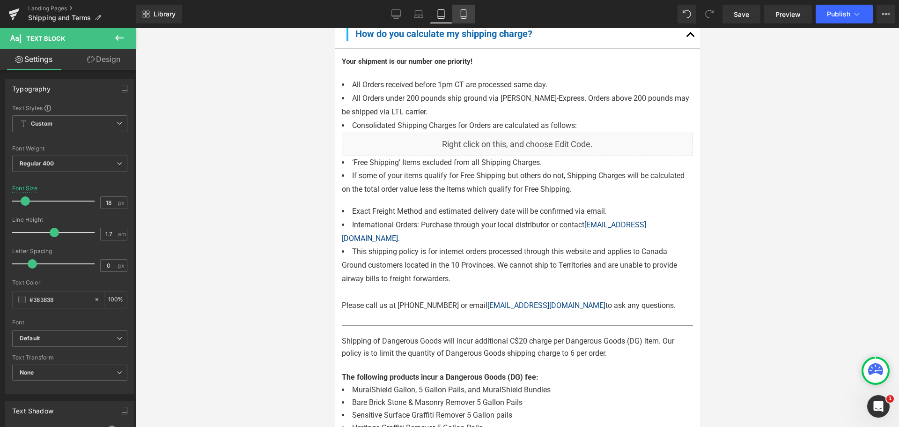
click at [461, 12] on icon at bounding box center [463, 13] width 9 height 9
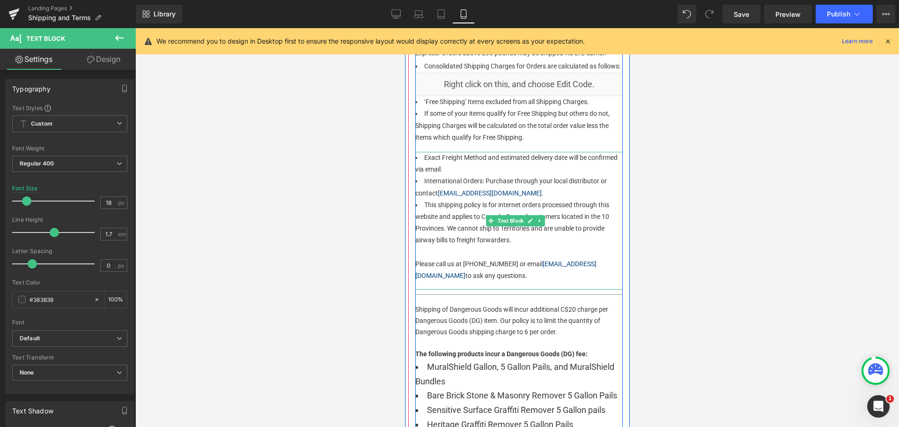
scroll to position [439, 0]
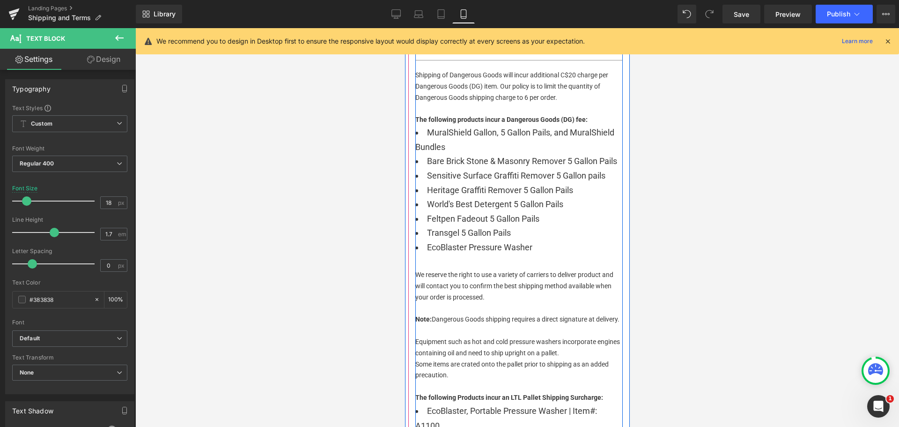
click at [619, 102] on span "Text Block" at bounding box center [633, 98] width 29 height 11
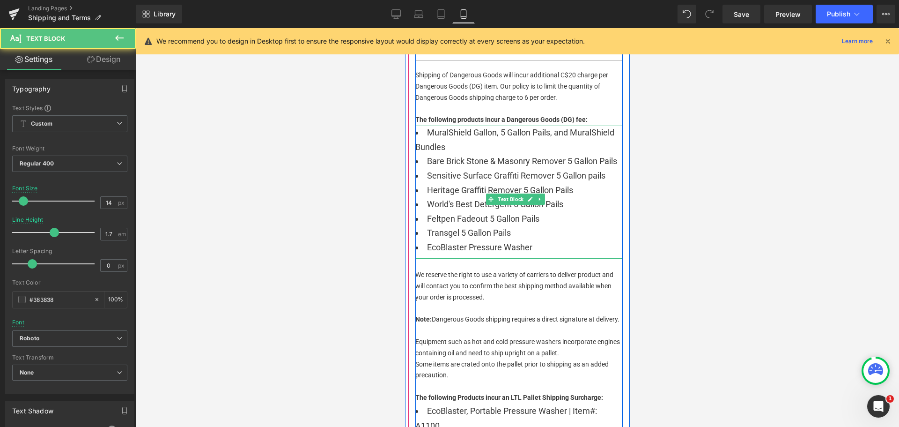
click at [481, 154] on li "MuralShield Gallon, 5 Gallon Pails, and MuralShield Bundles" at bounding box center [518, 139] width 207 height 29
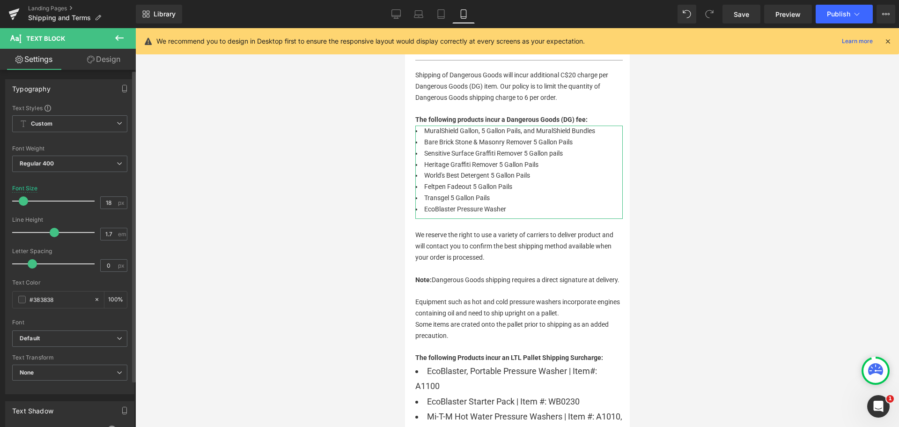
click at [26, 201] on span at bounding box center [23, 200] width 9 height 9
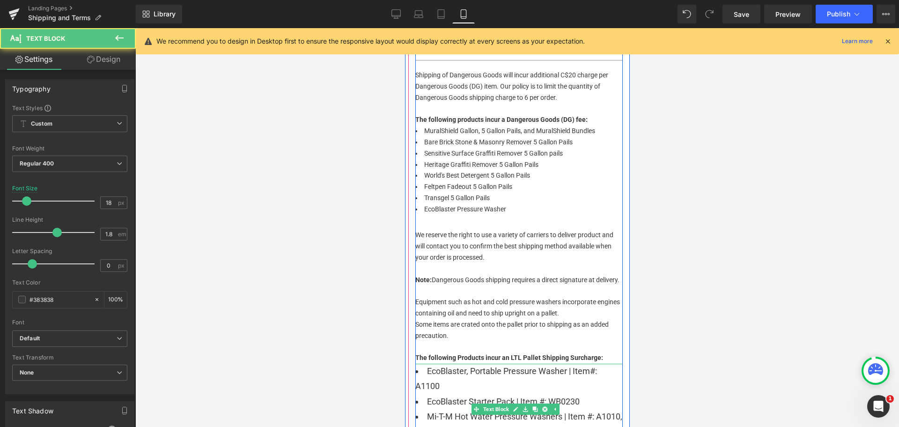
drag, startPoint x: 456, startPoint y: 401, endPoint x: 607, endPoint y: 349, distance: 159.5
click at [456, 394] on li "EcoBlaster, Portable Pressure Washer | Item#: A1100" at bounding box center [518, 378] width 207 height 30
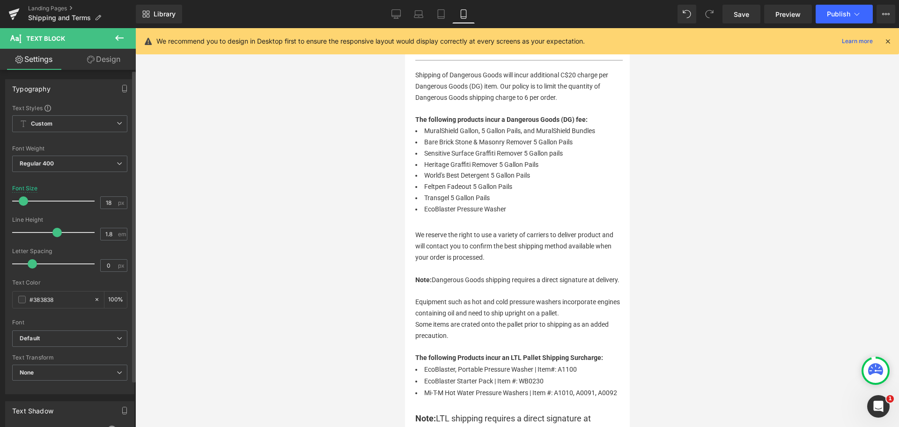
click at [21, 199] on span at bounding box center [23, 200] width 9 height 9
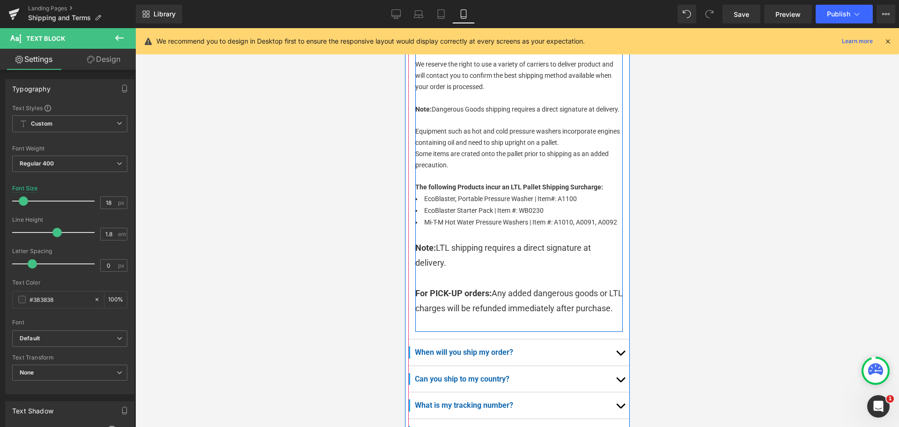
scroll to position [626, 0]
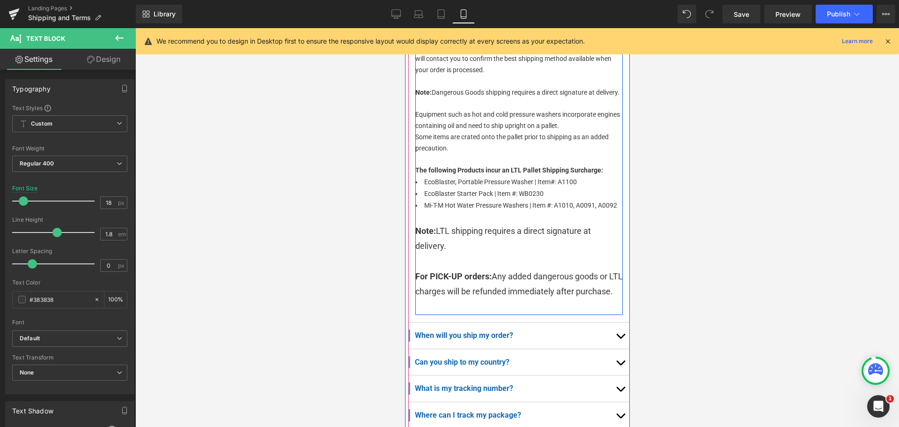
click at [505, 269] on div at bounding box center [518, 261] width 207 height 15
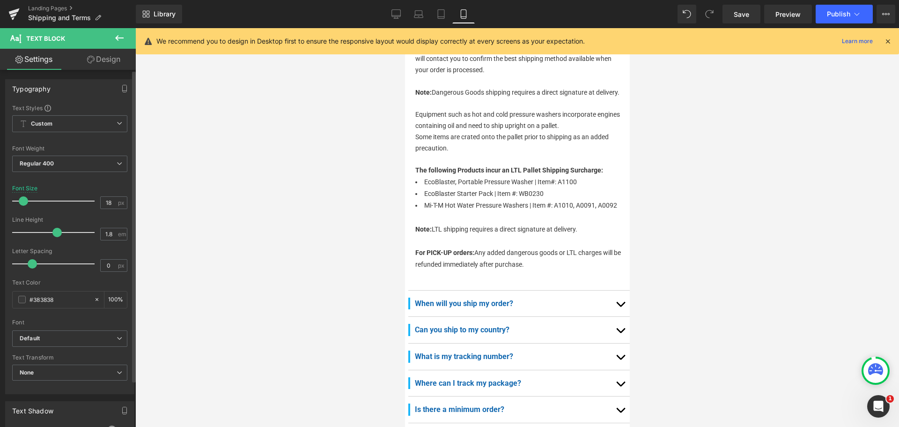
click at [24, 201] on span at bounding box center [23, 200] width 9 height 9
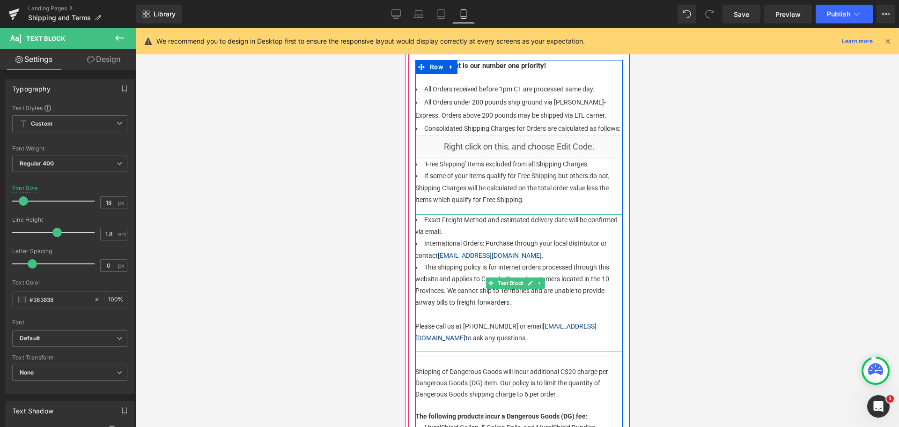
scroll to position [158, 0]
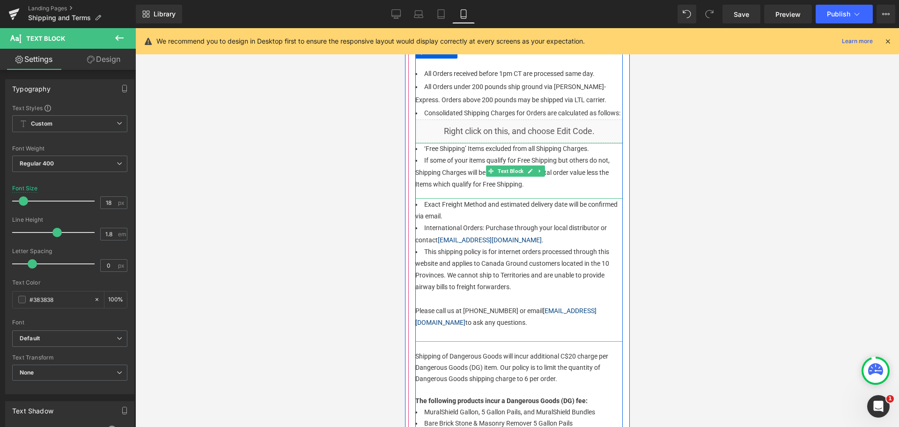
click at [500, 197] on div "‘Free Shipping’ Items excluded from all Shipping Charges. If some of your items…" at bounding box center [518, 171] width 207 height 56
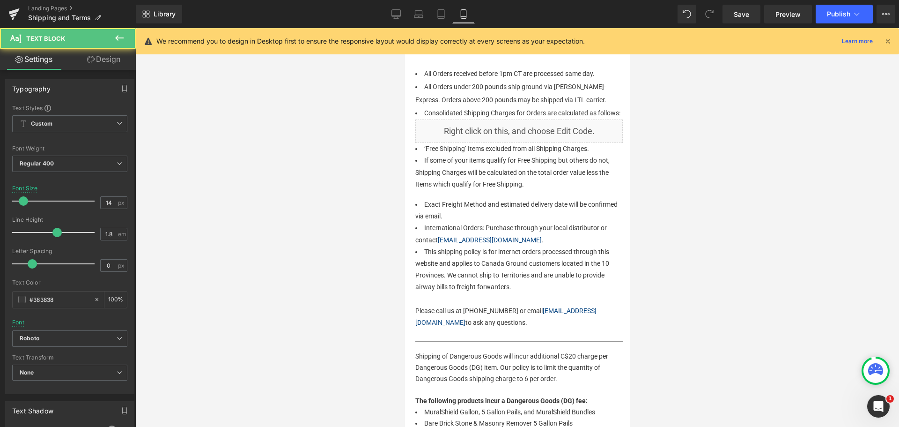
click at [112, 43] on button at bounding box center [119, 38] width 33 height 21
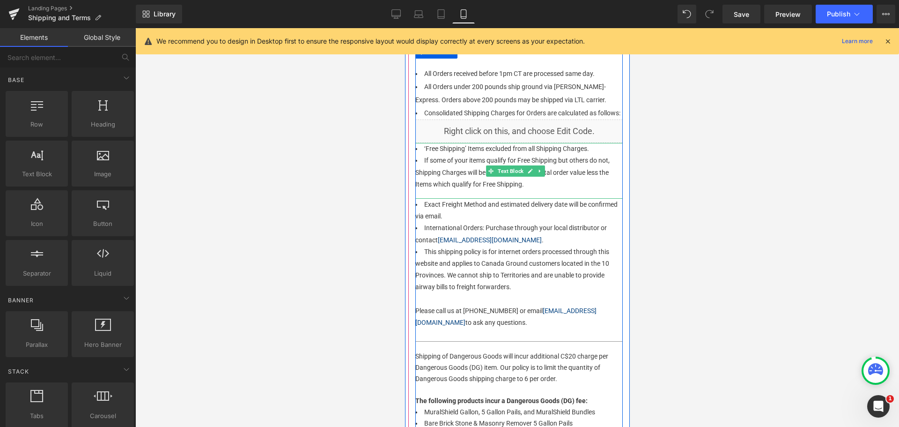
click at [477, 168] on li "If some of your items qualify for Free Shipping but others do not, Shipping Cha…" at bounding box center [518, 172] width 207 height 36
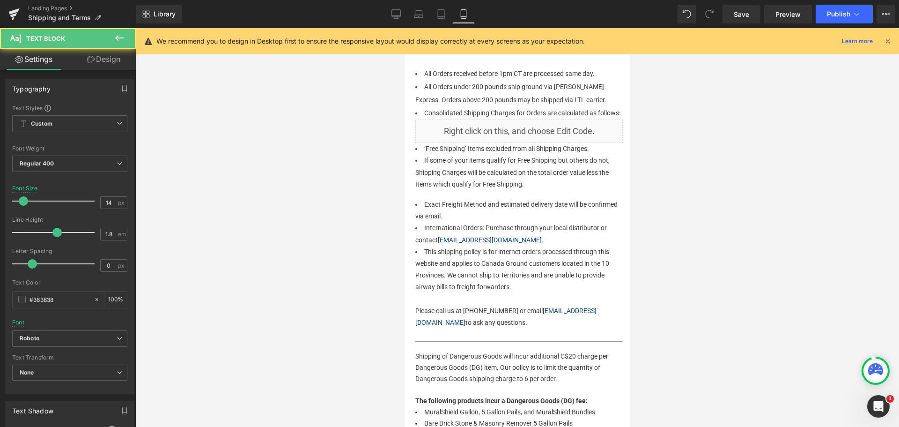
click at [104, 64] on link "Design" at bounding box center [104, 59] width 68 height 21
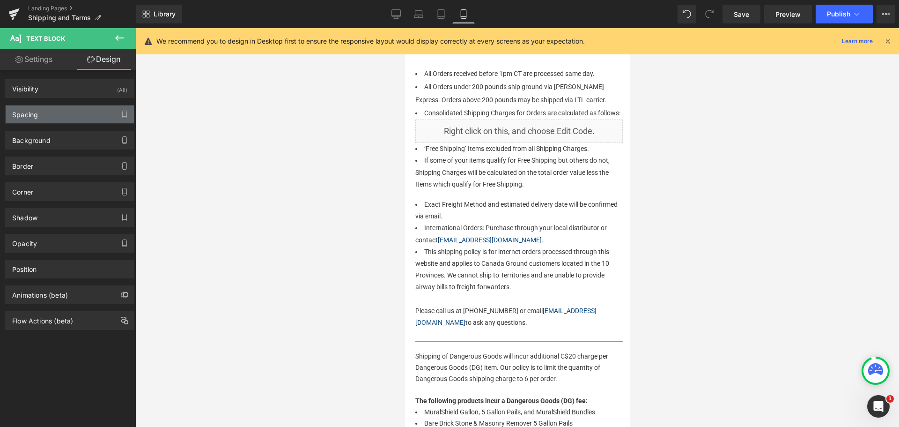
click at [40, 116] on div "Spacing" at bounding box center [70, 114] width 128 height 18
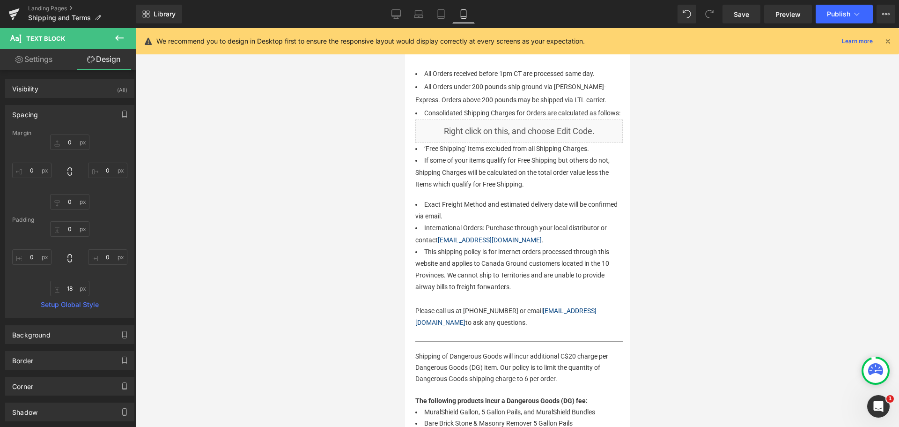
click at [70, 279] on div at bounding box center [69, 258] width 115 height 75
click at [70, 288] on input "text" at bounding box center [69, 287] width 39 height 15
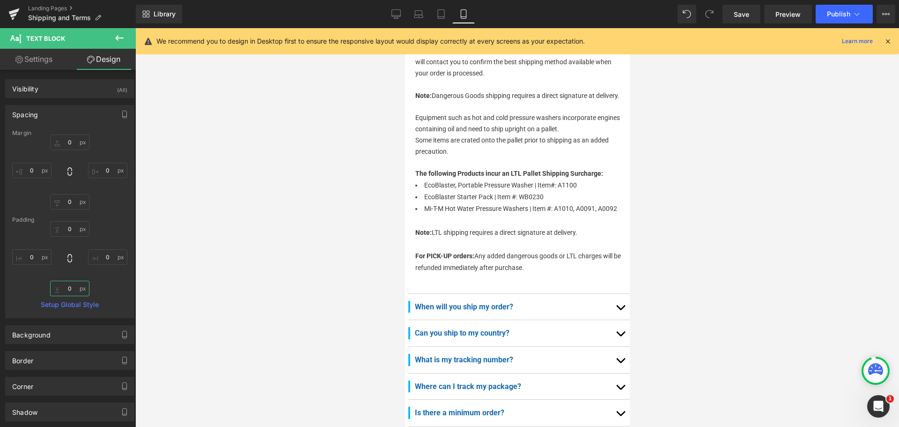
scroll to position [626, 0]
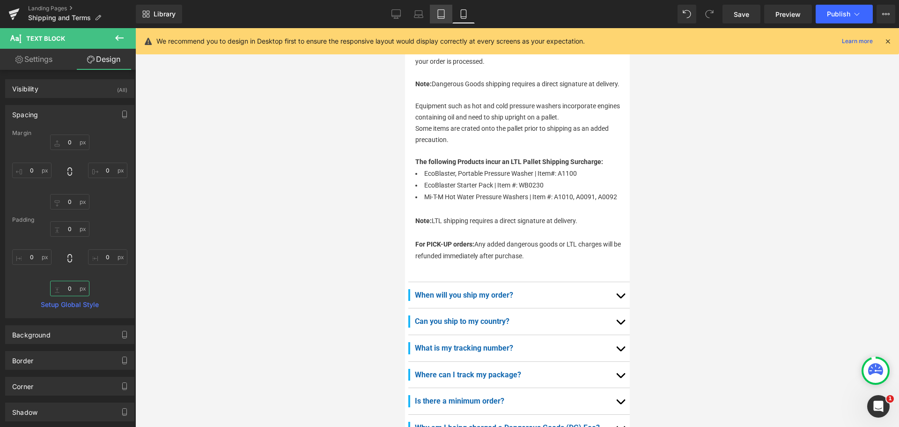
type input "0"
click at [445, 14] on icon at bounding box center [440, 13] width 9 height 9
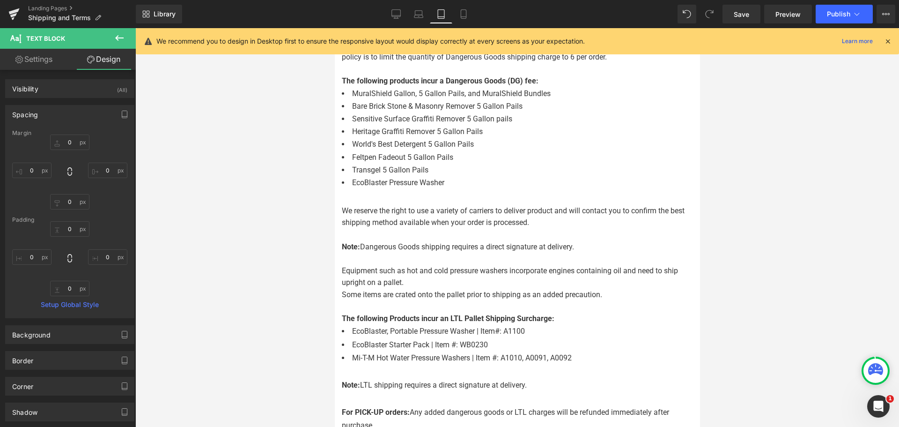
scroll to position [481, 0]
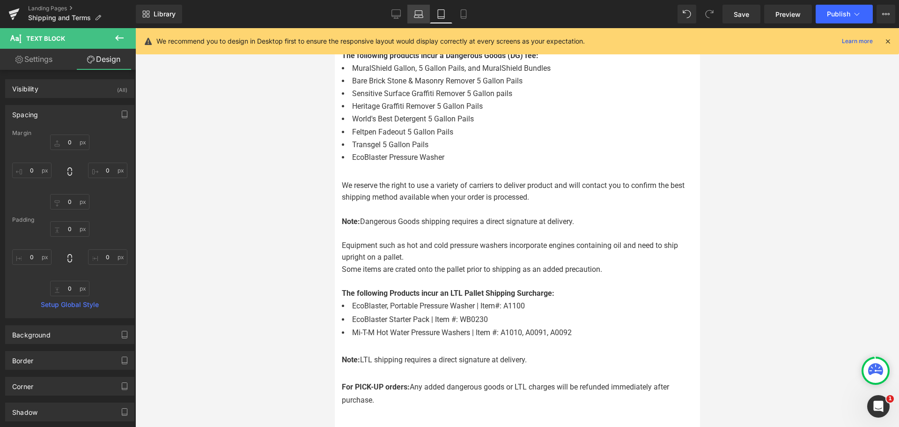
click at [417, 15] on icon at bounding box center [418, 13] width 9 height 9
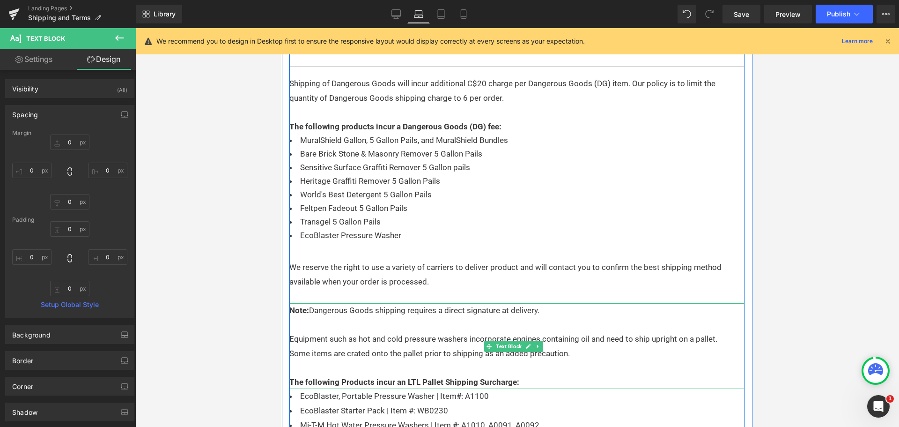
scroll to position [410, 0]
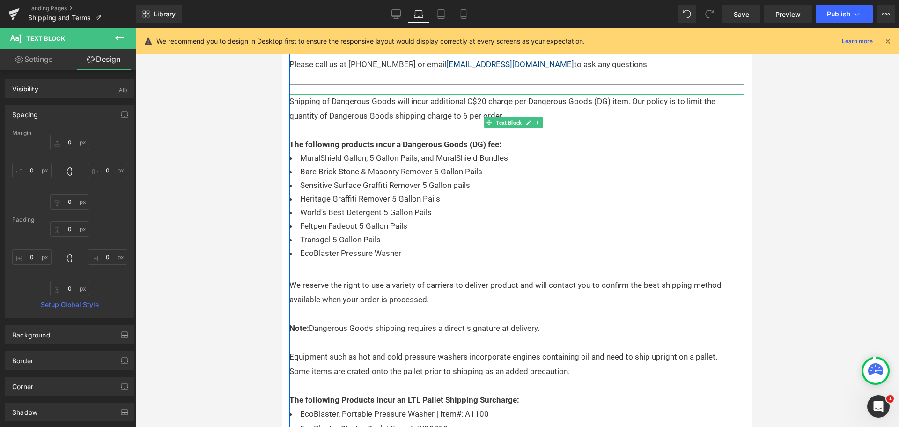
click at [383, 100] on p "Shipping of Dangerous Goods will incur additional C$20 charge per Dangerous Goo…" at bounding box center [516, 108] width 455 height 29
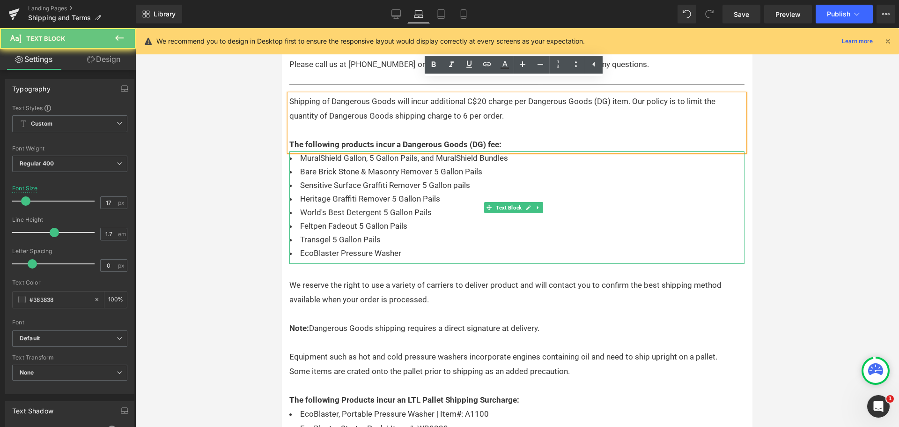
click at [363, 178] on li "Sensitive Surface Graffiti Remover 5 Gallon pails" at bounding box center [516, 185] width 455 height 14
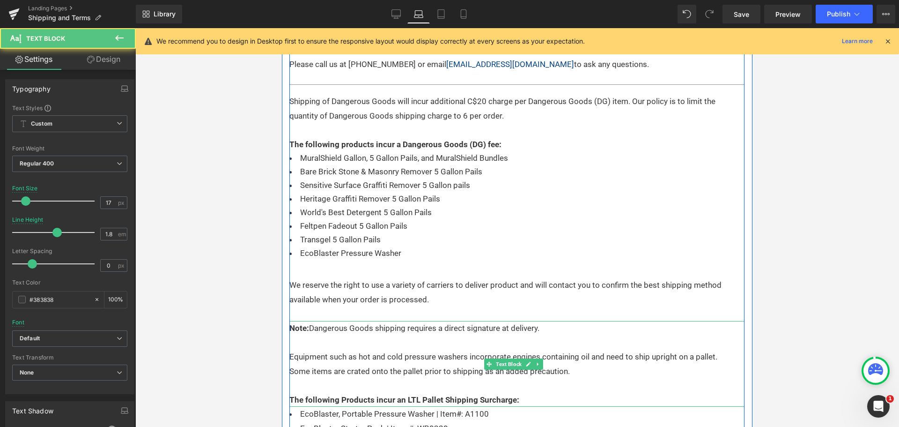
click at [372, 321] on p "Note: Dangerous Goods shipping requires a direct signature at delivery." at bounding box center [516, 328] width 455 height 15
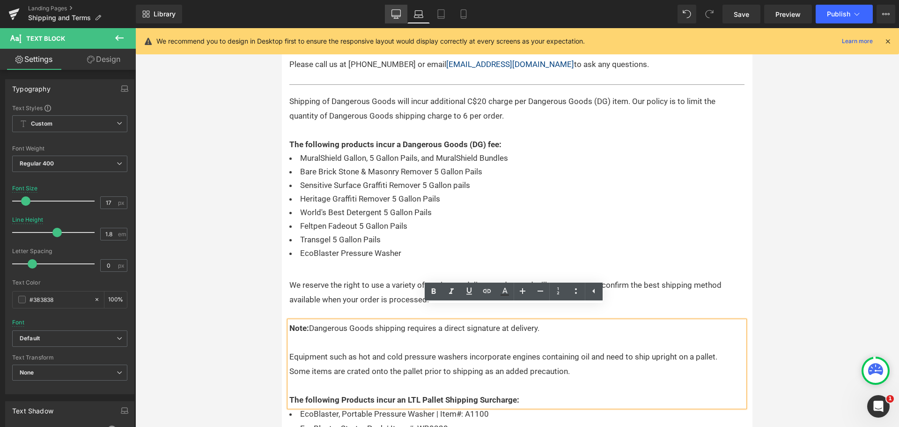
click at [392, 16] on icon at bounding box center [396, 13] width 9 height 7
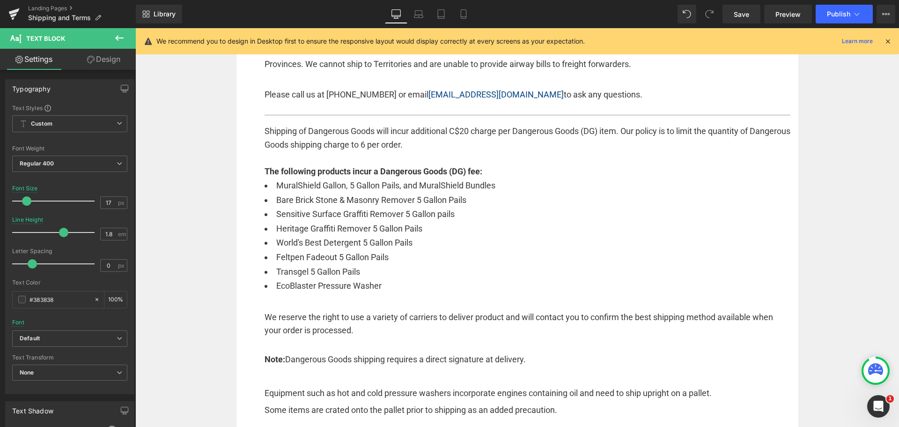
scroll to position [454, 0]
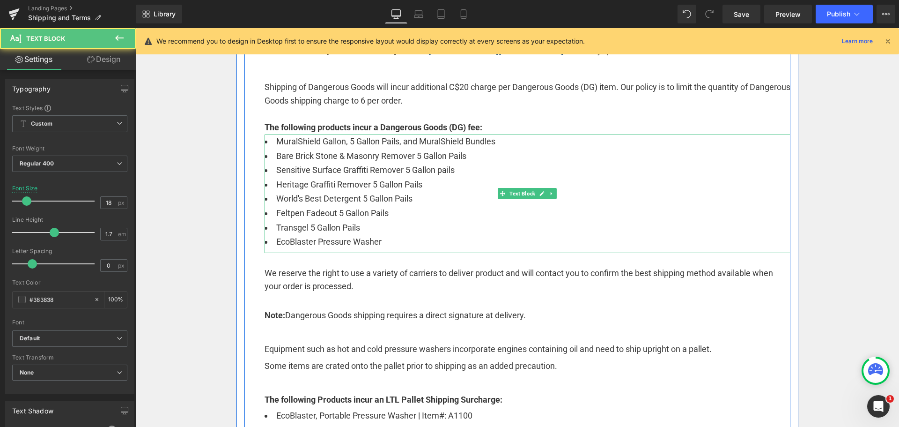
click at [377, 210] on li "Feltpen Fadeout 5 Gallon Pails" at bounding box center [528, 213] width 526 height 15
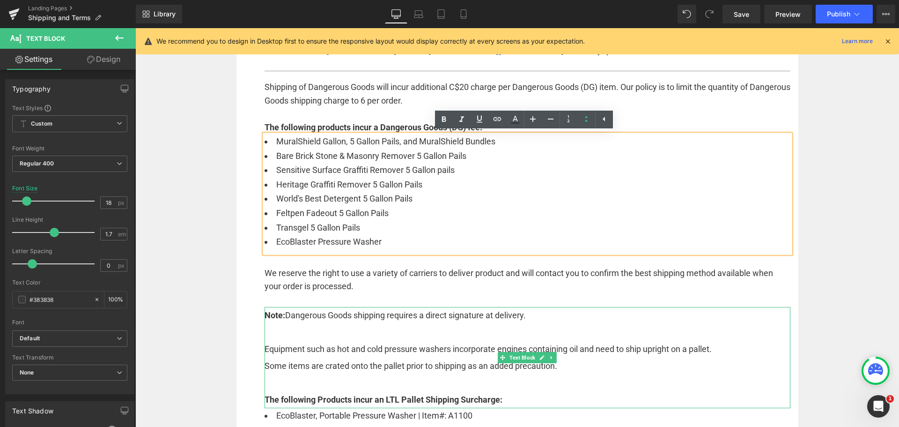
click at [380, 323] on p "Note: Dangerous Goods shipping requires a direct signature at delivery." at bounding box center [528, 315] width 526 height 17
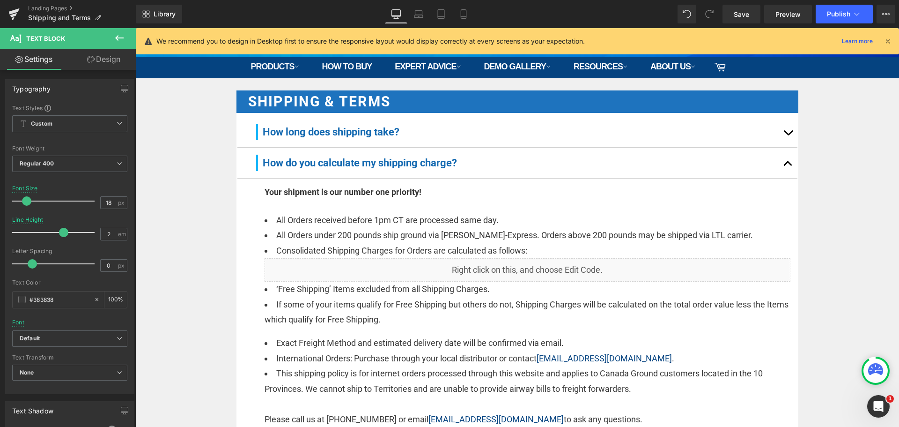
scroll to position [0, 0]
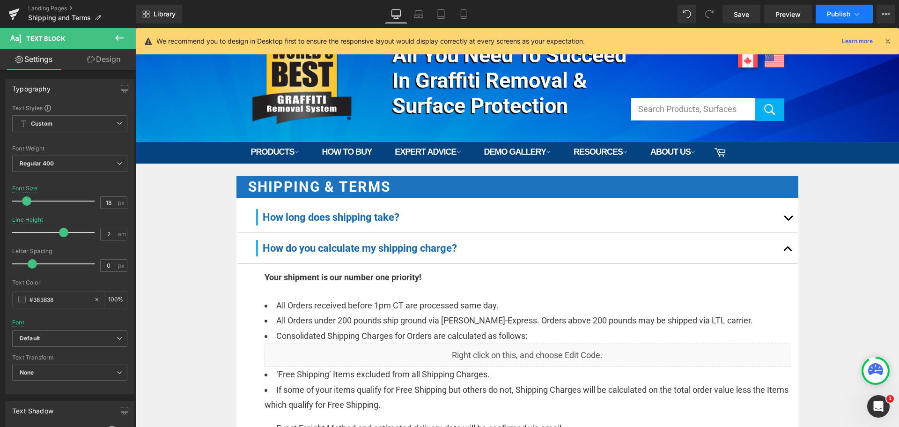
click at [840, 10] on span "Publish" at bounding box center [838, 13] width 23 height 7
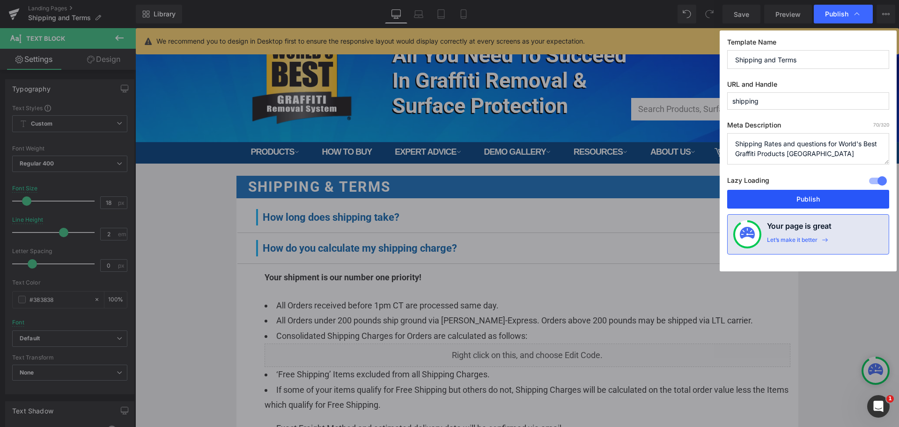
click at [786, 203] on button "Publish" at bounding box center [808, 199] width 162 height 19
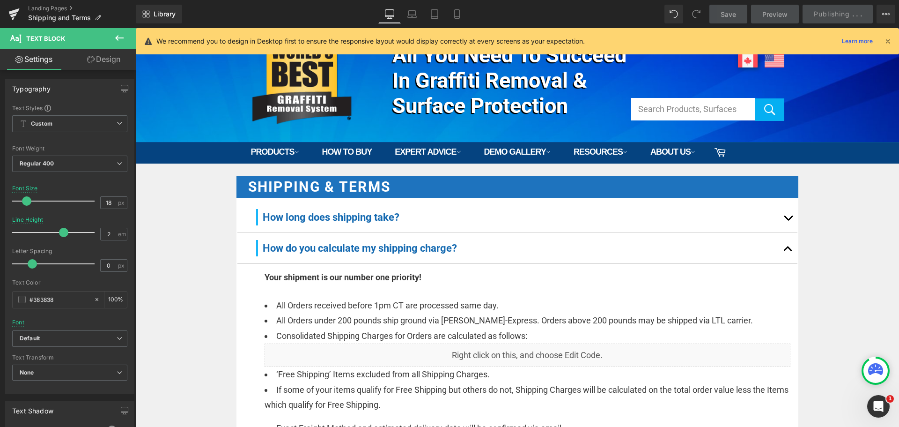
scroll to position [94, 0]
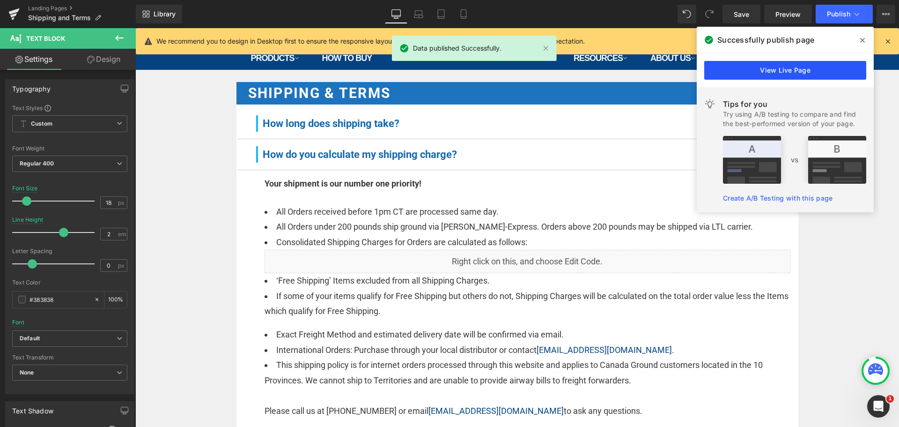
click at [789, 67] on link "View Live Page" at bounding box center [785, 70] width 162 height 19
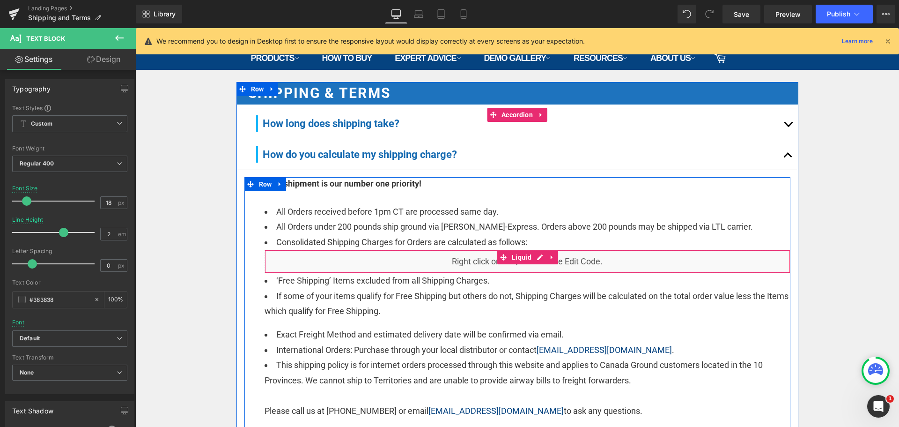
click at [459, 256] on div "Liquid" at bounding box center [528, 261] width 526 height 23
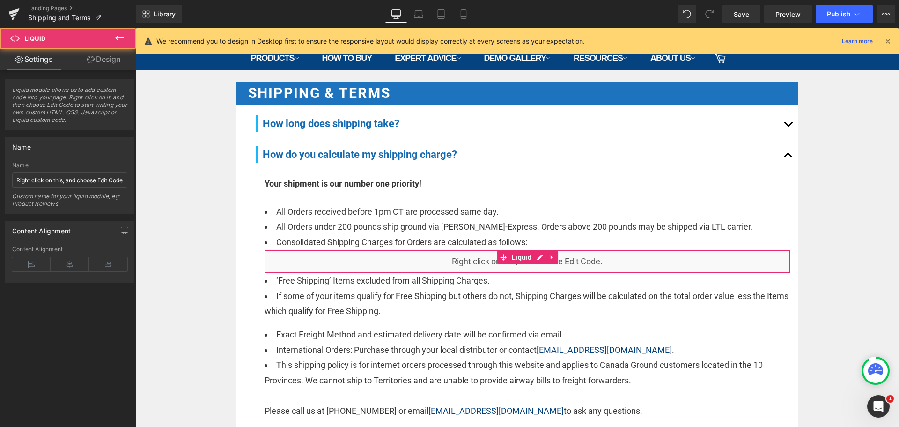
click at [107, 60] on link "Design" at bounding box center [104, 59] width 68 height 21
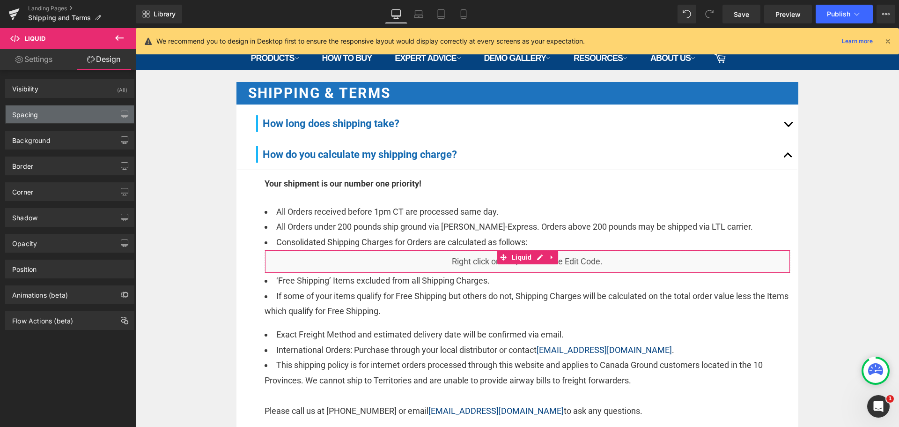
click at [42, 111] on div "Spacing" at bounding box center [70, 114] width 128 height 18
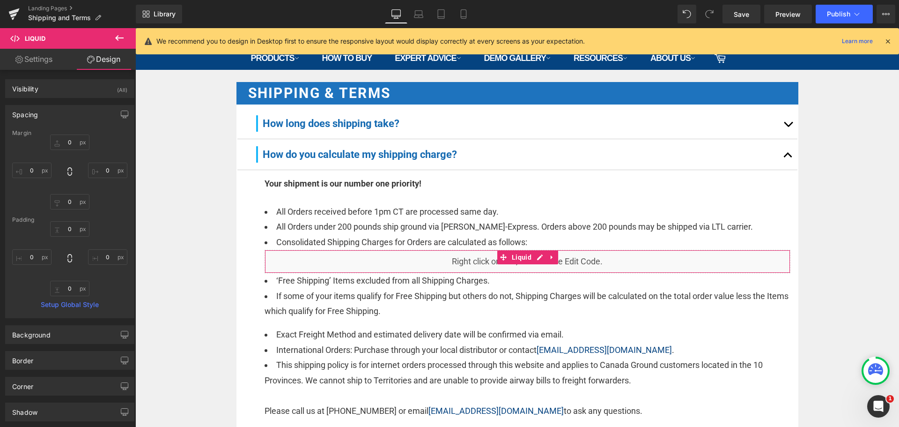
click at [71, 220] on div "Padding" at bounding box center [69, 219] width 115 height 7
click at [70, 226] on input "0" at bounding box center [69, 228] width 39 height 15
type input "10"
click at [67, 285] on input "0" at bounding box center [69, 287] width 39 height 15
type input "10"
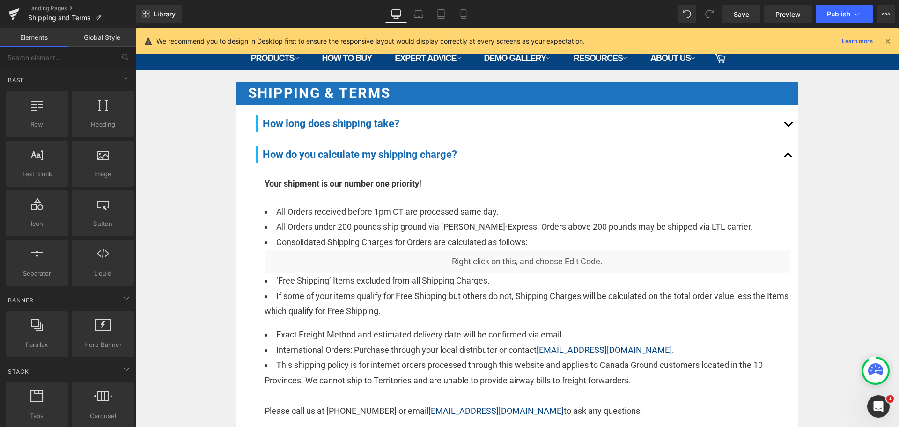
drag, startPoint x: 839, startPoint y: 140, endPoint x: 655, endPoint y: 58, distance: 201.6
click at [462, 15] on icon at bounding box center [463, 13] width 9 height 9
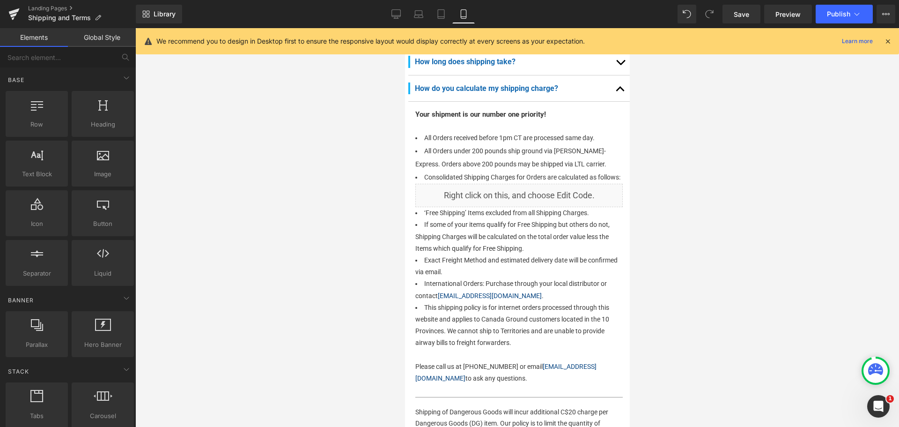
scroll to position [81, 0]
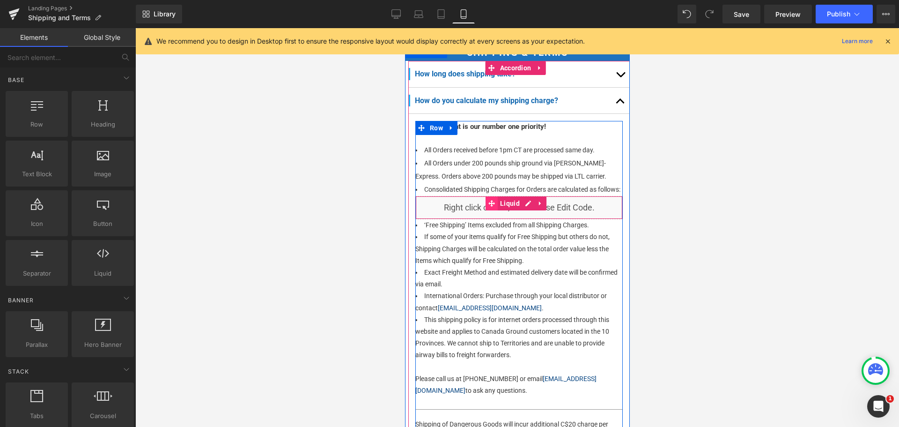
click at [490, 207] on icon at bounding box center [491, 203] width 7 height 7
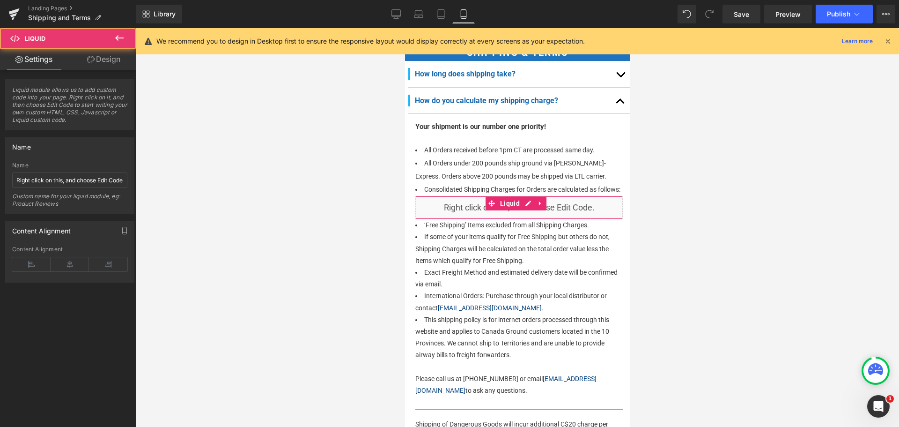
click at [115, 57] on link "Design" at bounding box center [104, 59] width 68 height 21
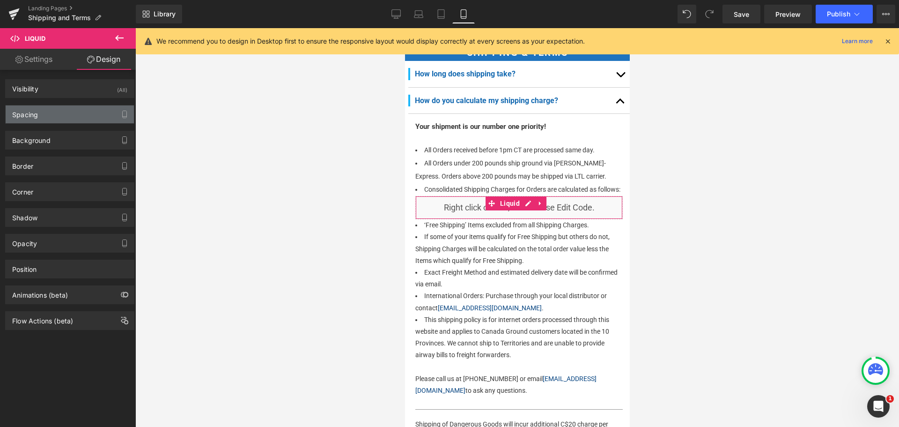
click at [48, 117] on div "Spacing" at bounding box center [70, 114] width 128 height 18
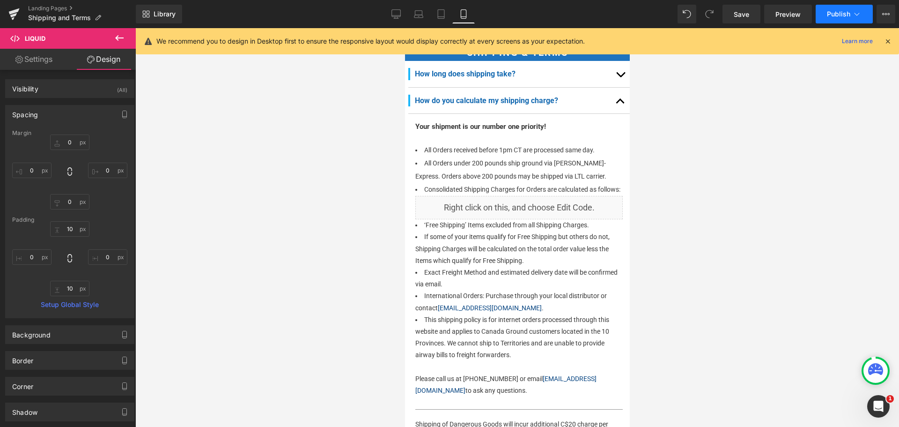
click at [816, 12] on button "Publish" at bounding box center [844, 14] width 57 height 19
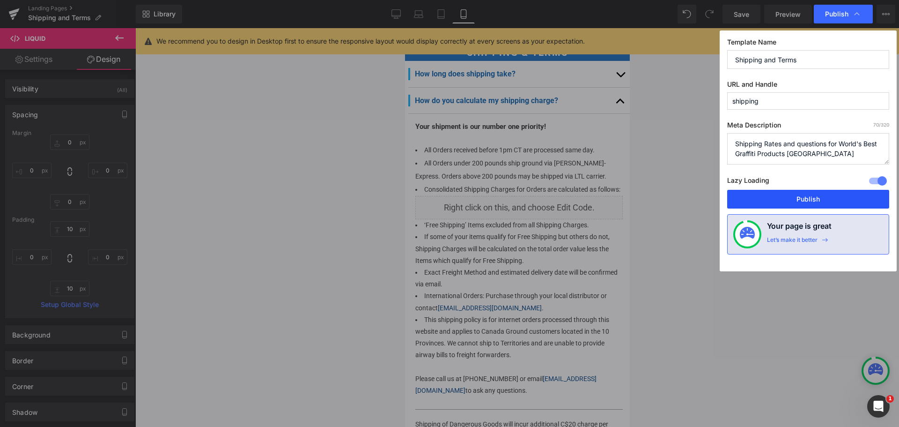
click at [764, 199] on button "Publish" at bounding box center [808, 199] width 162 height 19
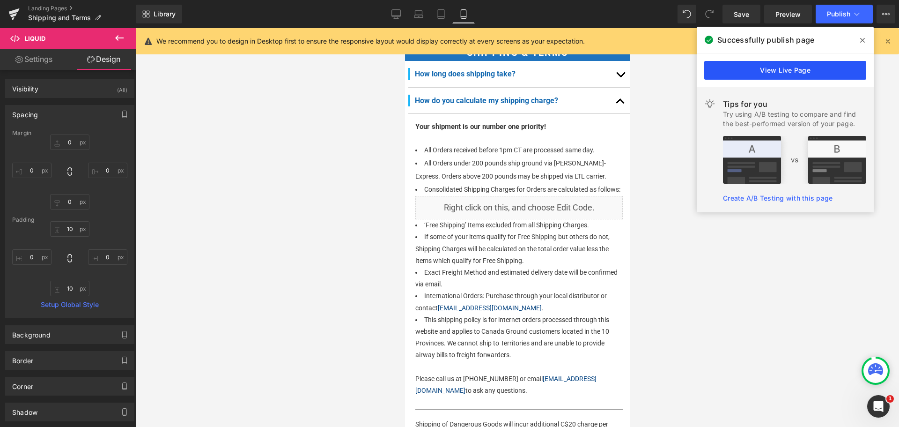
click at [791, 73] on link "View Live Page" at bounding box center [785, 70] width 162 height 19
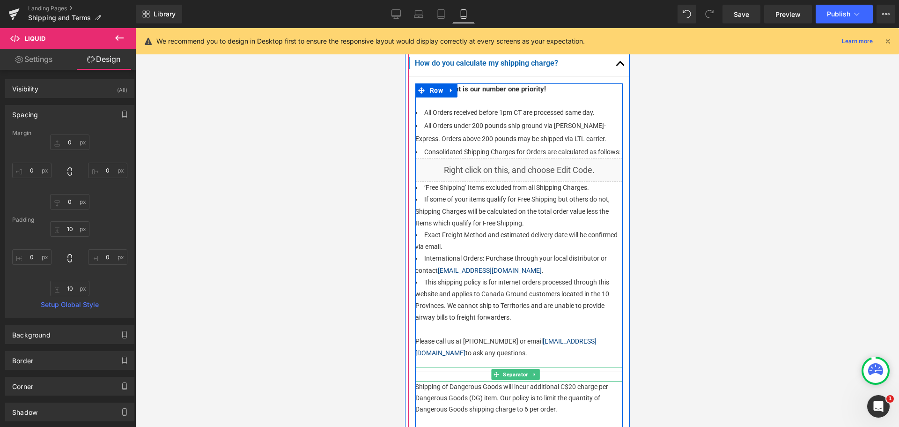
scroll to position [0, 0]
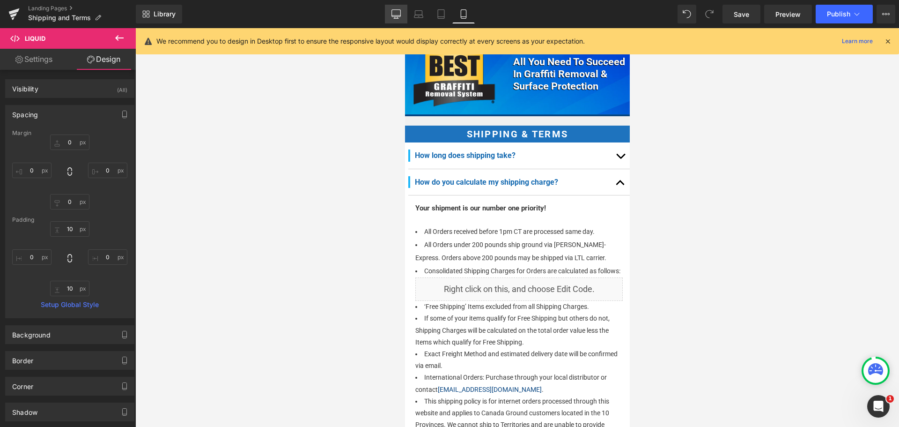
click at [390, 13] on link "Desktop" at bounding box center [396, 14] width 22 height 19
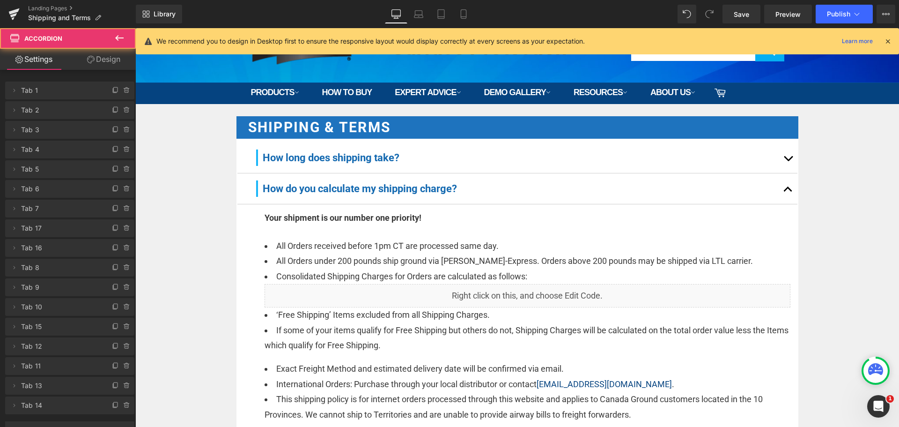
click at [788, 191] on span "button" at bounding box center [788, 191] width 0 height 0
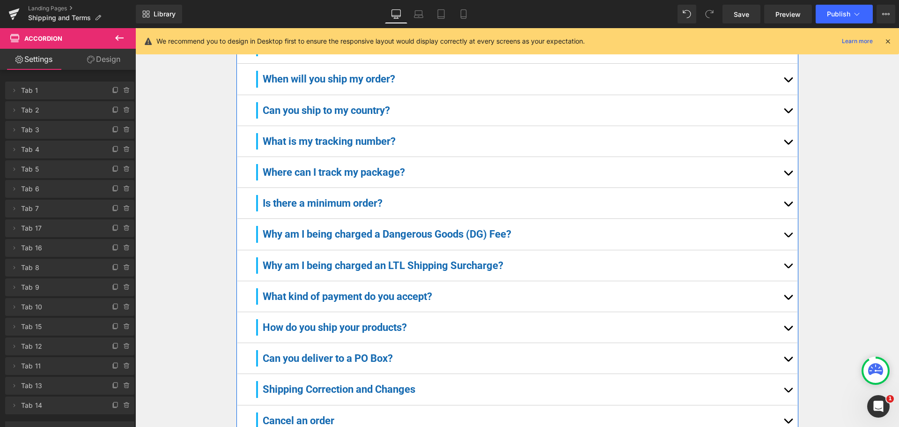
scroll to position [247, 0]
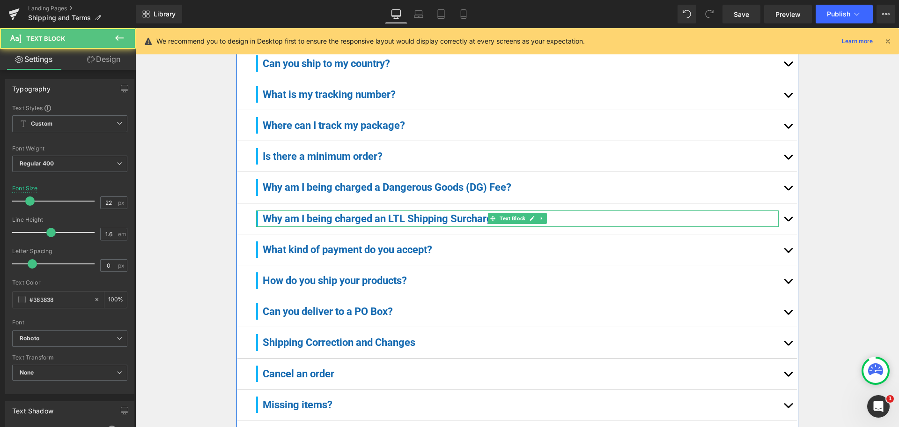
click at [610, 215] on p "Why am I being charged an LTL Shipping Surcharge?" at bounding box center [521, 218] width 516 height 16
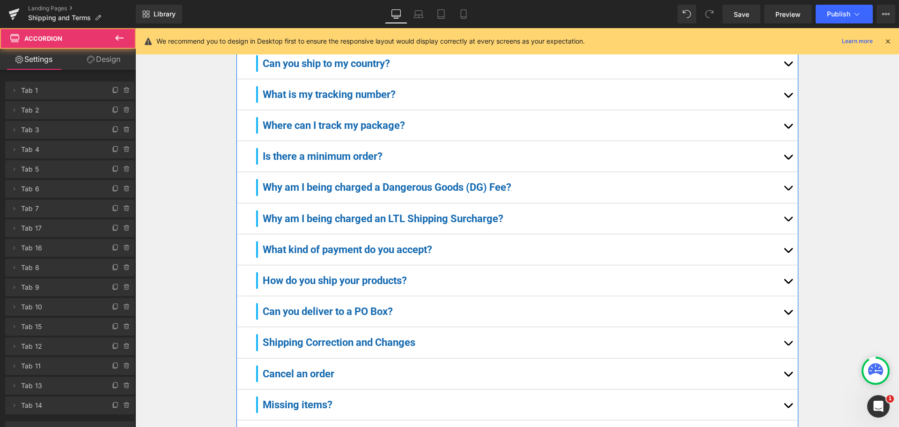
click at [784, 224] on button "button" at bounding box center [788, 218] width 19 height 30
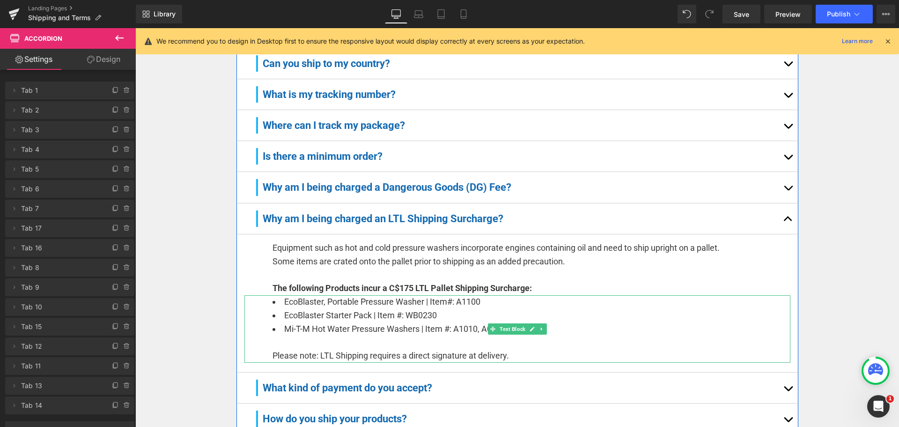
click at [282, 355] on div "Please note: LTL Shipping requires a direct signature at delivery." at bounding box center [531, 356] width 518 height 14
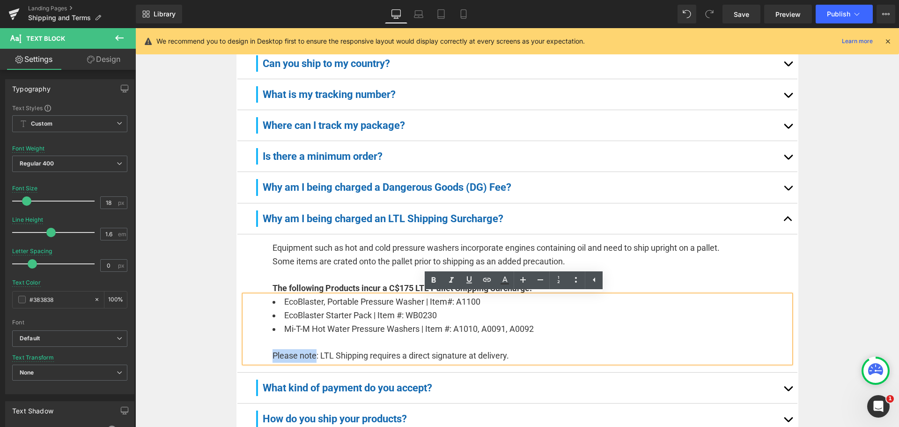
drag, startPoint x: 313, startPoint y: 355, endPoint x: 253, endPoint y: 354, distance: 60.4
click at [253, 354] on div "EcoBlaster, Portable Pressure Washer | Item#: A1100 EcoBlaster Starter Pack | I…" at bounding box center [517, 328] width 546 height 67
click at [435, 281] on icon at bounding box center [434, 280] width 4 height 6
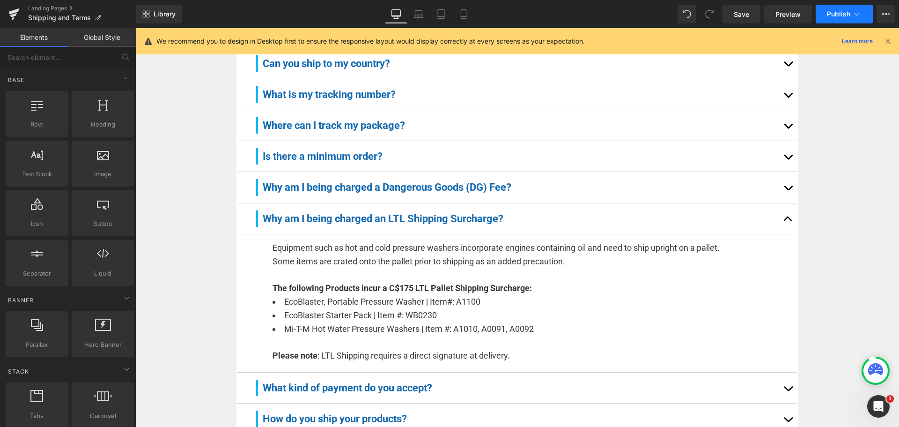
click at [846, 15] on span "Publish" at bounding box center [838, 13] width 23 height 7
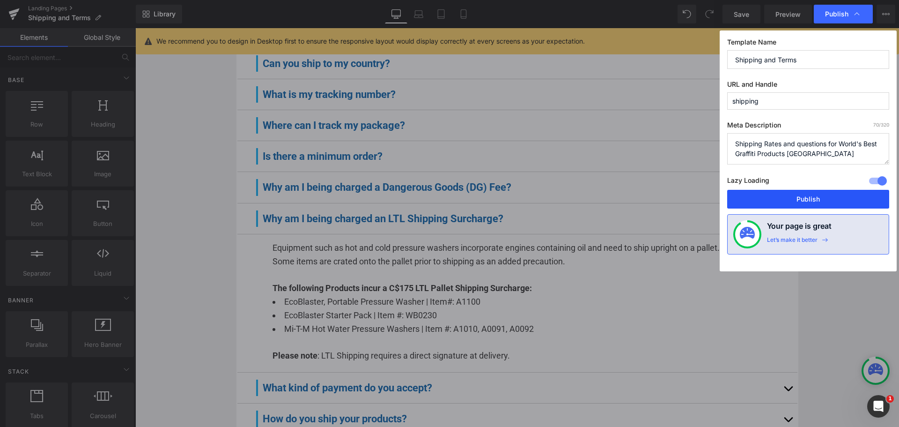
click at [802, 206] on button "Publish" at bounding box center [808, 199] width 162 height 19
